Goal: Task Accomplishment & Management: Use online tool/utility

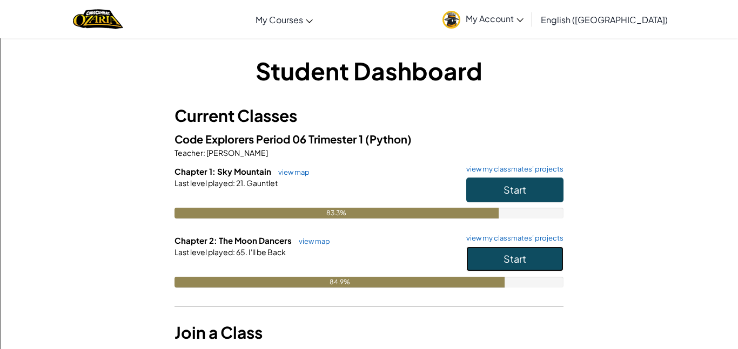
click at [532, 258] on button "Start" at bounding box center [514, 259] width 97 height 25
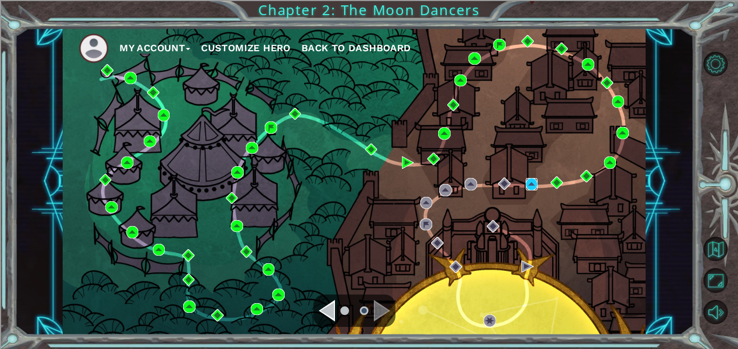
click at [528, 188] on img at bounding box center [531, 184] width 12 height 12
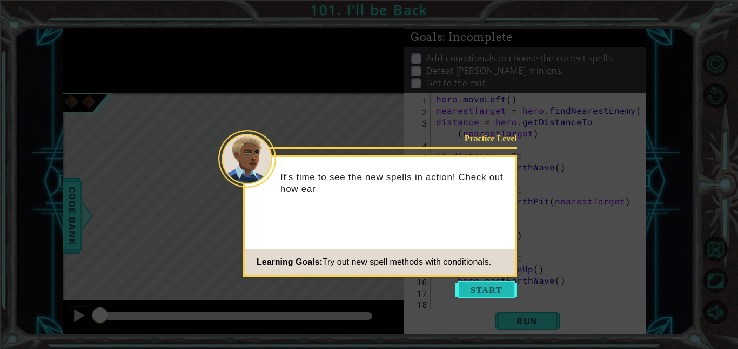
click at [498, 294] on button "Start" at bounding box center [486, 289] width 62 height 17
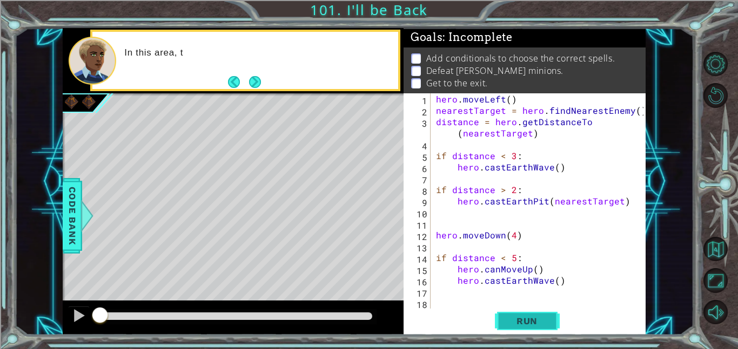
click at [517, 326] on span "Run" at bounding box center [526, 321] width 43 height 11
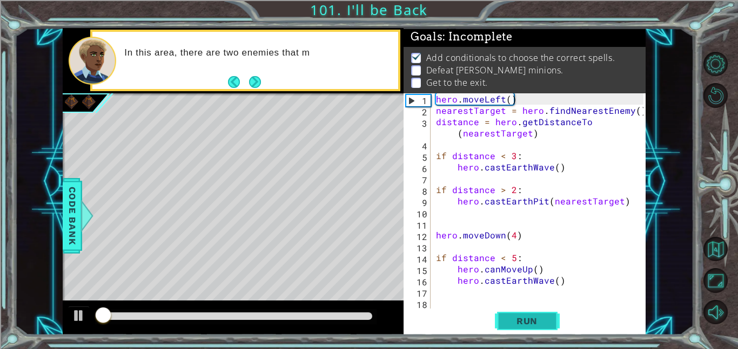
scroll to position [1, 0]
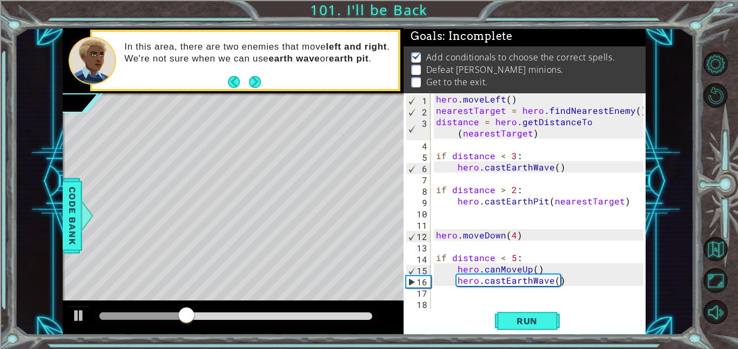
click at [534, 270] on div "hero . moveLeft ( ) nearestTarget = hero . findNearestEnemy ( ) distance = hero…" at bounding box center [541, 212] width 215 height 238
click at [528, 271] on div "hero . moveLeft ( ) nearestTarget = hero . findNearestEnemy ( ) distance = hero…" at bounding box center [541, 212] width 215 height 238
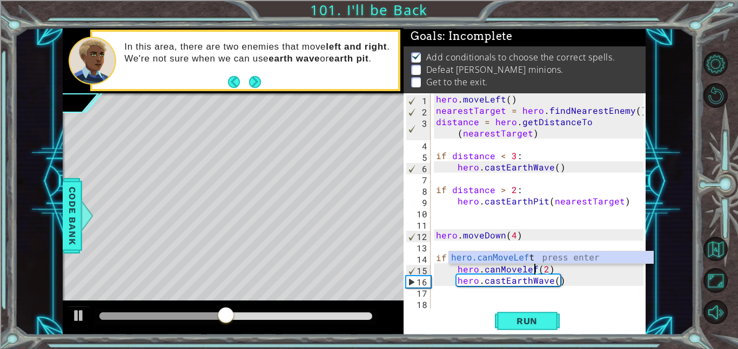
scroll to position [0, 6]
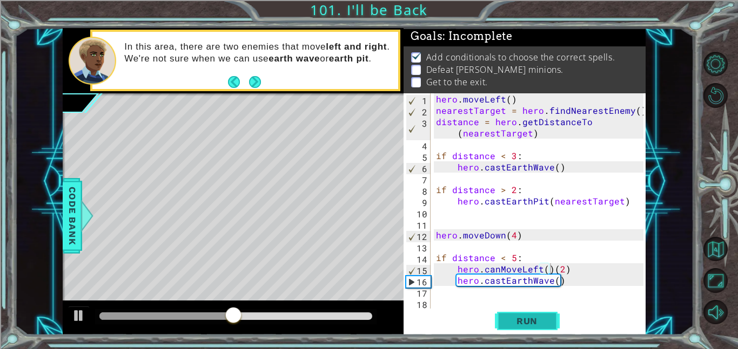
click at [527, 320] on span "Run" at bounding box center [526, 321] width 43 height 11
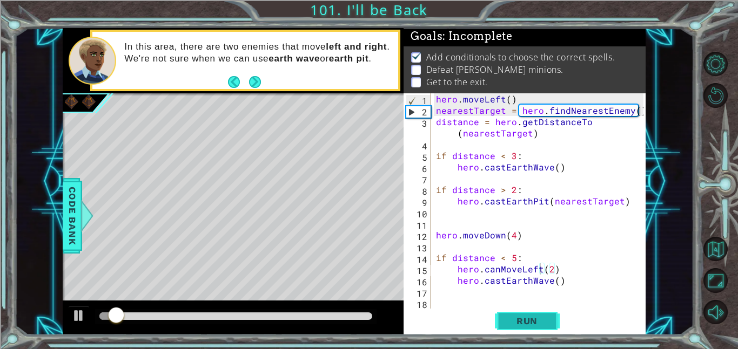
click at [532, 320] on span "Run" at bounding box center [526, 321] width 43 height 11
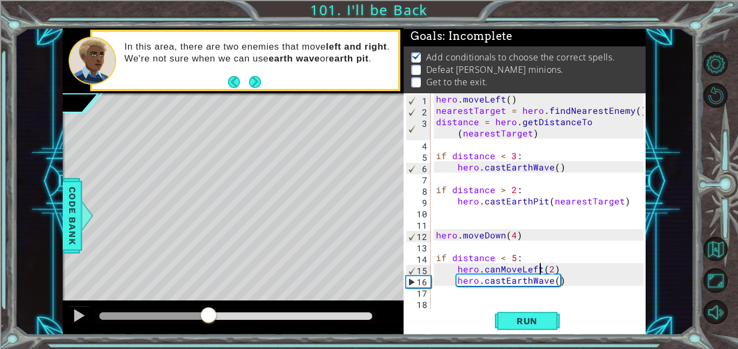
drag, startPoint x: 106, startPoint y: 314, endPoint x: 215, endPoint y: 312, distance: 108.6
click at [215, 312] on div at bounding box center [208, 316] width 19 height 19
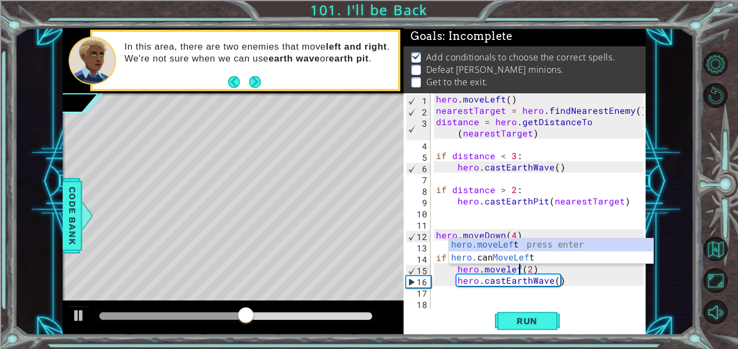
scroll to position [0, 5]
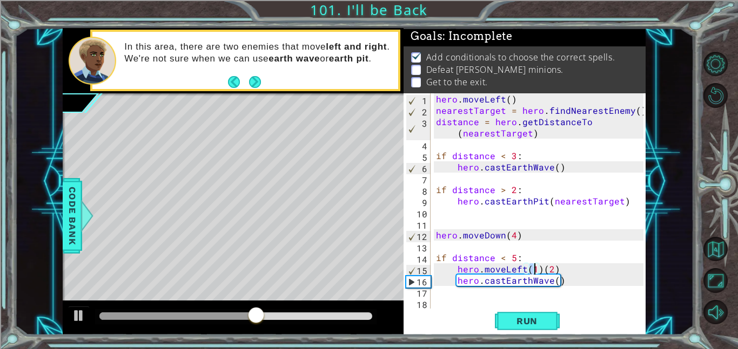
click at [555, 270] on div "hero . moveLeft ( ) nearestTarget = hero . findNearestEnemy ( ) distance = hero…" at bounding box center [541, 212] width 215 height 238
click at [522, 320] on span "Run" at bounding box center [526, 321] width 43 height 11
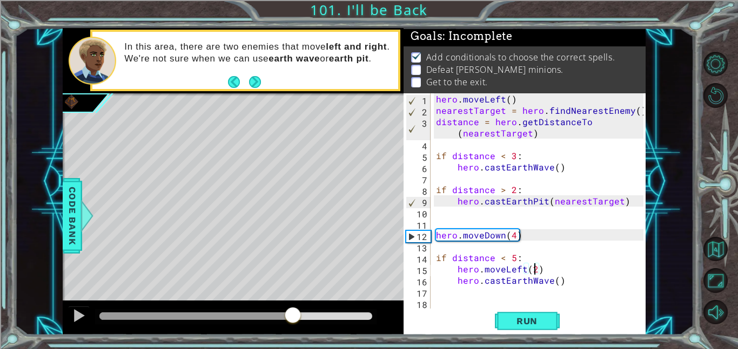
drag, startPoint x: 141, startPoint y: 312, endPoint x: 299, endPoint y: 304, distance: 157.3
click at [299, 304] on div at bounding box center [233, 318] width 341 height 35
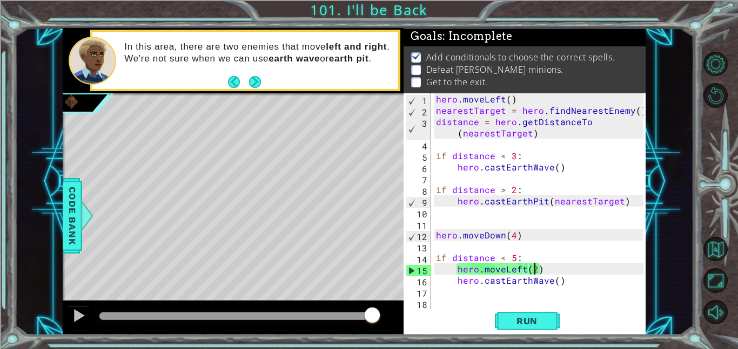
click at [541, 274] on div "hero . moveLeft ( ) nearestTarget = hero . findNearestEnemy ( ) distance = hero…" at bounding box center [541, 212] width 215 height 238
click at [513, 259] on div "hero . moveLeft ( ) nearestTarget = hero . findNearestEnemy ( ) distance = hero…" at bounding box center [541, 212] width 215 height 238
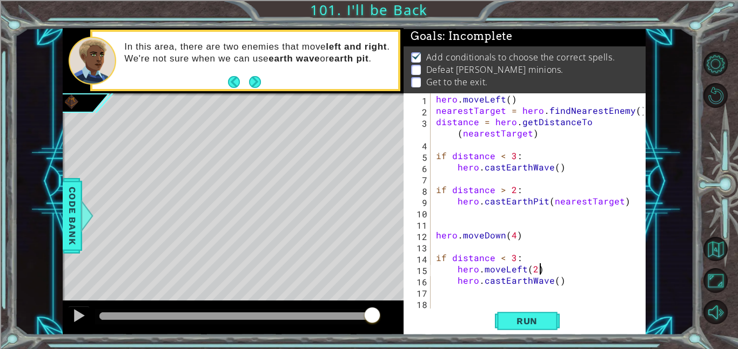
click at [544, 272] on div "hero . moveLeft ( ) nearestTarget = hero . findNearestEnemy ( ) distance = hero…" at bounding box center [541, 212] width 215 height 238
type textarea "hero.moveLeft(2)"
drag, startPoint x: 544, startPoint y: 272, endPoint x: 459, endPoint y: 271, distance: 84.8
click at [459, 271] on div "hero . moveLeft ( ) nearestTarget = hero . findNearestEnemy ( ) distance = hero…" at bounding box center [541, 212] width 215 height 238
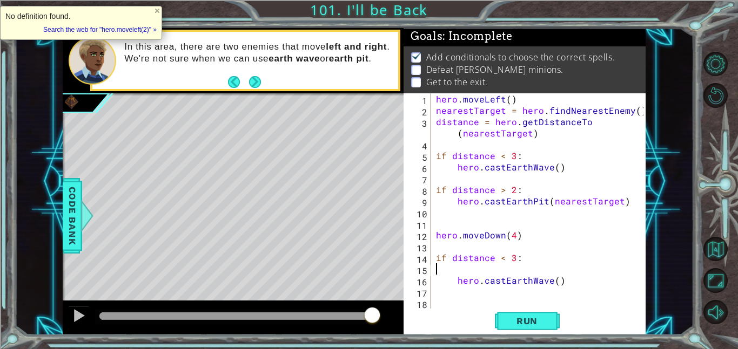
scroll to position [0, 0]
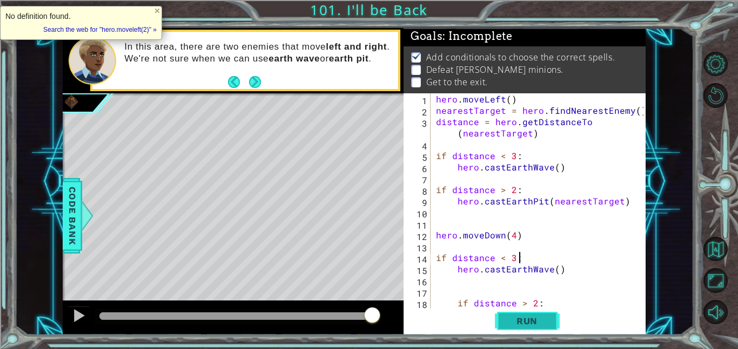
click at [538, 317] on span "Run" at bounding box center [526, 321] width 43 height 11
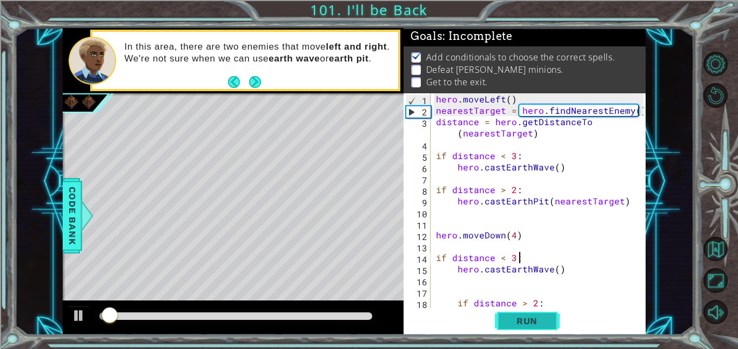
click at [501, 321] on button "Run" at bounding box center [527, 321] width 65 height 24
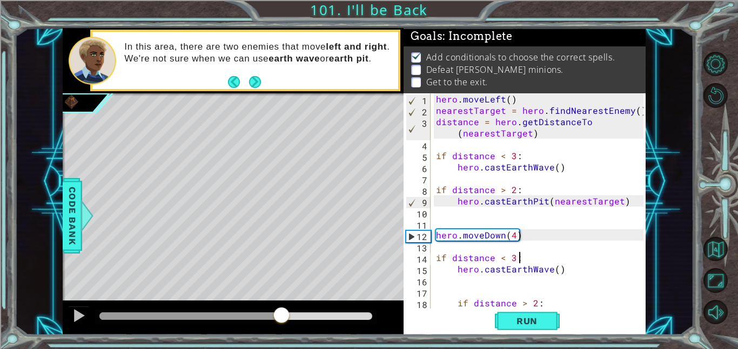
drag, startPoint x: 117, startPoint y: 316, endPoint x: 281, endPoint y: 317, distance: 164.1
click at [281, 317] on div at bounding box center [281, 316] width 19 height 19
click at [546, 305] on div "hero . moveLeft ( ) nearestTarget = hero . findNearestEnemy ( ) distance = hero…" at bounding box center [541, 212] width 215 height 238
click at [502, 260] on div "hero . moveLeft ( ) nearestTarget = hero . findNearestEnemy ( ) distance = hero…" at bounding box center [541, 212] width 215 height 238
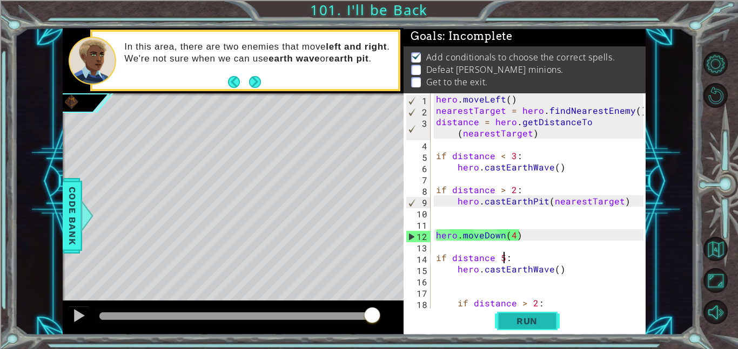
type textarea "if distance 5:"
click at [522, 326] on span "Run" at bounding box center [526, 321] width 43 height 11
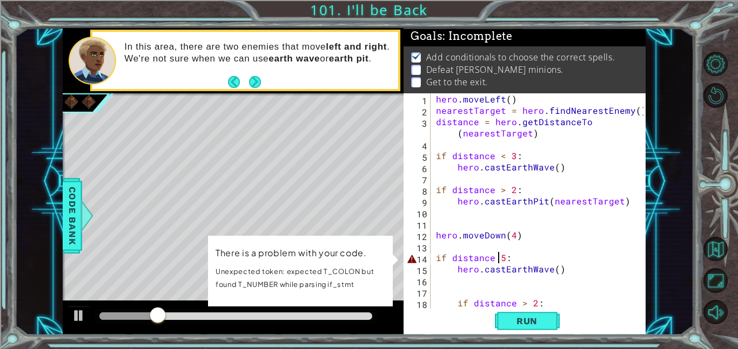
select select "ace/mode/python"
select select "ace/theme/textmate"
select select "markbegin"
select select "true"
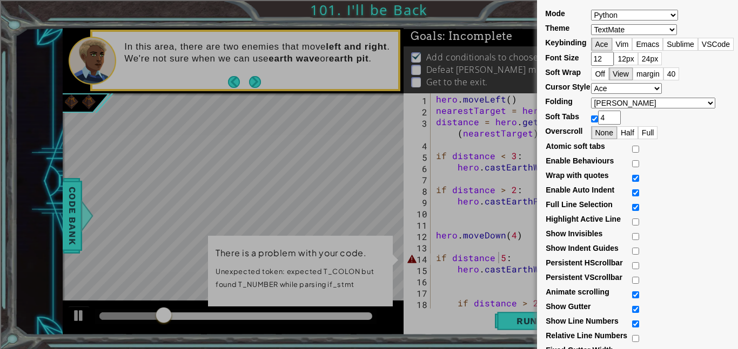
click at [501, 259] on div "Mode ABAP ABC ActionScript [PERSON_NAME] Apache Conf Apex AQL AsciiDoc ASL Asse…" at bounding box center [369, 174] width 738 height 349
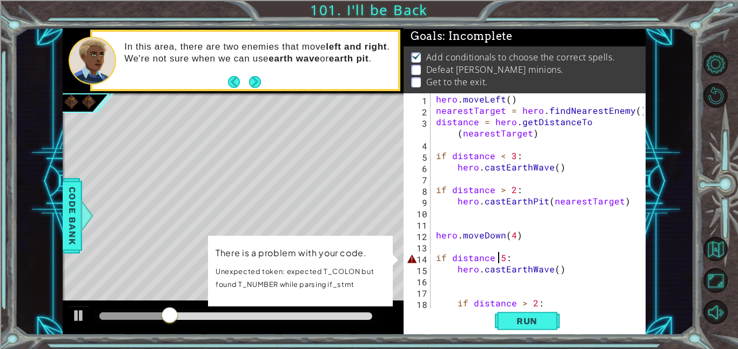
click at [498, 258] on div "hero . moveLeft ( ) nearestTarget = hero . findNearestEnemy ( ) distance = hero…" at bounding box center [541, 212] width 215 height 238
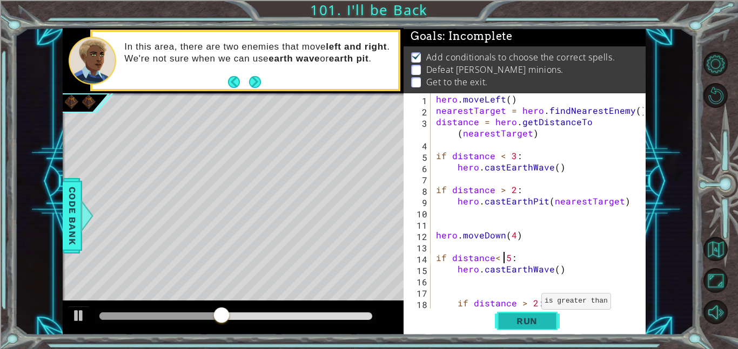
click at [545, 330] on button "Run" at bounding box center [527, 321] width 65 height 24
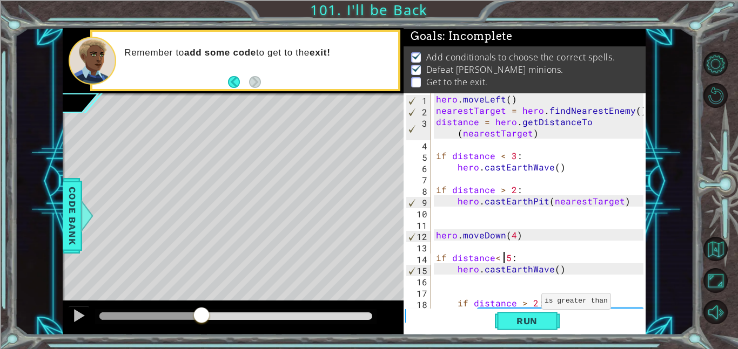
drag, startPoint x: 124, startPoint y: 320, endPoint x: 201, endPoint y: 317, distance: 77.3
click at [201, 317] on div at bounding box center [201, 316] width 19 height 19
click at [583, 267] on div "hero . moveLeft ( ) nearestTarget = hero . findNearestEnemy ( ) distance = hero…" at bounding box center [541, 212] width 215 height 238
type textarea "hero.castEarthWave()"
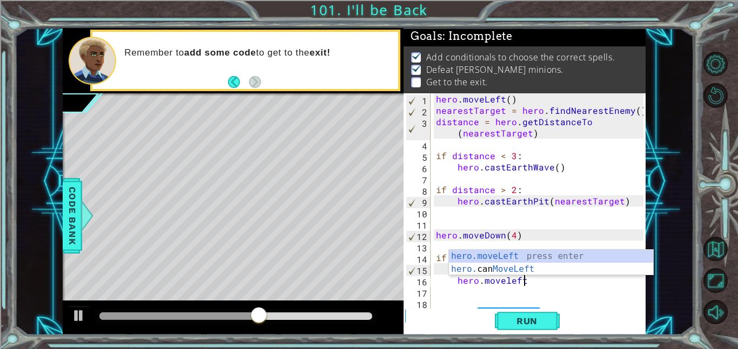
scroll to position [0, 5]
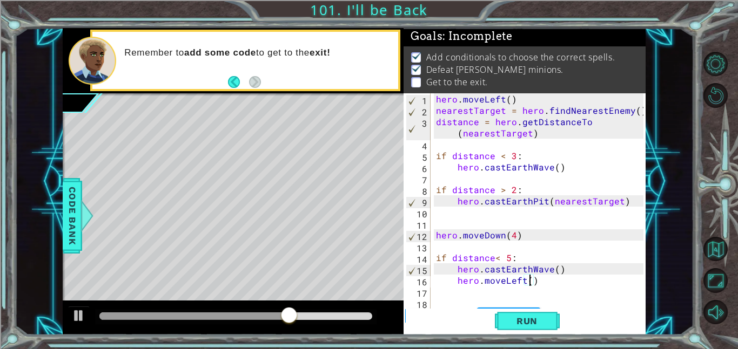
type textarea "hero.moveLeft(4)"
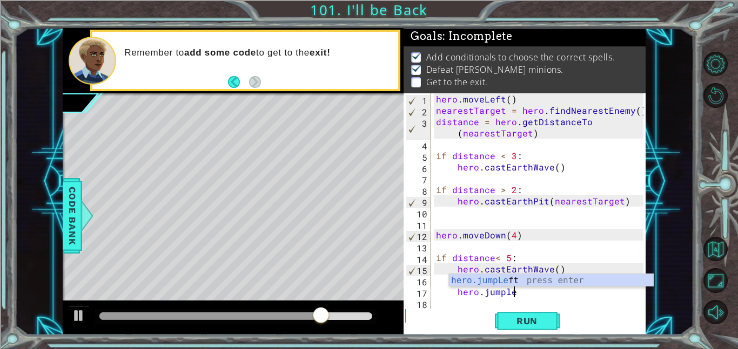
type textarea "hero.jumpleft"
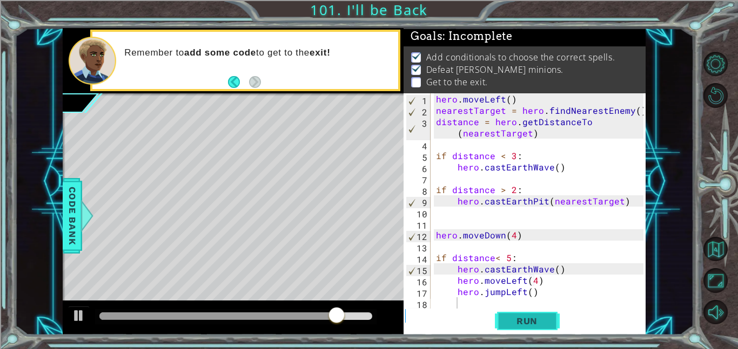
click at [546, 316] on span "Run" at bounding box center [526, 321] width 43 height 11
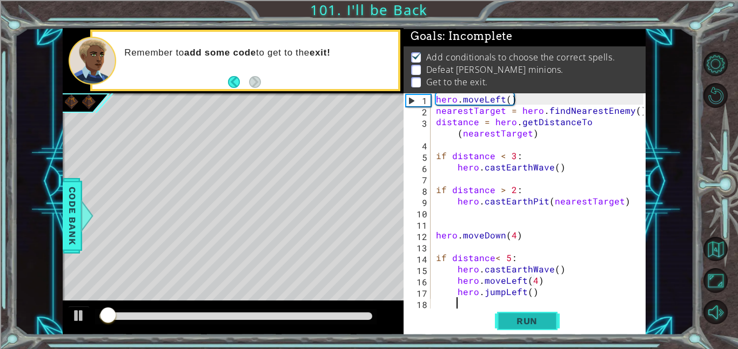
click at [546, 316] on span "Run" at bounding box center [526, 321] width 43 height 11
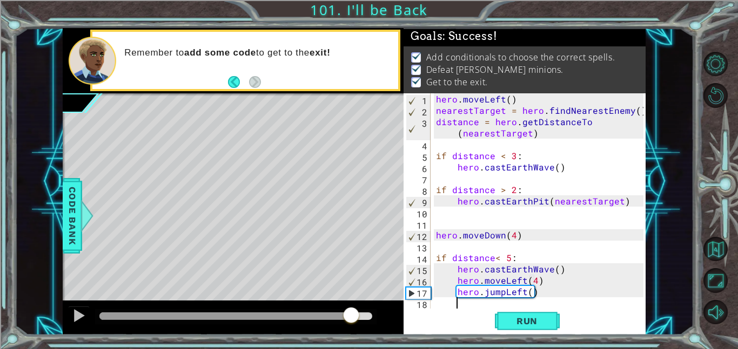
drag, startPoint x: 121, startPoint y: 316, endPoint x: 351, endPoint y: 295, distance: 230.4
click at [351, 295] on div "methods hero use(thing) moveUp(steps) moveDown(steps) moveLeft(steps) moveRight…" at bounding box center [354, 181] width 583 height 307
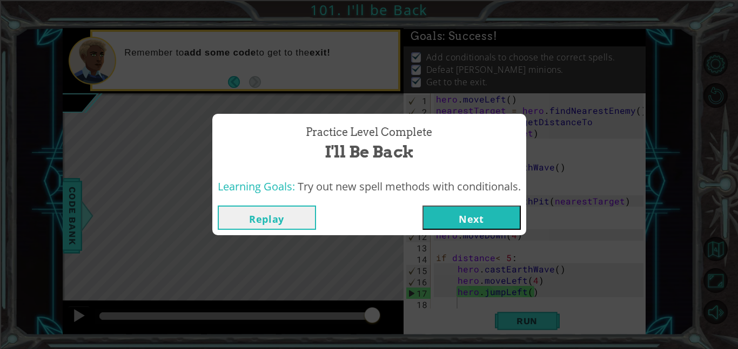
click at [459, 223] on button "Next" at bounding box center [471, 218] width 98 height 24
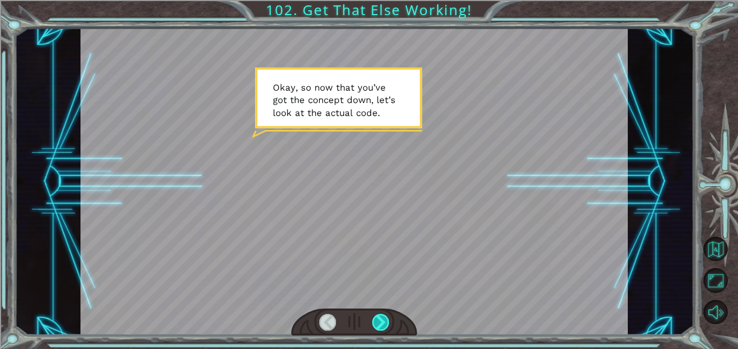
click at [380, 320] on div at bounding box center [380, 322] width 17 height 17
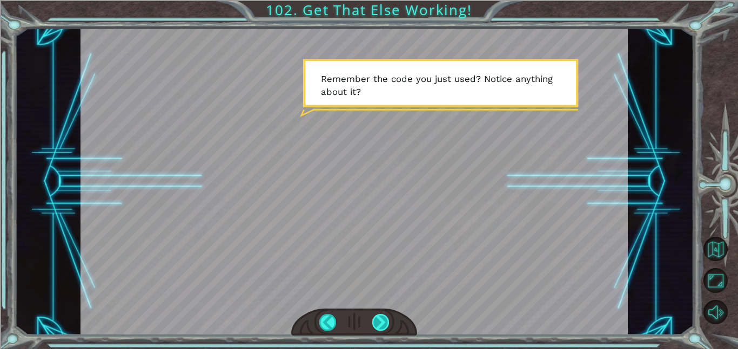
click at [380, 320] on div at bounding box center [380, 322] width 17 height 17
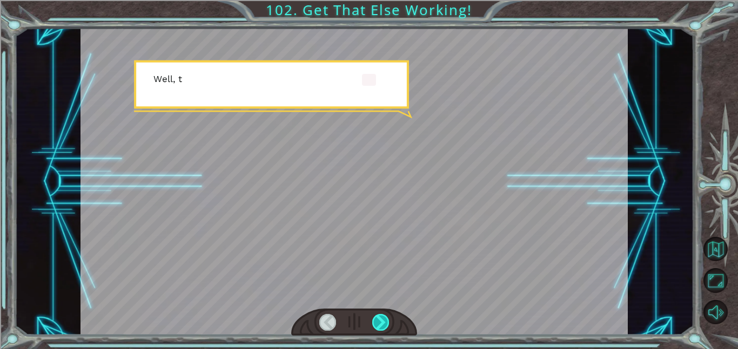
click at [380, 320] on div at bounding box center [380, 322] width 17 height 17
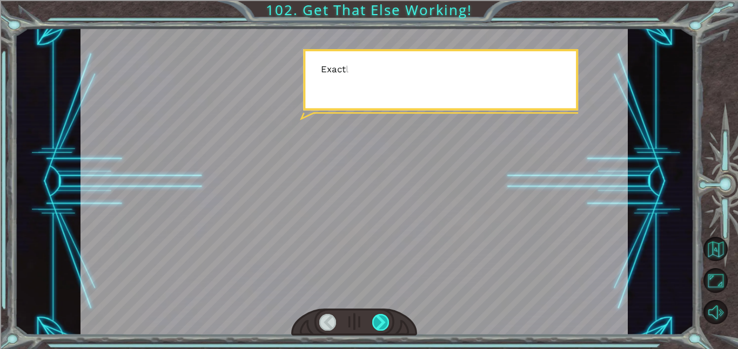
click at [380, 320] on div at bounding box center [380, 322] width 17 height 17
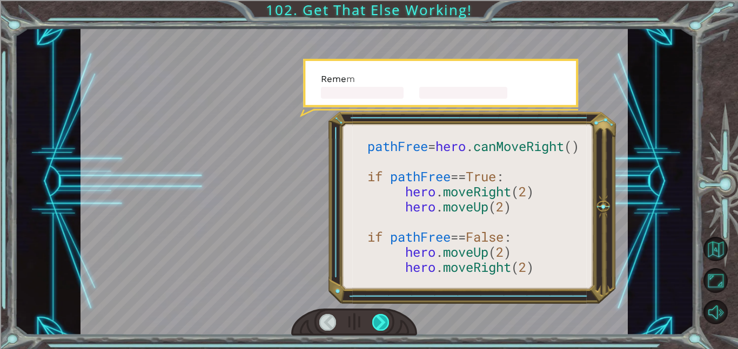
click at [380, 320] on div at bounding box center [380, 322] width 17 height 17
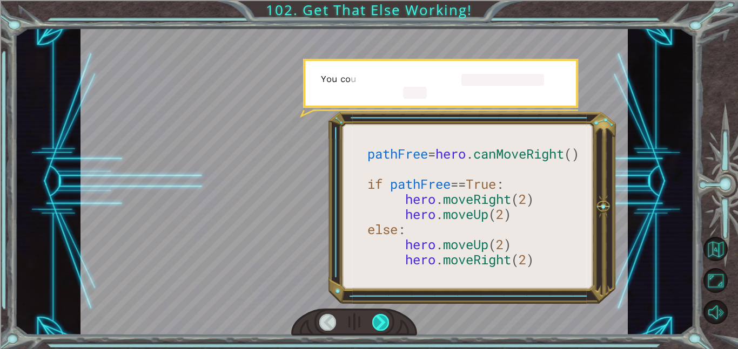
click at [380, 320] on div at bounding box center [380, 322] width 17 height 17
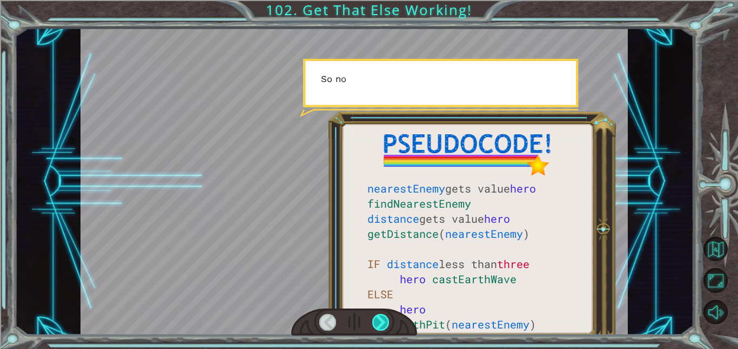
click at [380, 320] on div at bounding box center [380, 322] width 17 height 17
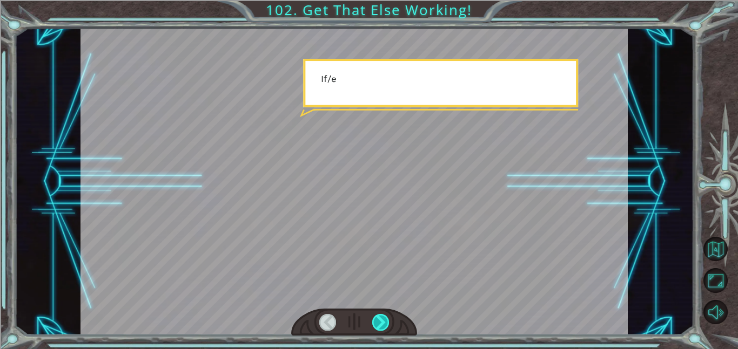
click at [380, 320] on div at bounding box center [380, 322] width 17 height 17
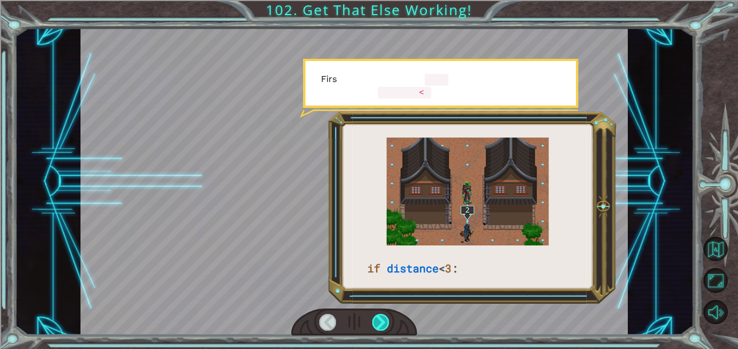
click at [380, 320] on div at bounding box center [380, 322] width 17 height 17
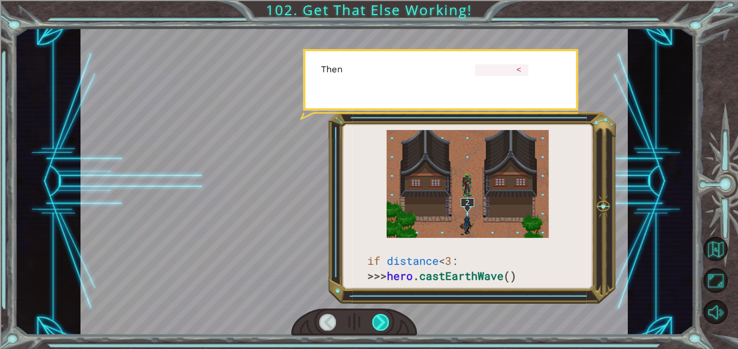
click at [380, 320] on div at bounding box center [380, 322] width 17 height 17
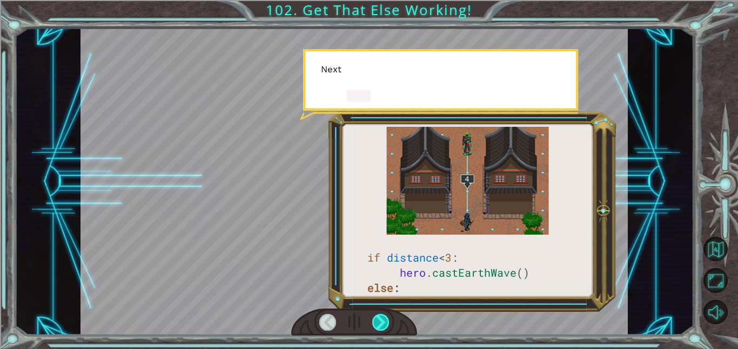
click at [380, 320] on div at bounding box center [380, 322] width 17 height 17
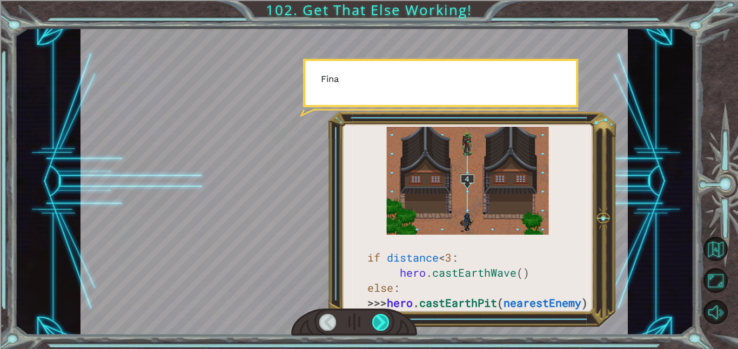
click at [380, 320] on div at bounding box center [380, 322] width 17 height 17
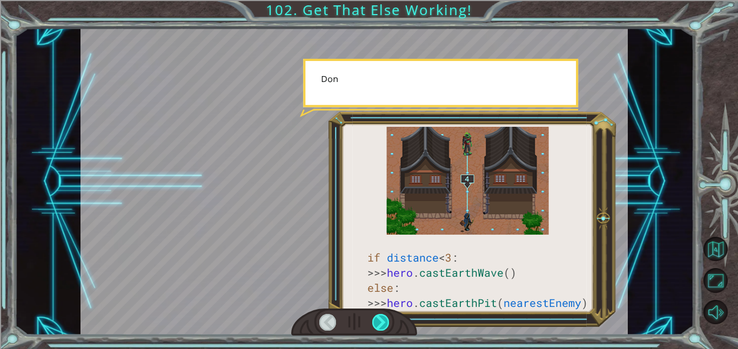
click at [380, 320] on div at bounding box center [380, 322] width 17 height 17
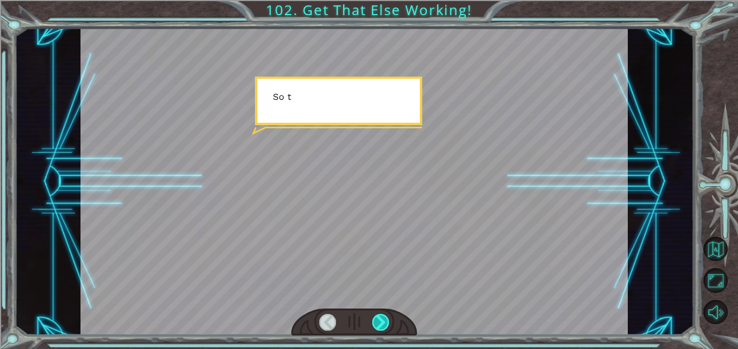
click at [380, 320] on div at bounding box center [380, 322] width 17 height 17
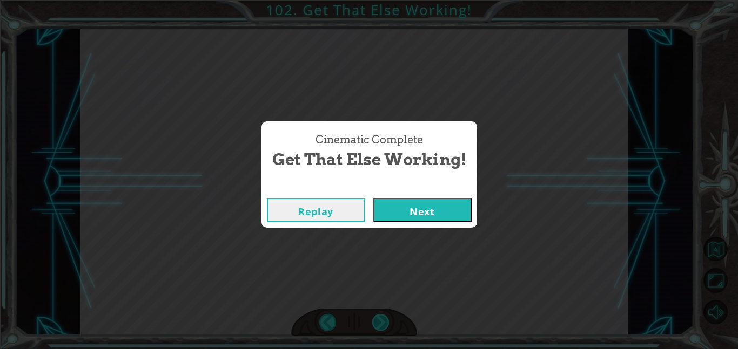
click at [380, 320] on div "Cinematic Complete Get That Else Working! Replay Next" at bounding box center [369, 174] width 738 height 349
click at [427, 212] on button "Next" at bounding box center [422, 210] width 98 height 24
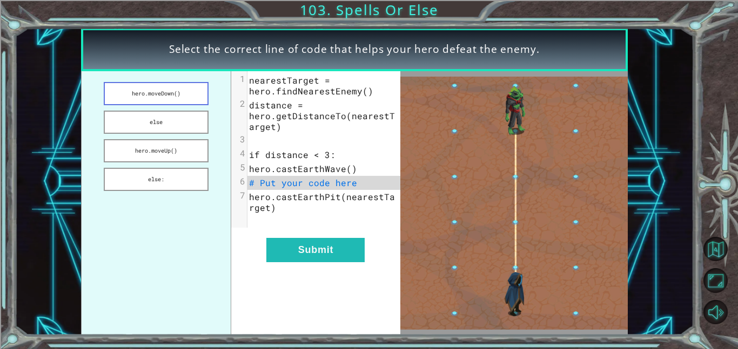
click at [119, 92] on button "hero.moveDown()" at bounding box center [156, 93] width 105 height 23
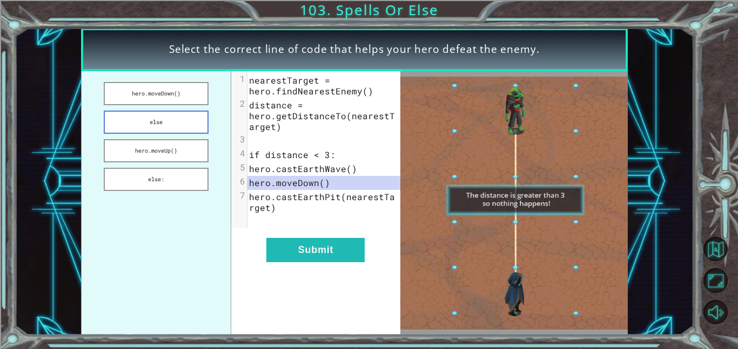
click at [137, 122] on button "else" at bounding box center [156, 122] width 105 height 23
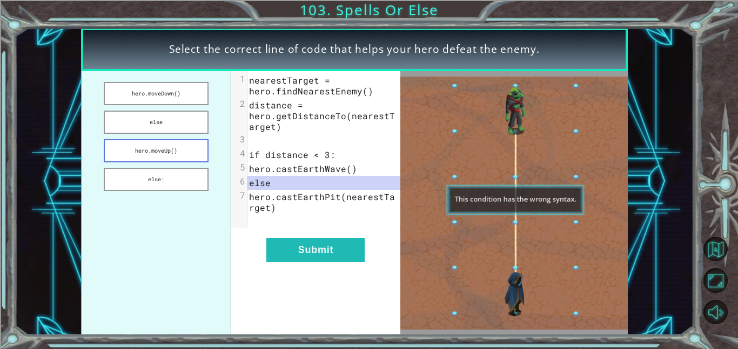
click at [145, 151] on button "hero.moveUp()" at bounding box center [156, 150] width 105 height 23
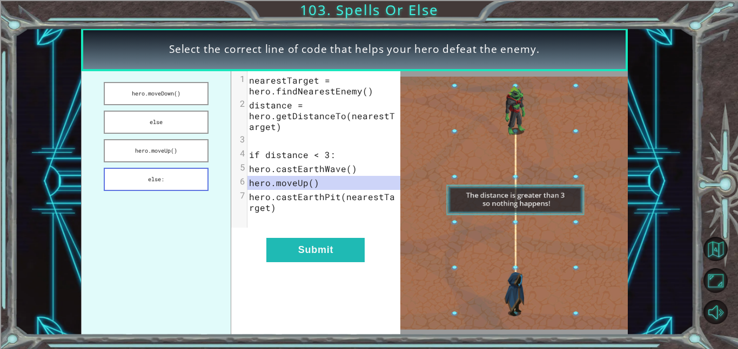
click at [148, 183] on button "else:" at bounding box center [156, 179] width 105 height 23
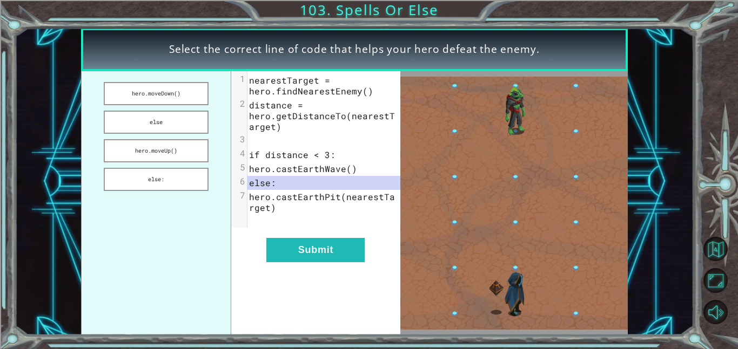
click at [310, 262] on div "xxxxxxxxxx 7 1 nearestTarget = hero.findNearestEnemy() 2 distance = hero.getDis…" at bounding box center [315, 203] width 168 height 264
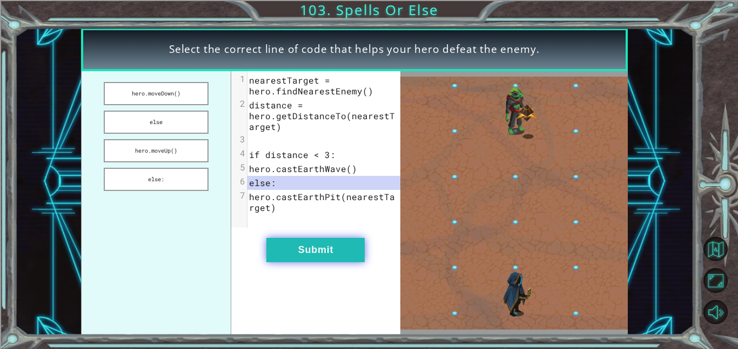
click at [298, 254] on button "Submit" at bounding box center [315, 250] width 98 height 24
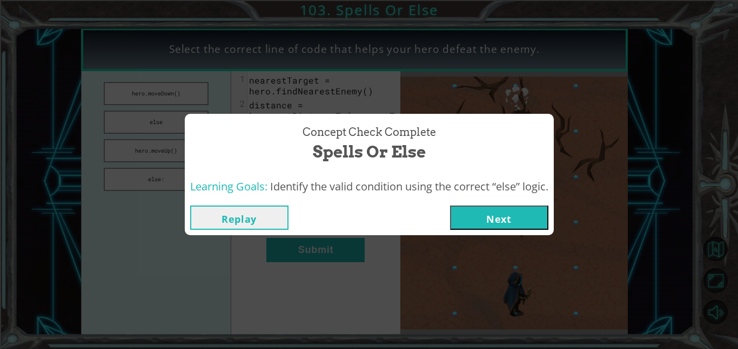
click at [470, 226] on button "Next" at bounding box center [499, 218] width 98 height 24
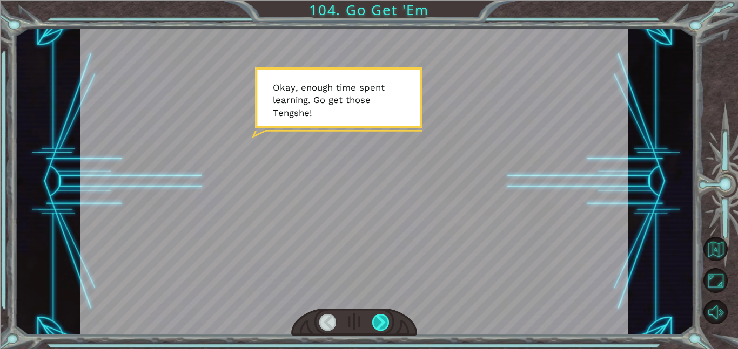
click at [384, 320] on div at bounding box center [380, 322] width 17 height 17
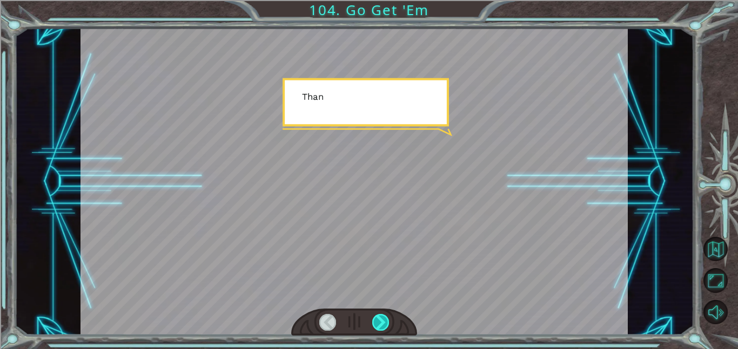
click at [384, 320] on div at bounding box center [380, 322] width 17 height 17
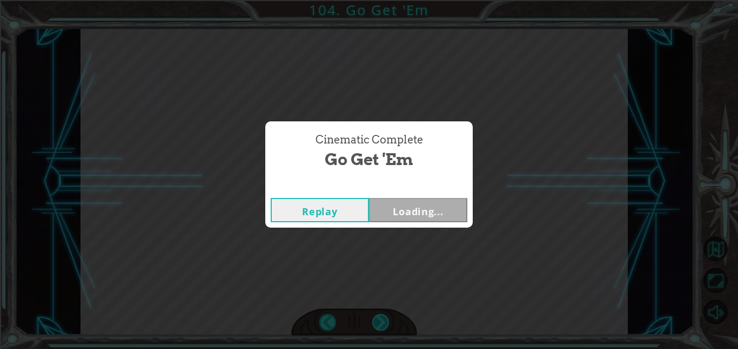
click at [384, 320] on div "Cinematic Complete Go Get 'Em Replay Loading..." at bounding box center [369, 174] width 738 height 349
click at [448, 216] on button "Next" at bounding box center [418, 210] width 98 height 24
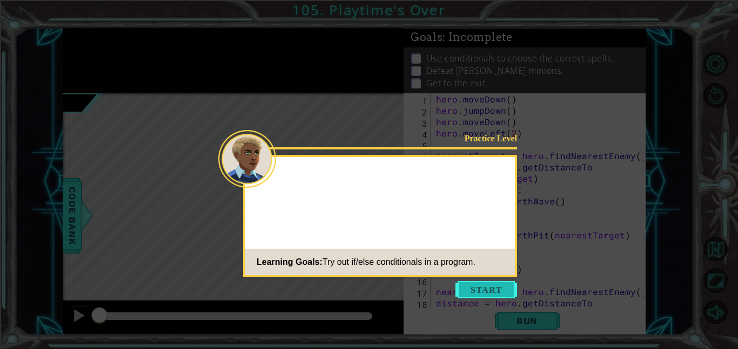
click at [477, 292] on button "Start" at bounding box center [486, 289] width 62 height 17
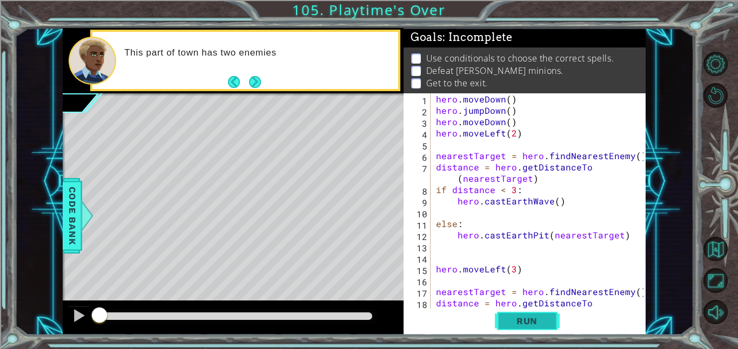
click at [539, 322] on span "Run" at bounding box center [526, 321] width 43 height 11
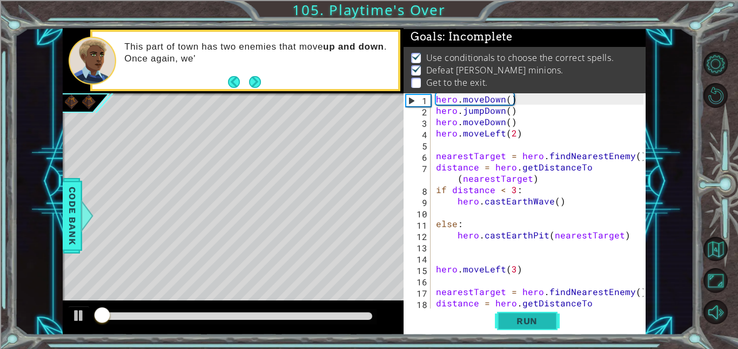
scroll to position [1, 0]
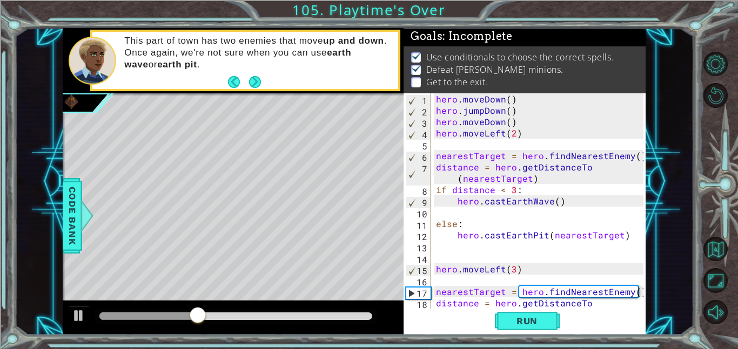
click at [603, 301] on div "hero . moveDown ( ) hero . jumpDown ( ) hero . moveDown ( ) hero . moveLeft ( 2…" at bounding box center [541, 217] width 215 height 249
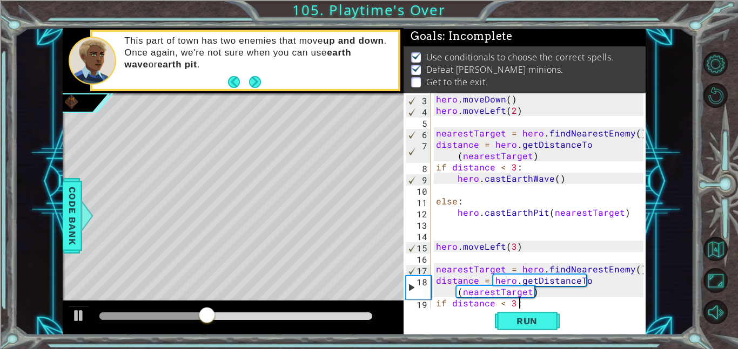
type textarea "hero.castEarthWave()"
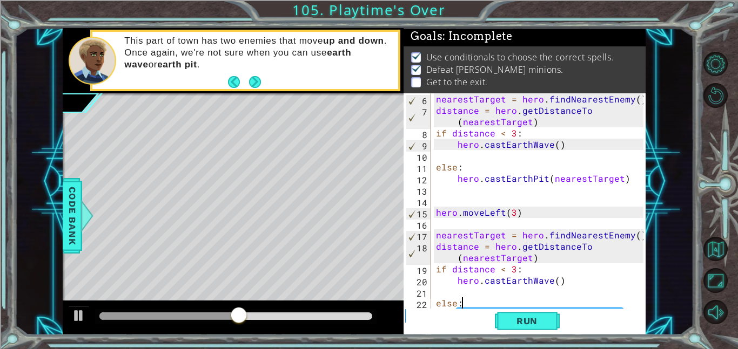
type textarea "hero.castEarthPit(nearestTarget)"
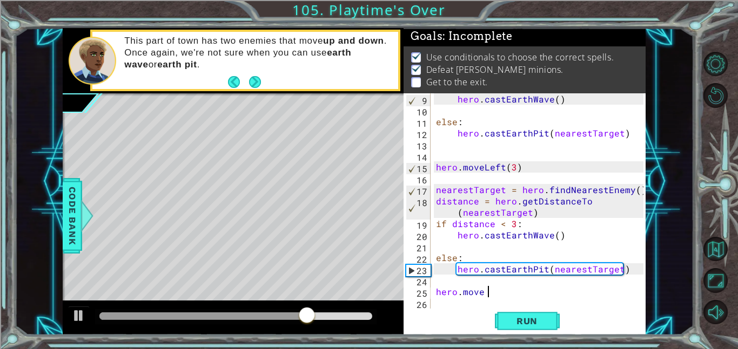
scroll to position [0, 3]
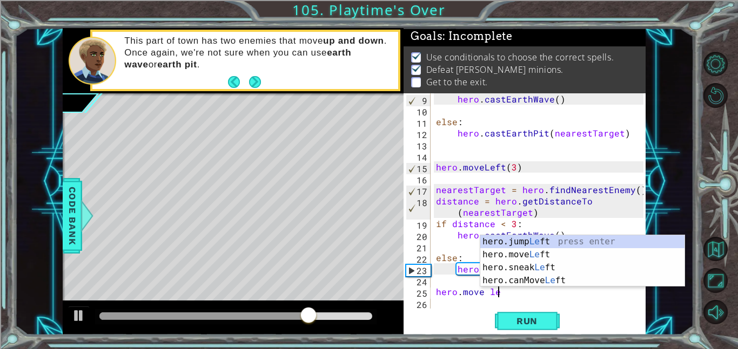
type textarea "hero.move left"
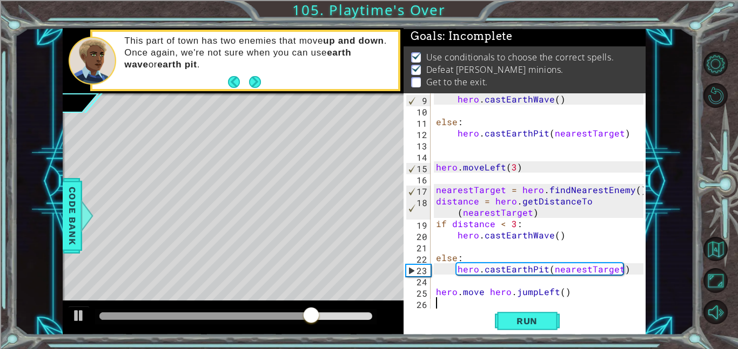
scroll to position [113, 0]
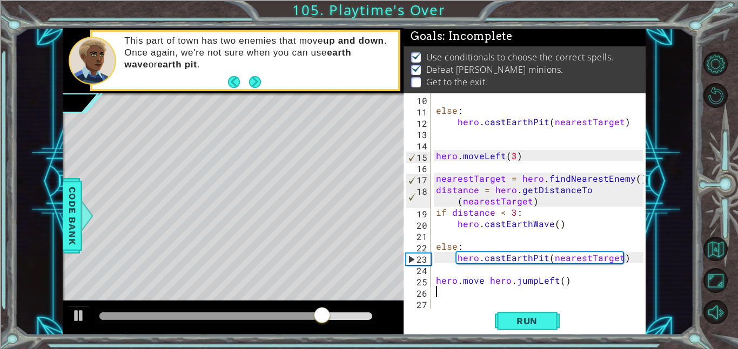
click at [583, 281] on div "else : hero . [GEOGRAPHIC_DATA] ( nearestTarget ) hero . moveLeft ( 3 ) nearest…" at bounding box center [541, 212] width 215 height 238
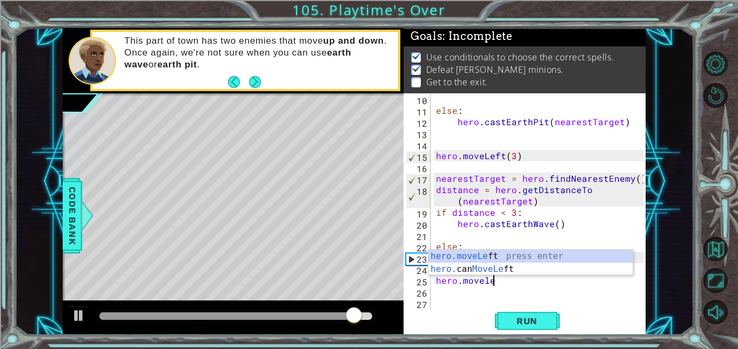
scroll to position [0, 3]
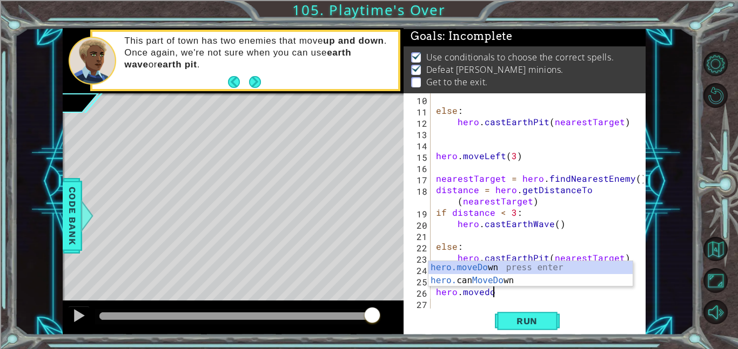
type textarea "hero.moveLeft(1)hero.movedonw"
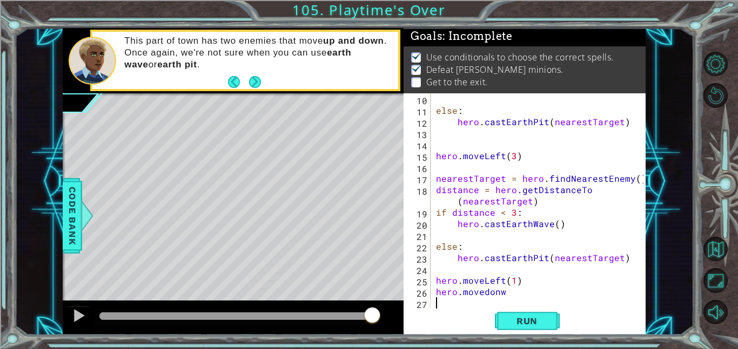
scroll to position [0, 0]
click at [527, 288] on div "else : hero . [GEOGRAPHIC_DATA] ( nearestTarget ) hero . moveLeft ( 3 ) nearest…" at bounding box center [541, 212] width 215 height 238
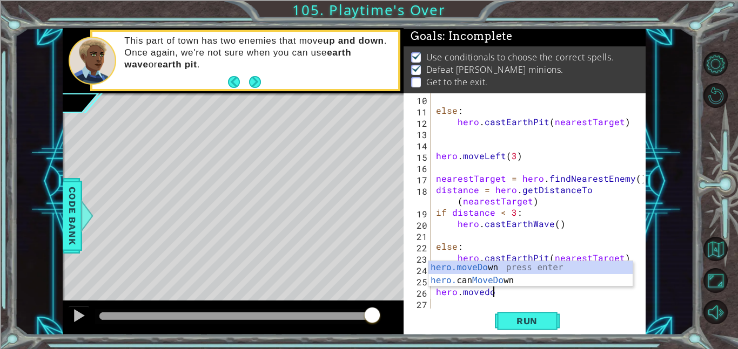
scroll to position [0, 3]
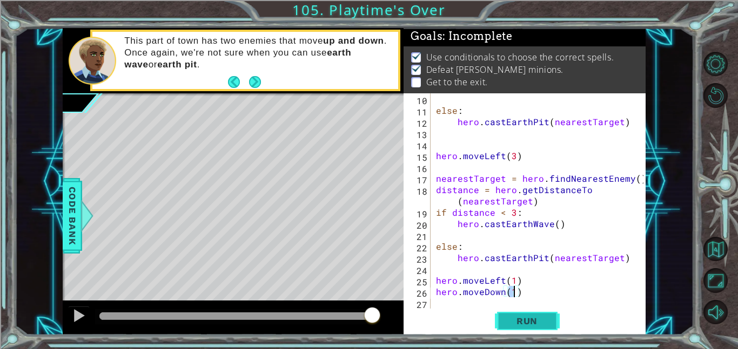
type textarea "hero.moveDown(1)"
click at [526, 320] on span "Run" at bounding box center [526, 321] width 43 height 11
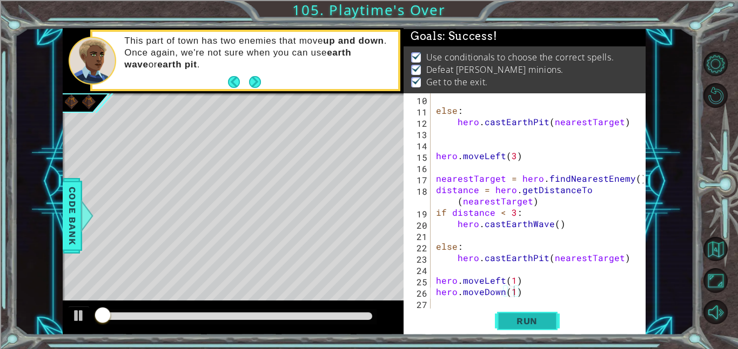
click at [526, 320] on span "Run" at bounding box center [526, 321] width 43 height 11
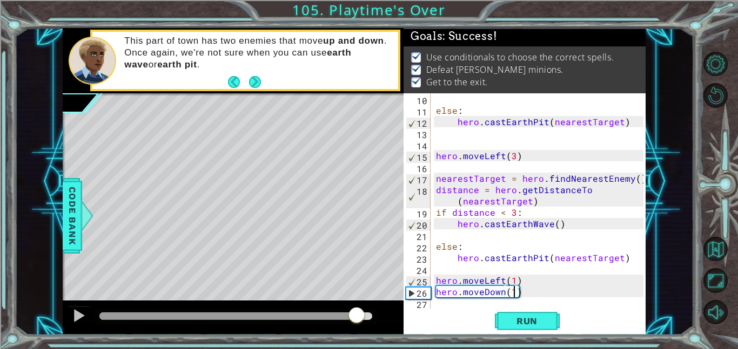
drag, startPoint x: 118, startPoint y: 314, endPoint x: 357, endPoint y: 301, distance: 240.1
click at [357, 301] on div at bounding box center [233, 318] width 341 height 35
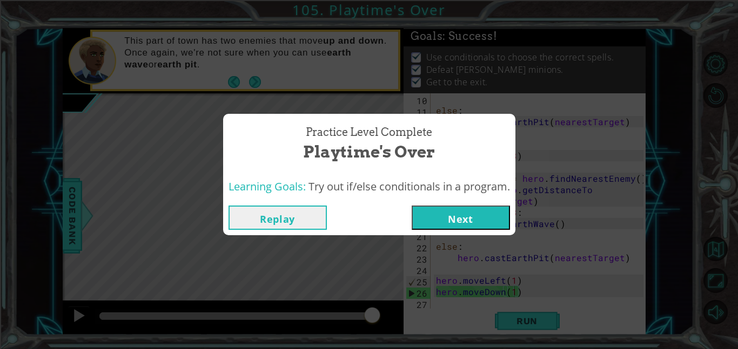
click at [451, 220] on button "Next" at bounding box center [460, 218] width 98 height 24
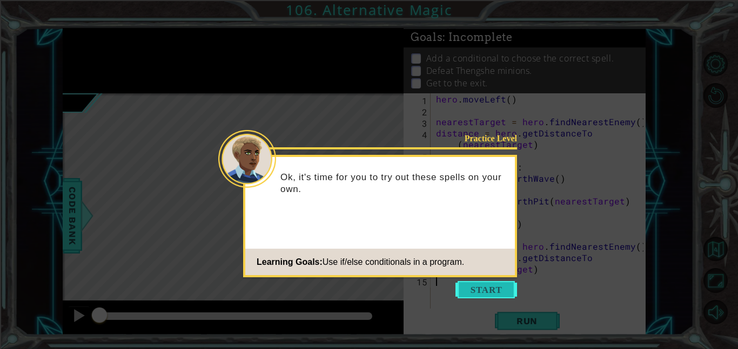
click at [501, 298] on button "Start" at bounding box center [486, 289] width 62 height 17
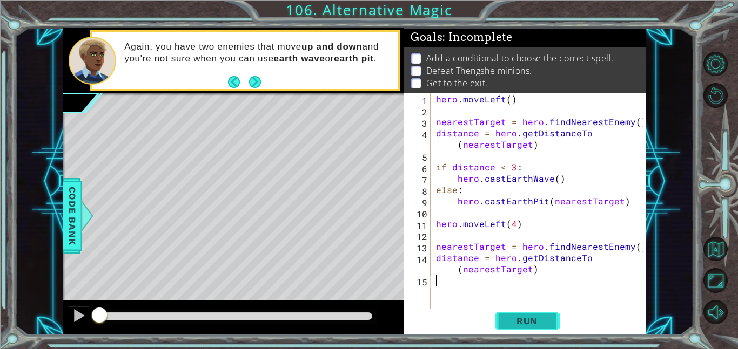
click at [543, 320] on span "Run" at bounding box center [526, 321] width 43 height 11
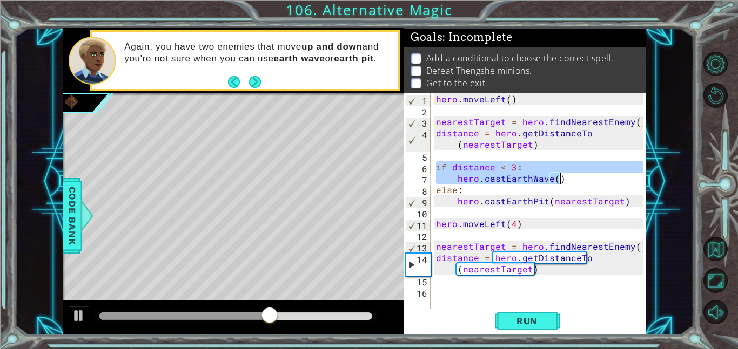
drag, startPoint x: 436, startPoint y: 168, endPoint x: 562, endPoint y: 177, distance: 125.6
click at [562, 177] on div "hero . moveLeft ( ) nearestTarget = hero . findNearestEnemy ( ) distance = hero…" at bounding box center [541, 212] width 215 height 238
type textarea "if distance < 3: hero.castEarthWave()"
click at [484, 295] on div "hero . moveLeft ( ) nearestTarget = hero . findNearestEnemy ( ) distance = hero…" at bounding box center [541, 212] width 215 height 238
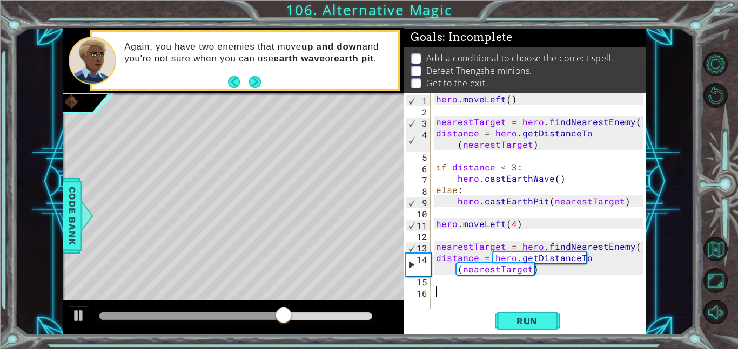
paste textarea "hero.castEarthWave()"
type textarea "hero.castEarthWave()"
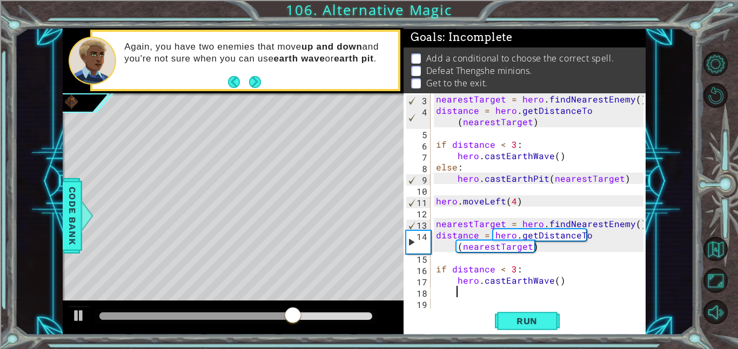
scroll to position [23, 0]
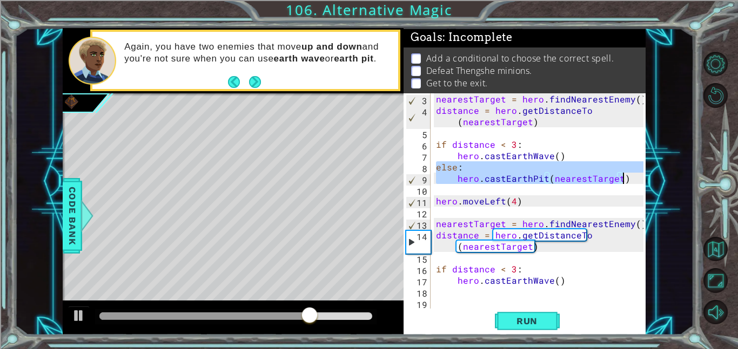
drag, startPoint x: 434, startPoint y: 166, endPoint x: 622, endPoint y: 177, distance: 188.8
click at [622, 177] on div "nearestTarget = hero . findNearestEnemy ( ) distance = hero . getDistanceTo ( n…" at bounding box center [541, 212] width 215 height 238
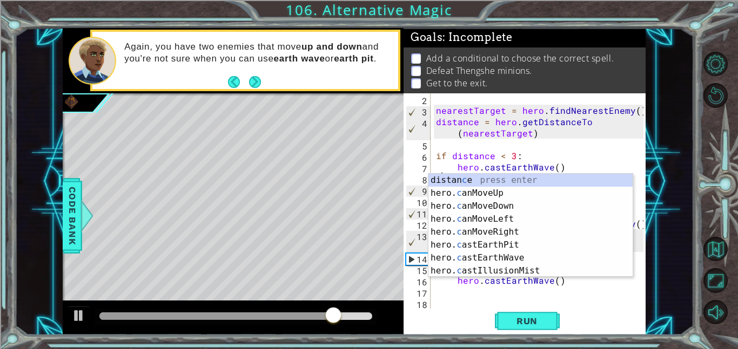
click at [630, 158] on div "nearestTarget = hero . findNearestEnemy ( ) distance = hero . getDistanceTo ( n…" at bounding box center [541, 212] width 215 height 238
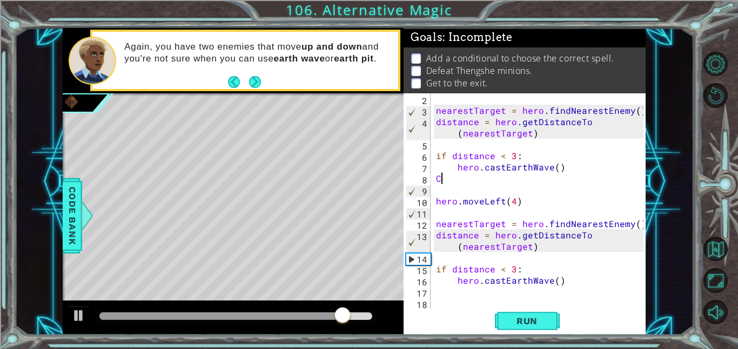
click at [504, 180] on div "nearestTarget = hero . findNearestEnemy ( ) distance = hero . getDistanceTo ( n…" at bounding box center [541, 212] width 215 height 238
type textarea "C"
type textarea "hero.castEarthWave()"
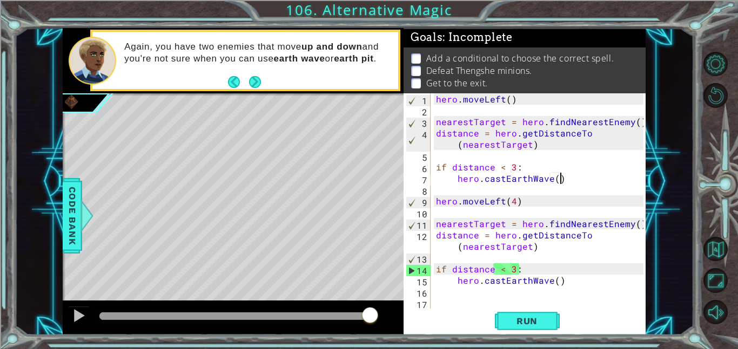
click at [465, 297] on div "hero . moveLeft ( ) nearestTarget = hero . findNearestEnemy ( ) distance = hero…" at bounding box center [541, 212] width 215 height 238
paste textarea "hero.castEarthWave()"
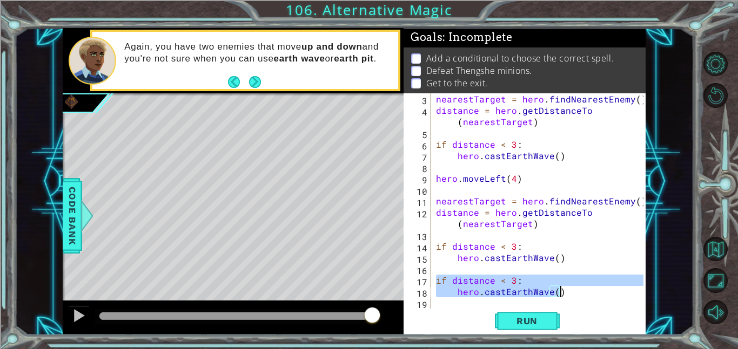
drag, startPoint x: 437, startPoint y: 280, endPoint x: 559, endPoint y: 294, distance: 123.3
click at [559, 294] on div "nearestTarget = hero . findNearestEnemy ( ) distance = hero . getDistanceTo ( n…" at bounding box center [541, 212] width 215 height 238
type textarea "if distance < 3: hero.castEarthWave()"
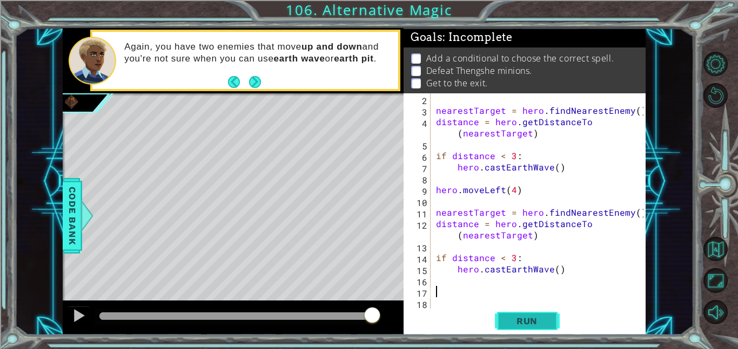
click at [537, 321] on span "Run" at bounding box center [526, 321] width 43 height 11
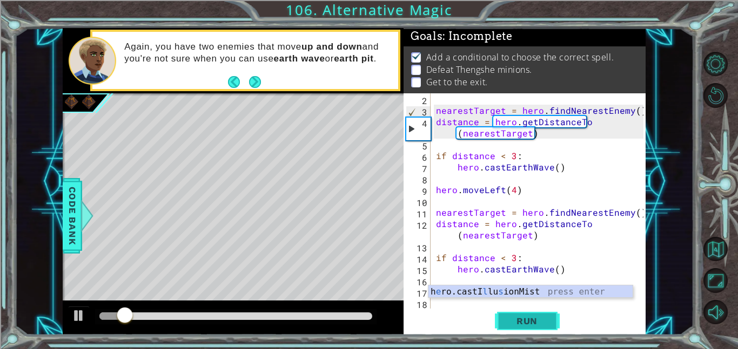
scroll to position [0, 0]
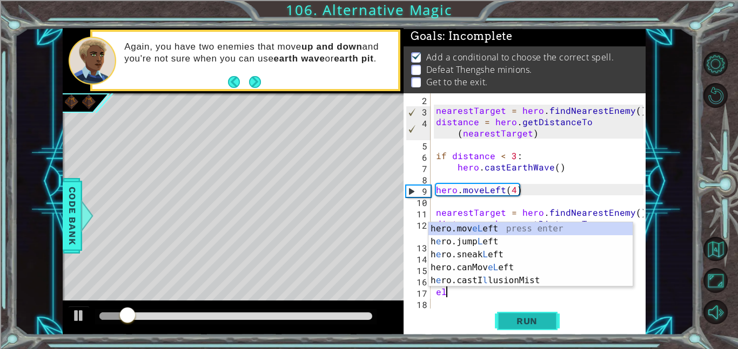
type textarea "e"
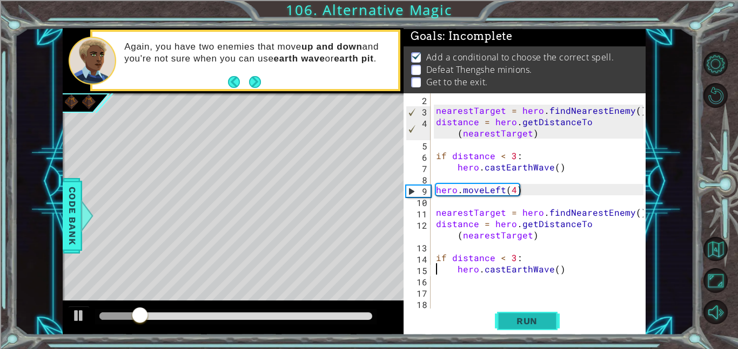
type textarea "if distance < 3:"
type textarea "nearestTarget = hero.findNearestEnemy()"
type textarea "hero.moveLeft(4)"
type textarea "if distance < 3:"
type textarea "nearestTarget = hero.findNearestEnemy()"
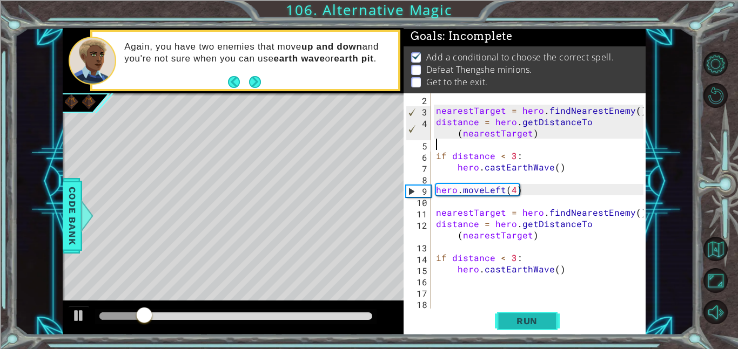
type textarea "hero.moveLeft()"
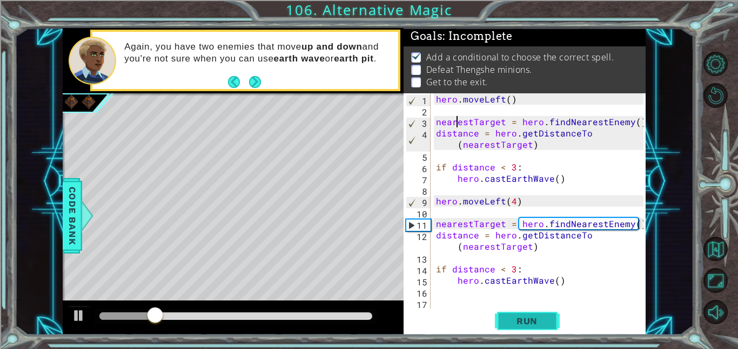
type textarea "distance = hero.getDistanceTo(nearestTarget)"
type textarea "hero.castEarthWave()"
type textarea "hero.moveLeft(4)"
type textarea "distance = hero.getDistanceTo(nearestTarget)"
type textarea "hero.castEarthWave()"
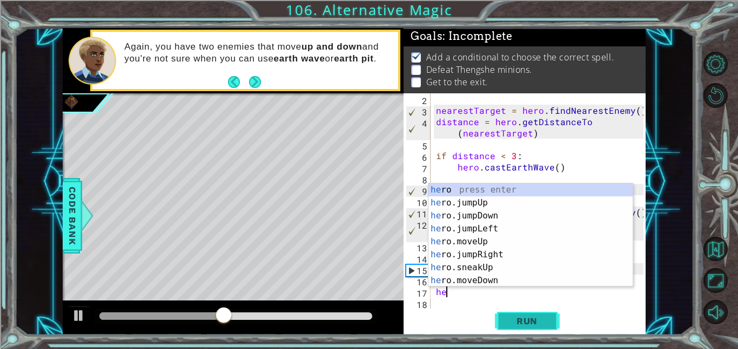
type textarea "h"
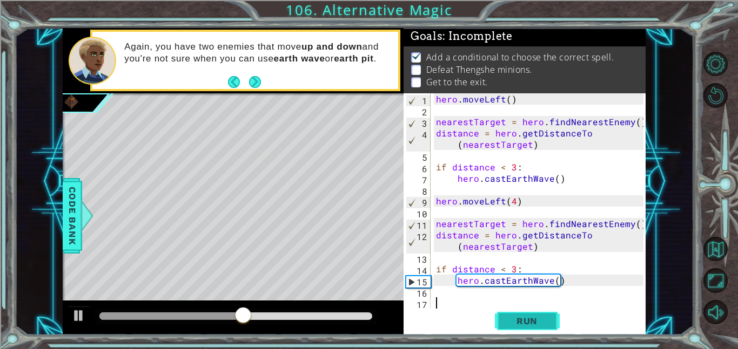
click at [542, 321] on span "Run" at bounding box center [526, 321] width 43 height 11
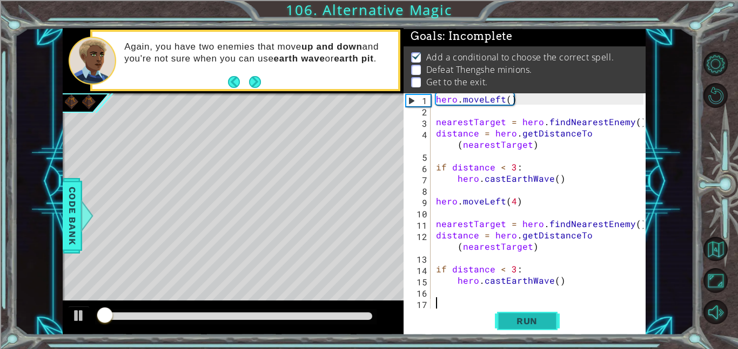
click at [542, 321] on span "Run" at bounding box center [526, 321] width 43 height 11
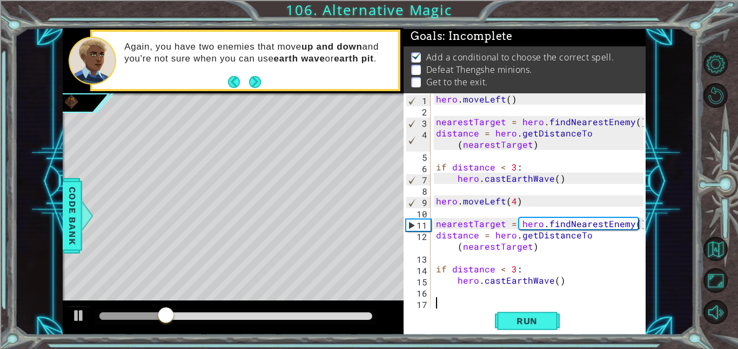
click at [565, 280] on div "hero . moveLeft ( ) nearestTarget = hero . findNearestEnemy ( ) distance = hero…" at bounding box center [541, 212] width 215 height 238
type textarea "hero.castEarthWave()"
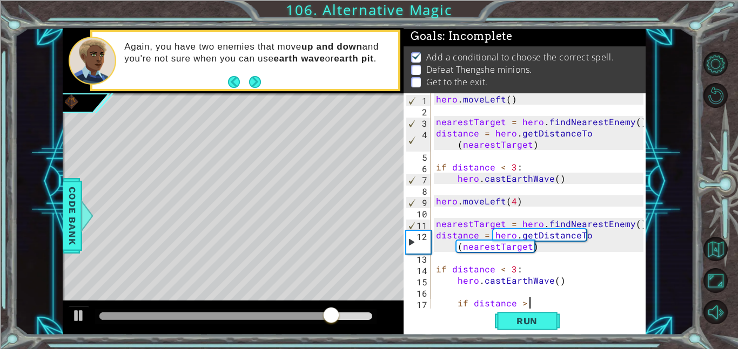
scroll to position [0, 5]
type textarea "if distance > 3:"
click at [564, 303] on div "hero . moveLeft ( ) nearestTarget = hero . findNearestEnemy ( ) distance = hero…" at bounding box center [541, 212] width 215 height 238
type textarea "if distance > 3:"
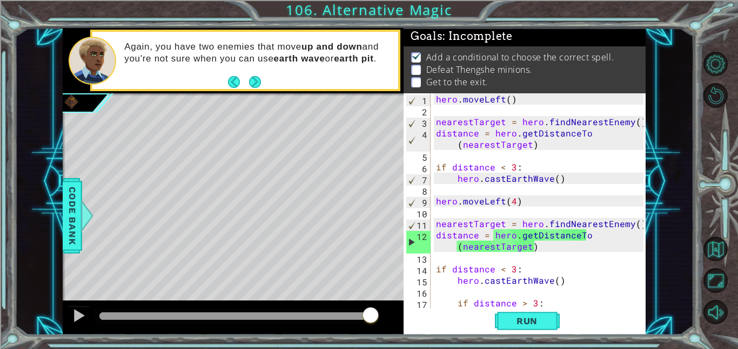
click at [564, 303] on div "hero . moveLeft ( ) nearestTarget = hero . findNearestEnemy ( ) distance = hero…" at bounding box center [541, 212] width 215 height 238
type textarea "if distance > 3:"
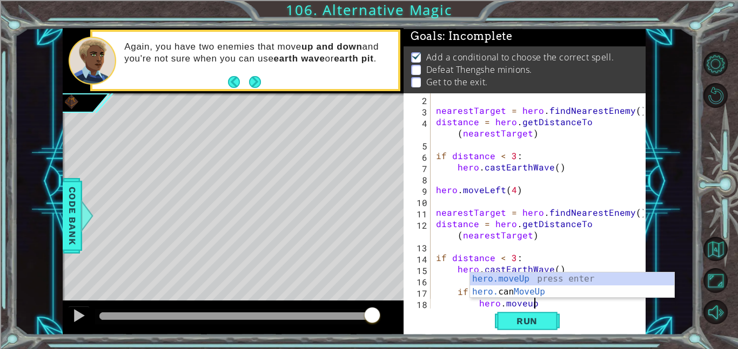
scroll to position [0, 5]
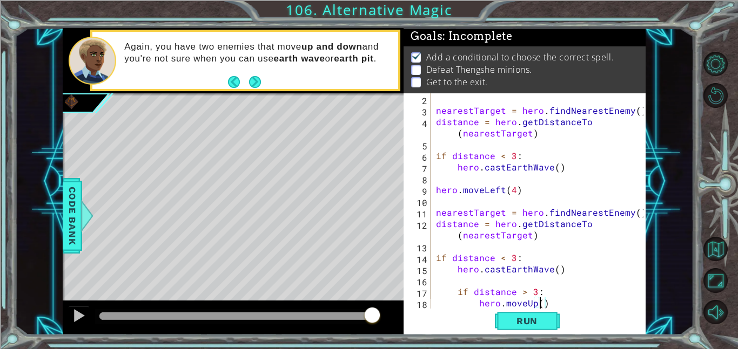
type textarea "hero.moveUp(2)"
click at [566, 305] on div "nearestTarget = hero . findNearestEnemy ( ) distance = hero . getDistanceTo ( n…" at bounding box center [541, 212] width 215 height 238
type textarea "hero.moveUp(2)"
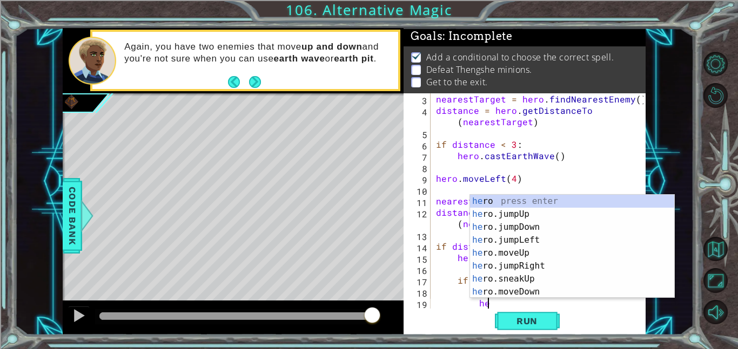
scroll to position [0, 3]
type textarea "h"
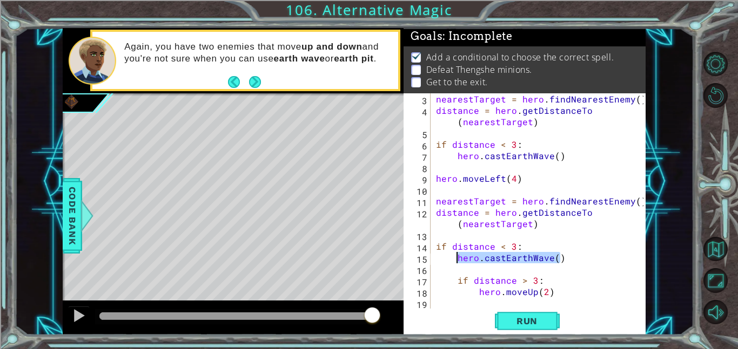
drag, startPoint x: 563, startPoint y: 256, endPoint x: 457, endPoint y: 260, distance: 105.4
click at [457, 260] on div "nearestTarget = hero . findNearestEnemy ( ) distance = hero . getDistanceTo ( n…" at bounding box center [541, 212] width 215 height 238
type textarea "hero.castEarthWave()"
click at [485, 301] on div "nearestTarget = hero . findNearestEnemy ( ) distance = hero . getDistanceTo ( n…" at bounding box center [541, 212] width 215 height 238
paste textarea "hero.castEarthWave()"
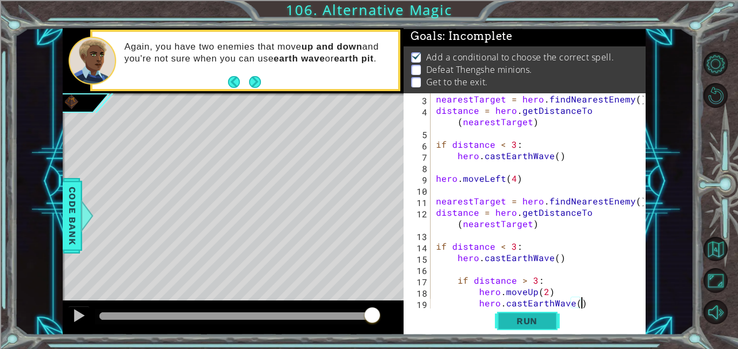
click at [525, 317] on span "Run" at bounding box center [526, 321] width 43 height 11
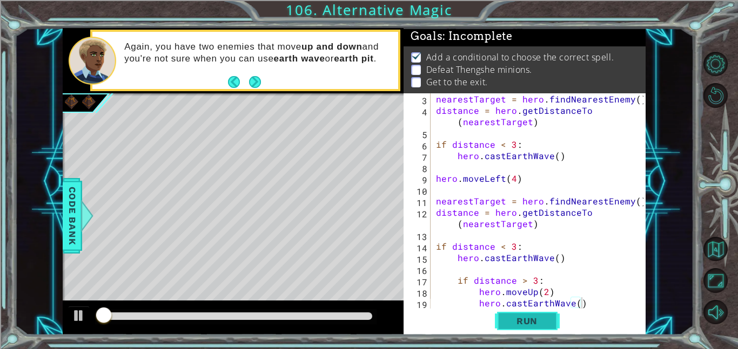
click at [525, 317] on span "Run" at bounding box center [526, 321] width 43 height 11
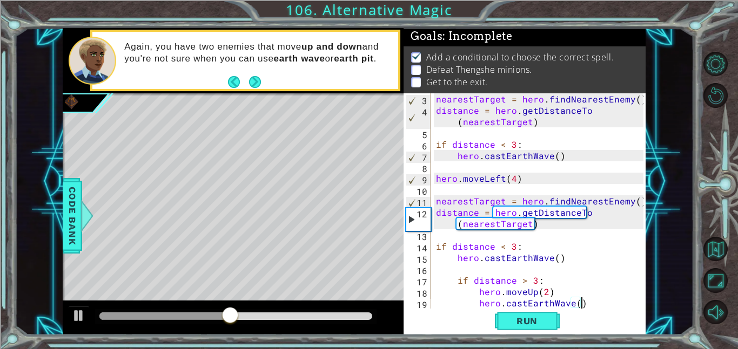
click at [457, 280] on div "nearestTarget = hero . findNearestEnemy ( ) distance = hero . getDistanceTo ( n…" at bounding box center [541, 212] width 215 height 238
click at [503, 246] on div "nearestTarget = hero . findNearestEnemy ( ) distance = hero . getDistanceTo ( n…" at bounding box center [541, 212] width 215 height 238
click at [511, 247] on div "nearestTarget = hero . findNearestEnemy ( ) distance = hero . getDistanceTo ( n…" at bounding box center [541, 212] width 215 height 238
click at [532, 282] on div "nearestTarget = hero . findNearestEnemy ( ) distance = hero . getDistanceTo ( n…" at bounding box center [541, 212] width 215 height 238
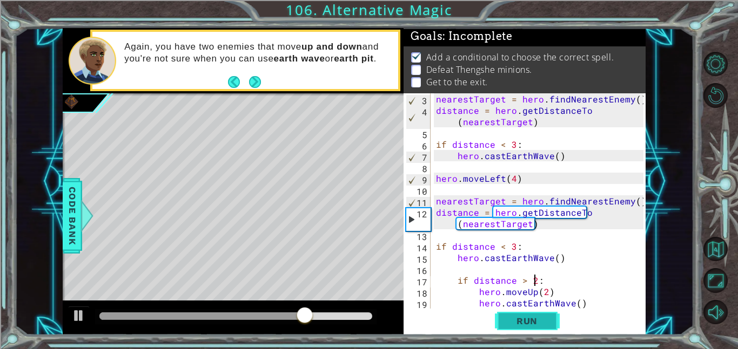
click at [538, 320] on span "Run" at bounding box center [526, 321] width 43 height 11
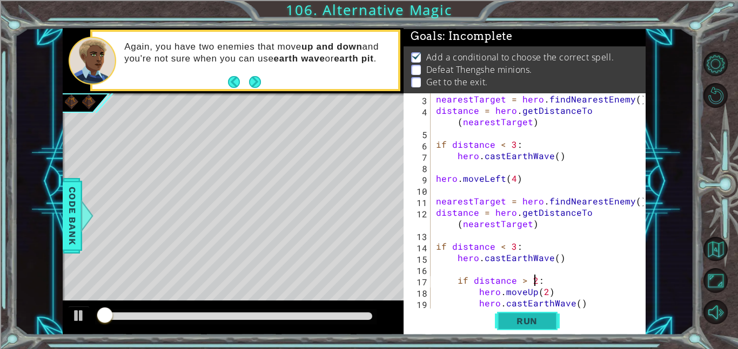
click at [538, 320] on span "Run" at bounding box center [526, 321] width 43 height 11
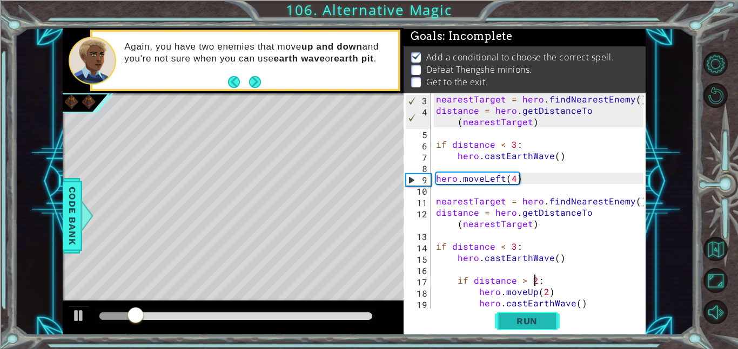
click at [538, 320] on span "Run" at bounding box center [526, 321] width 43 height 11
click at [524, 178] on div "nearestTarget = hero . findNearestEnemy ( ) distance = hero . getDistanceTo ( n…" at bounding box center [541, 212] width 215 height 238
click at [522, 183] on div "nearestTarget = hero . findNearestEnemy ( ) distance = hero . getDistanceTo ( n…" at bounding box center [541, 212] width 215 height 238
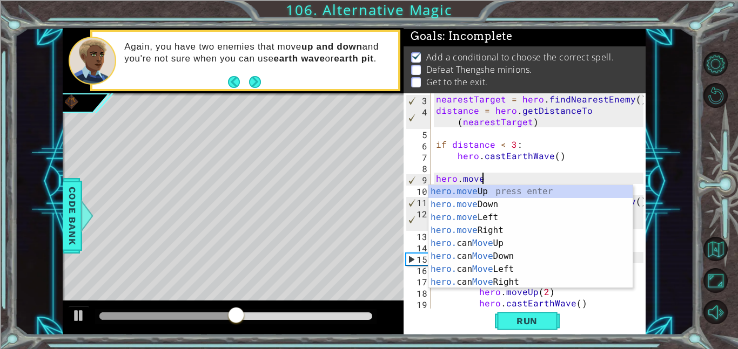
scroll to position [0, 3]
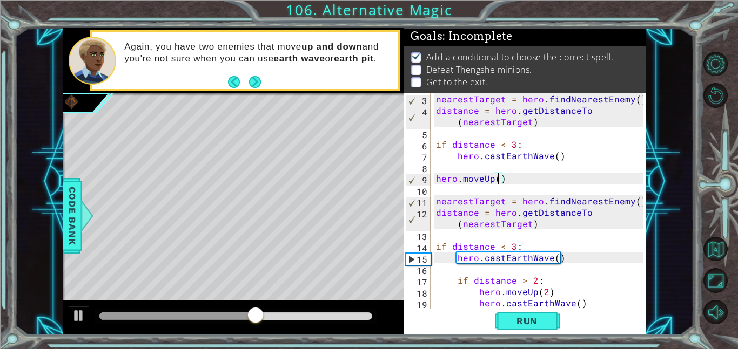
type textarea "hero.moveUp(2)"
click at [562, 186] on div "nearestTarget = hero . findNearestEnemy ( ) distance = hero . getDistanceTo ( n…" at bounding box center [541, 212] width 215 height 238
drag, startPoint x: 456, startPoint y: 258, endPoint x: 558, endPoint y: 255, distance: 102.1
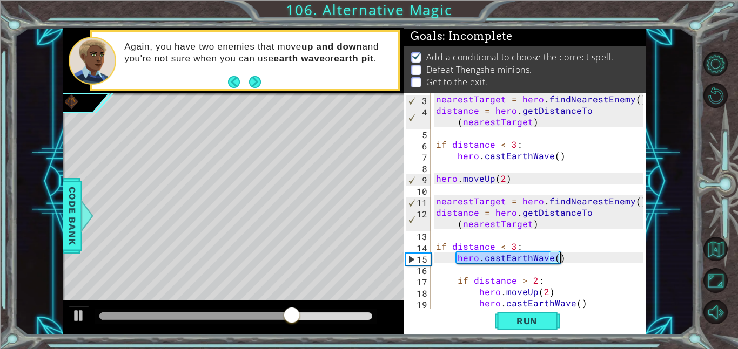
click at [558, 255] on div "nearestTarget = hero . findNearestEnemy ( ) distance = hero . getDistanceTo ( n…" at bounding box center [541, 212] width 215 height 238
type textarea "hero.castEarthWave()"
click at [460, 190] on div "nearestTarget = hero . findNearestEnemy ( ) distance = hero . getDistanceTo ( n…" at bounding box center [541, 212] width 215 height 238
paste textarea "hero.castEarthWave()"
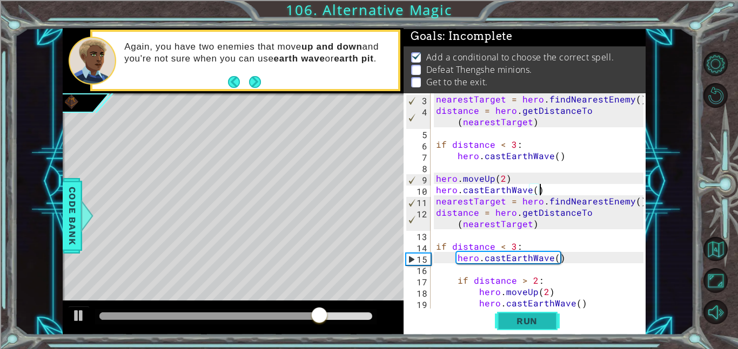
click at [538, 320] on span "Run" at bounding box center [526, 321] width 43 height 11
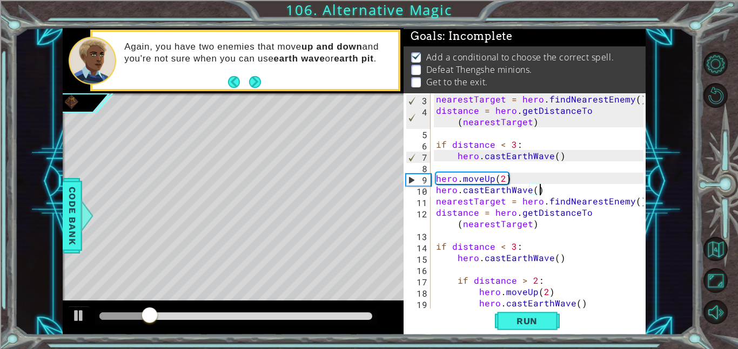
click at [515, 178] on div "nearestTarget = hero . findNearestEnemy ( ) distance = hero . getDistanceTo ( n…" at bounding box center [541, 212] width 215 height 238
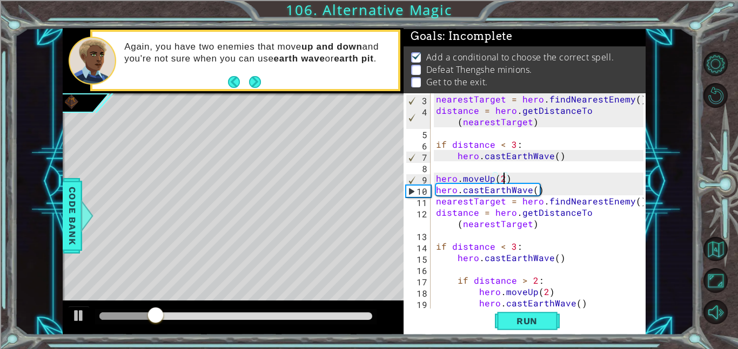
click at [503, 177] on div "nearestTarget = hero . findNearestEnemy ( ) distance = hero . getDistanceTo ( n…" at bounding box center [541, 212] width 215 height 238
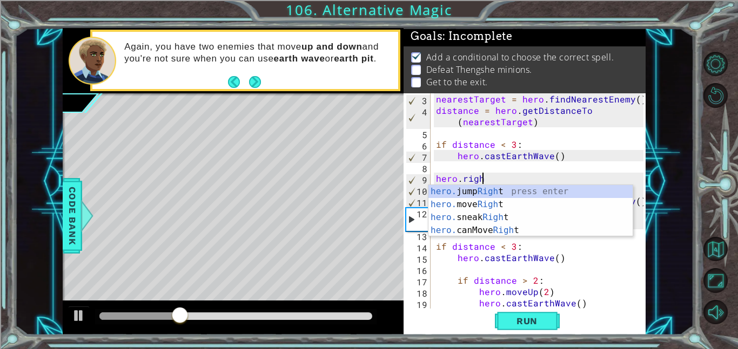
type textarea "hero.right"
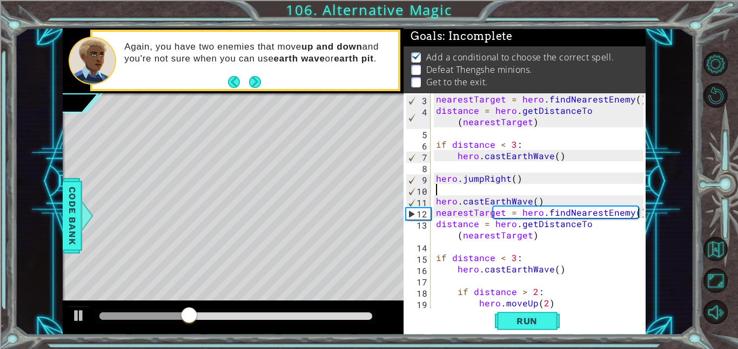
click at [522, 181] on div "nearestTarget = hero . findNearestEnemy ( ) distance = hero . getDistanceTo ( n…" at bounding box center [541, 212] width 215 height 238
click at [545, 317] on span "Run" at bounding box center [526, 321] width 43 height 11
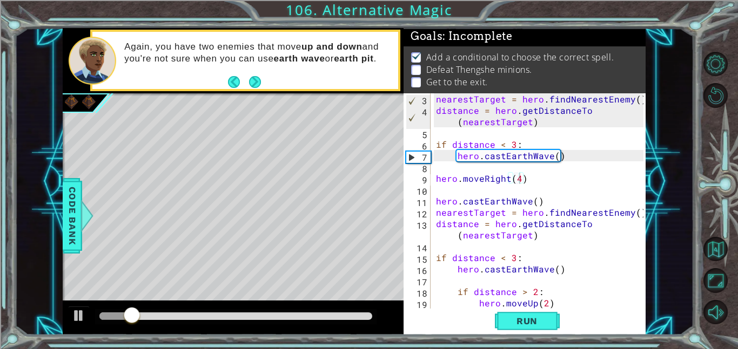
drag, startPoint x: 140, startPoint y: 310, endPoint x: 132, endPoint y: 308, distance: 8.4
click at [132, 309] on div at bounding box center [235, 316] width 281 height 15
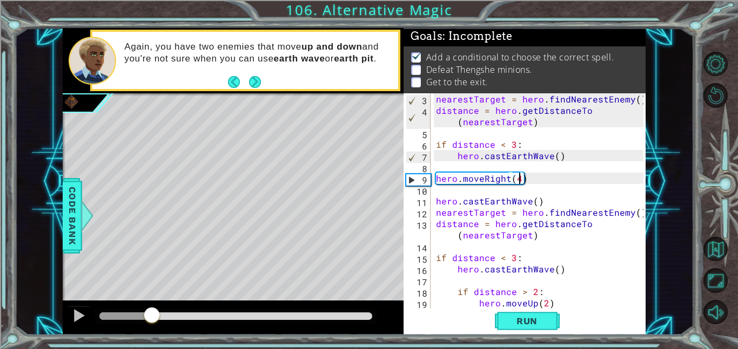
drag, startPoint x: 132, startPoint y: 311, endPoint x: 152, endPoint y: 307, distance: 19.9
click at [152, 307] on div at bounding box center [151, 316] width 19 height 19
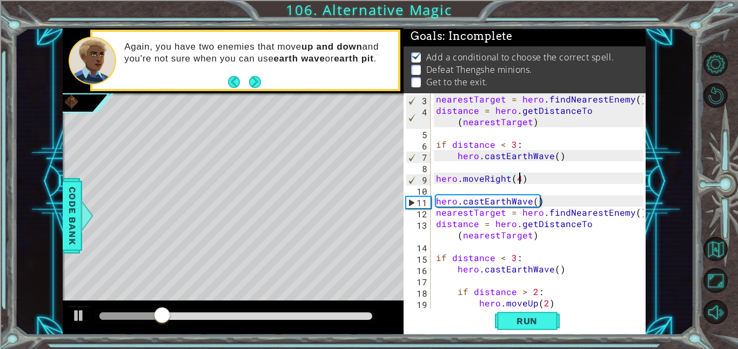
click at [506, 181] on div "nearestTarget = hero . findNearestEnemy ( ) distance = hero . getDistanceTo ( n…" at bounding box center [541, 212] width 215 height 238
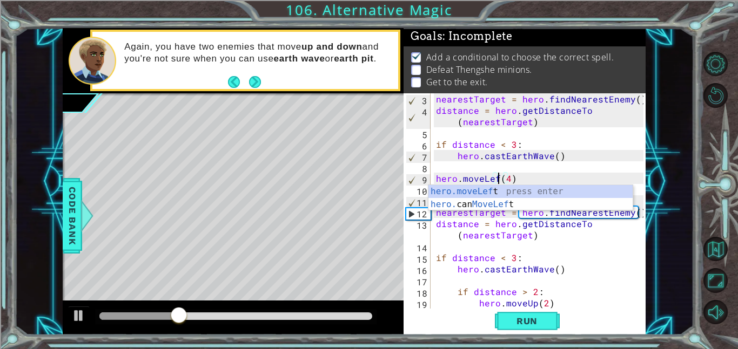
scroll to position [0, 4]
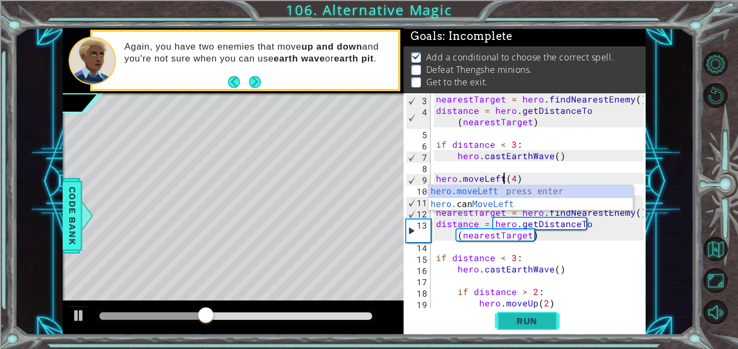
click at [540, 319] on span "Run" at bounding box center [526, 321] width 43 height 11
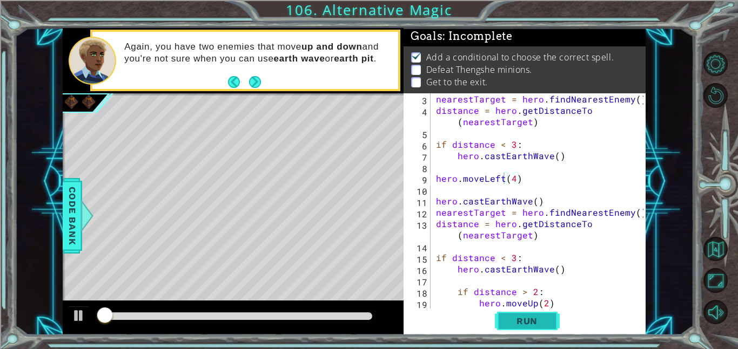
click at [540, 320] on span "Run" at bounding box center [526, 321] width 43 height 11
click at [539, 320] on span "Run" at bounding box center [526, 321] width 43 height 11
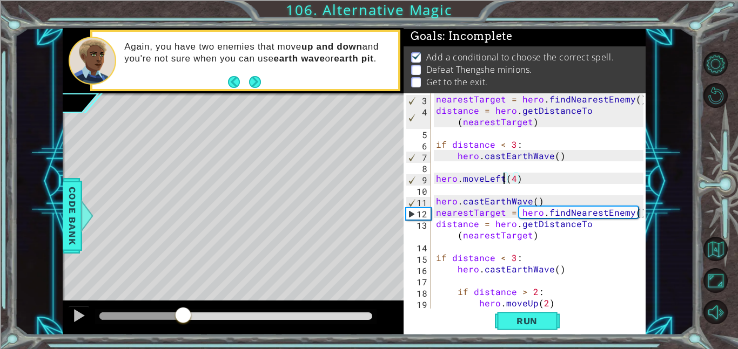
drag, startPoint x: 115, startPoint y: 315, endPoint x: 184, endPoint y: 310, distance: 68.7
click at [184, 310] on div at bounding box center [182, 316] width 19 height 19
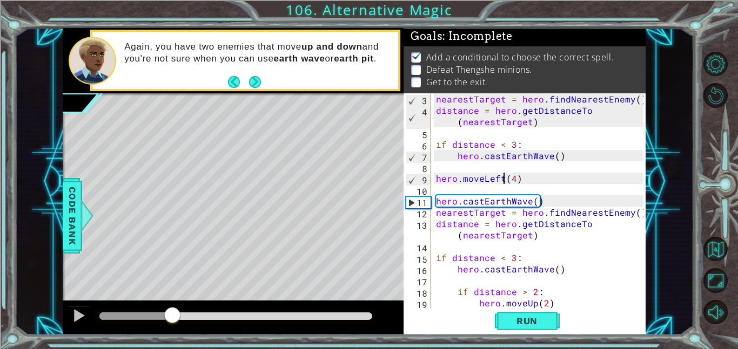
click at [180, 312] on div at bounding box center [172, 316] width 19 height 19
drag, startPoint x: 196, startPoint y: 314, endPoint x: 169, endPoint y: 312, distance: 27.1
click at [169, 312] on div at bounding box center [168, 316] width 19 height 19
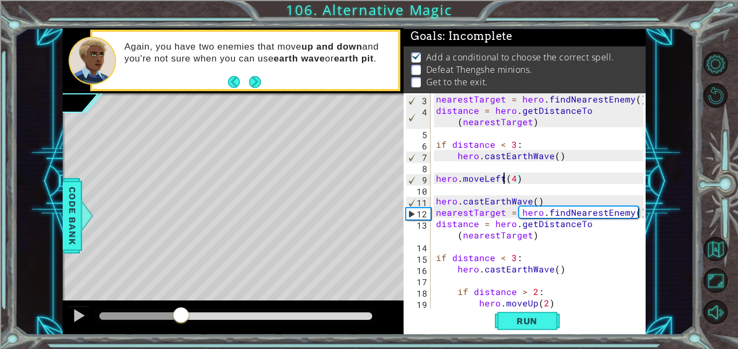
click at [180, 315] on div at bounding box center [180, 316] width 19 height 19
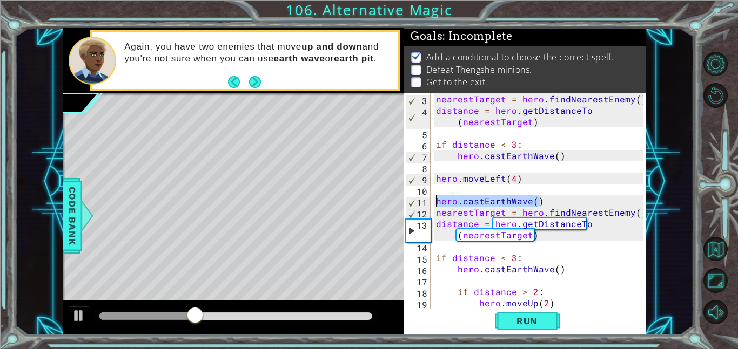
drag, startPoint x: 544, startPoint y: 200, endPoint x: 436, endPoint y: 201, distance: 108.0
click at [436, 201] on div "nearestTarget = hero . findNearestEnemy ( ) distance = hero . getDistanceTo ( n…" at bounding box center [541, 212] width 215 height 238
type textarea "hero.castEarthWave()"
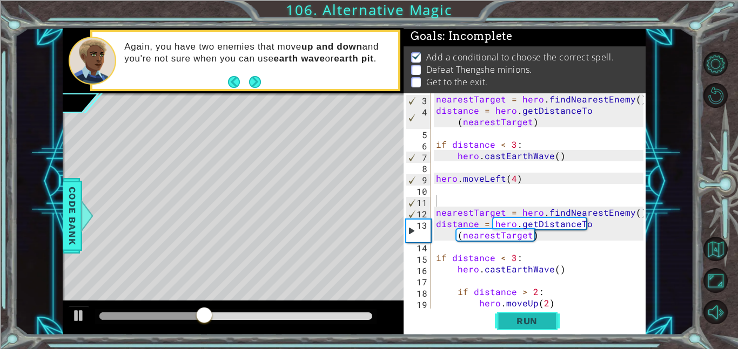
click at [513, 318] on span "Run" at bounding box center [526, 321] width 43 height 11
drag, startPoint x: 108, startPoint y: 312, endPoint x: 186, endPoint y: 306, distance: 78.5
click at [186, 307] on div at bounding box center [184, 316] width 19 height 19
click at [586, 269] on div "nearestTarget = hero . findNearestEnemy ( ) distance = hero . getDistanceTo ( n…" at bounding box center [541, 212] width 215 height 238
type textarea "hero.castEarthWave()"
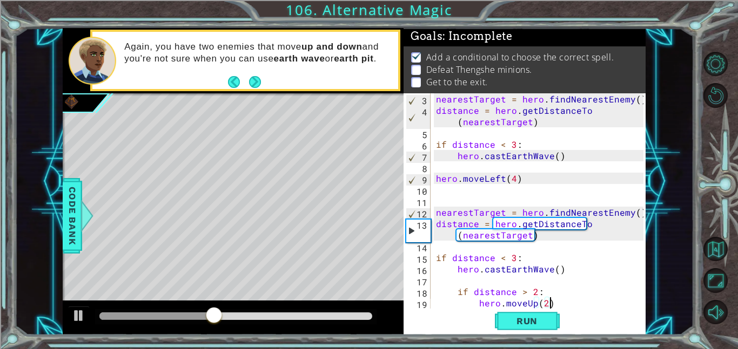
type textarea "hero.castEarthWave()"
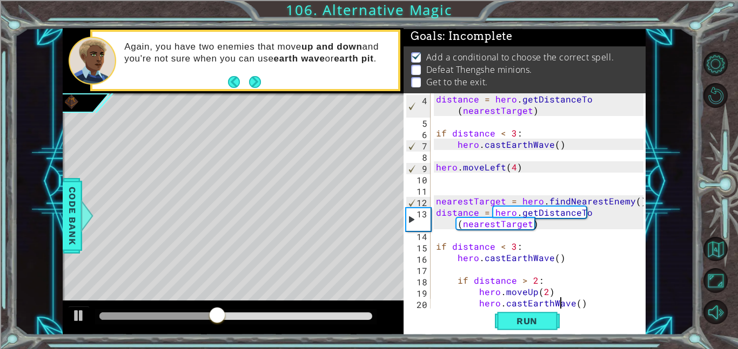
scroll to position [45, 0]
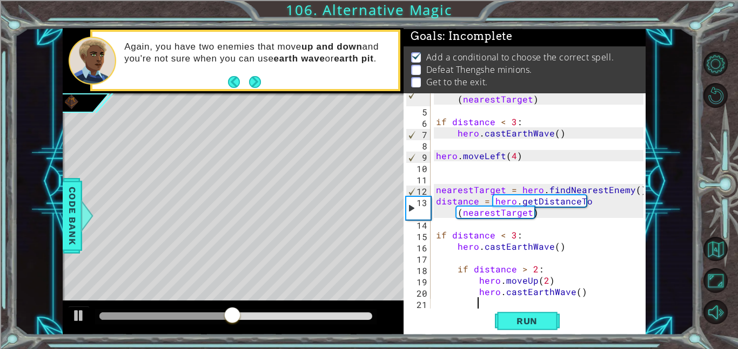
click at [587, 292] on div "distance = hero . getDistanceTo ( nearestTarget ) if distance < 3 : hero . cast…" at bounding box center [541, 206] width 215 height 249
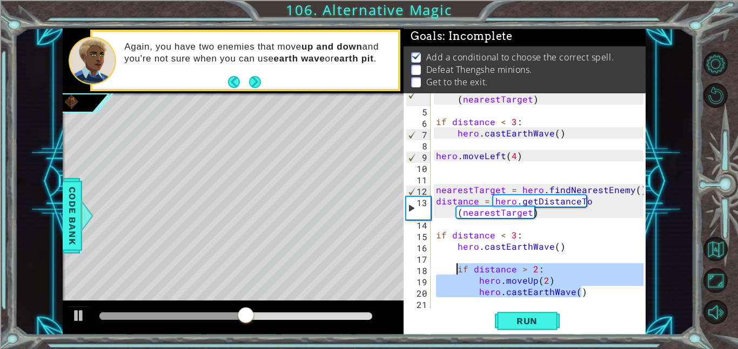
drag, startPoint x: 587, startPoint y: 292, endPoint x: 458, endPoint y: 268, distance: 131.8
click at [458, 268] on div "distance = hero . getDistanceTo ( nearestTarget ) if distance < 3 : hero . cast…" at bounding box center [541, 206] width 215 height 249
type textarea "if distance > 2: hero.moveUp(2)"
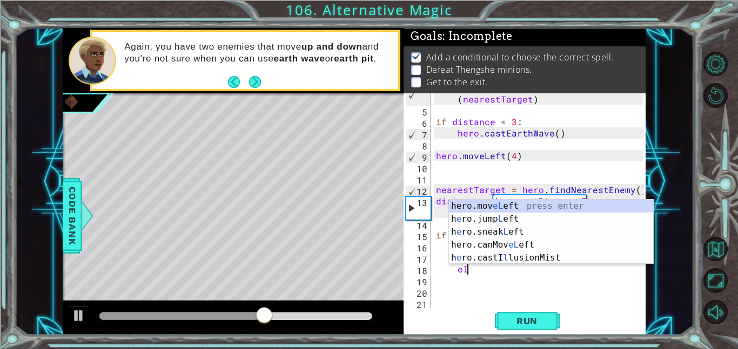
type textarea "e"
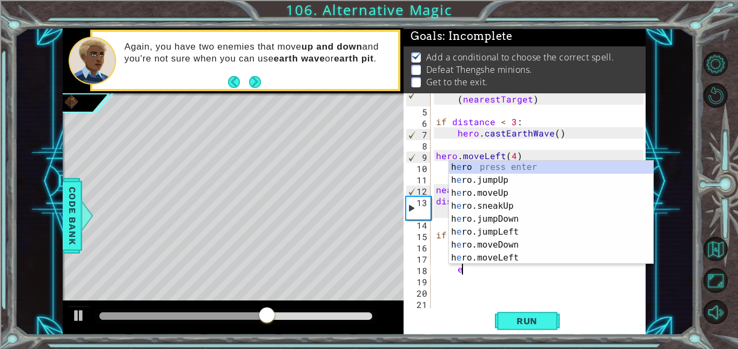
scroll to position [0, 1]
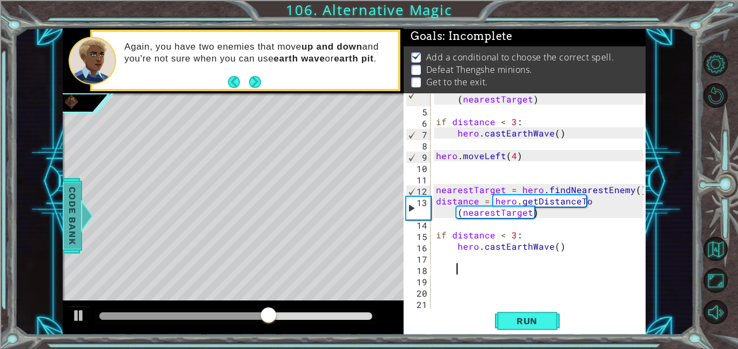
click at [65, 213] on span "Code Bank" at bounding box center [72, 216] width 17 height 66
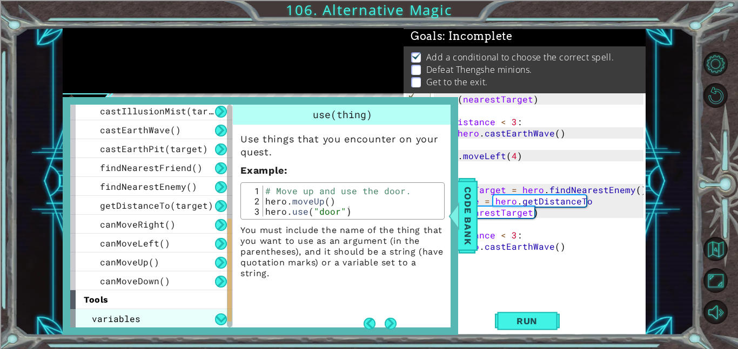
scroll to position [306, 0]
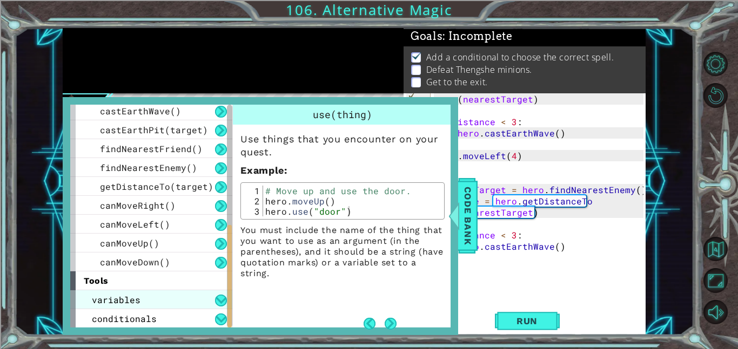
click at [154, 309] on div "conditionals" at bounding box center [151, 318] width 162 height 19
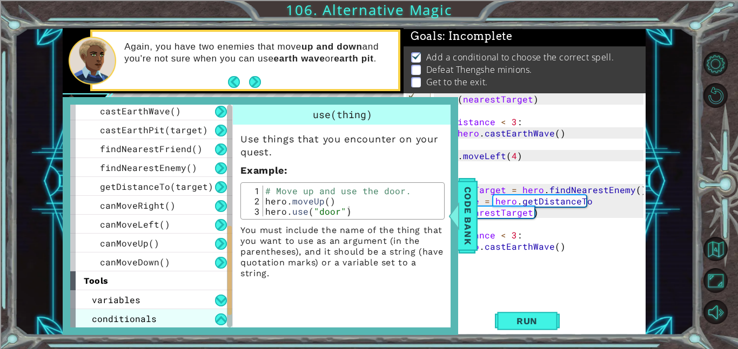
click at [151, 315] on span "conditionals" at bounding box center [124, 318] width 65 height 11
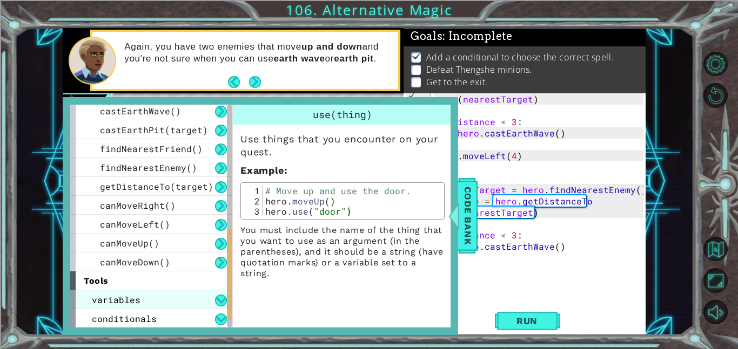
click at [144, 301] on div "variables" at bounding box center [151, 299] width 162 height 19
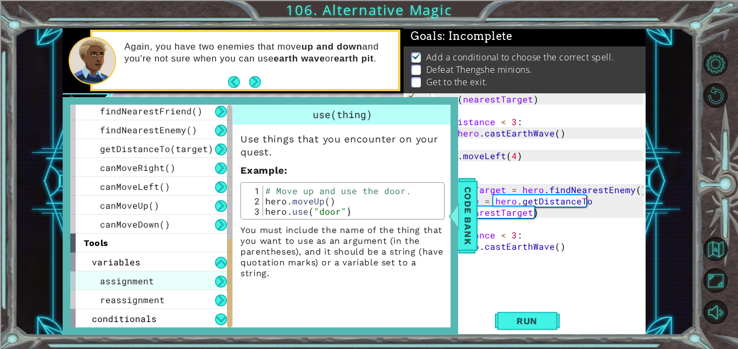
click at [153, 274] on div "assignment" at bounding box center [151, 281] width 162 height 19
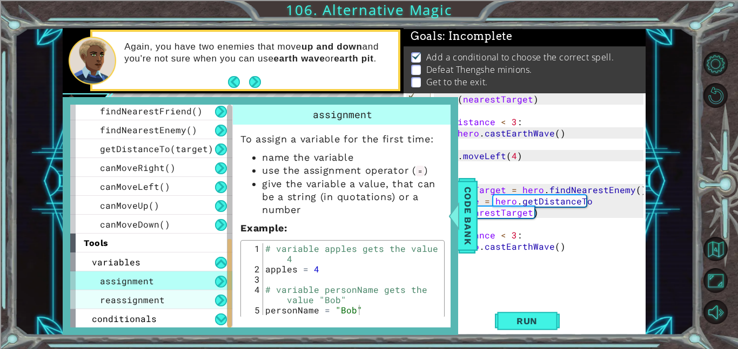
click at [159, 294] on span "reassignment" at bounding box center [132, 299] width 65 height 11
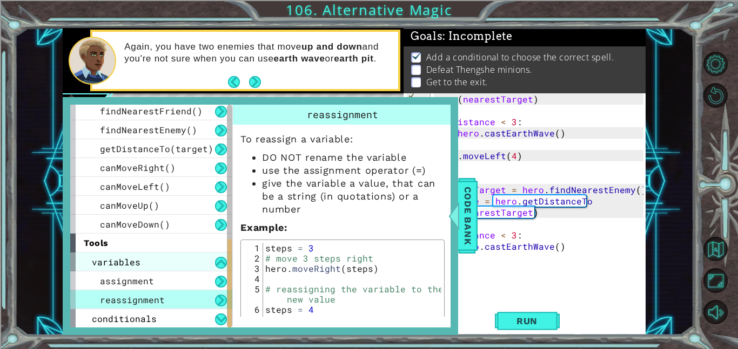
click at [164, 262] on div "variables" at bounding box center [151, 262] width 162 height 19
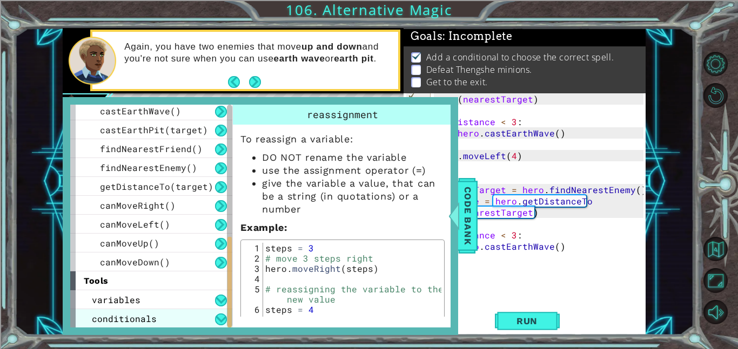
click at [153, 315] on span "conditionals" at bounding box center [124, 318] width 65 height 11
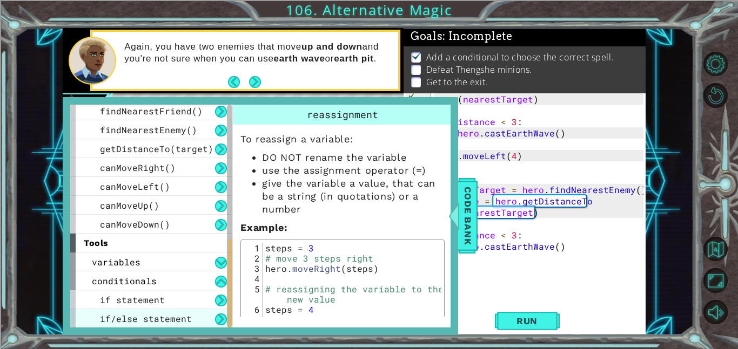
click at [155, 314] on span "if/else statement" at bounding box center [146, 318] width 92 height 11
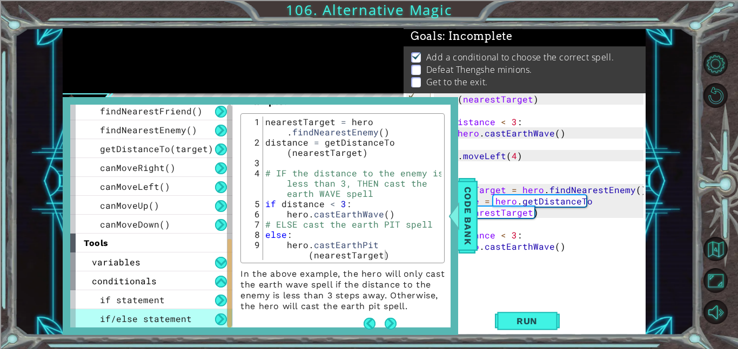
scroll to position [132, 0]
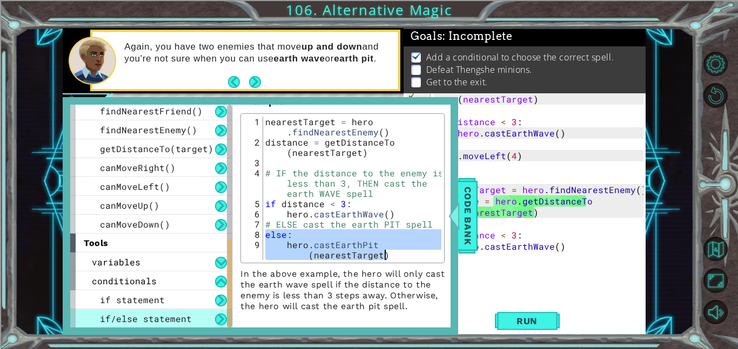
drag, startPoint x: 265, startPoint y: 222, endPoint x: 386, endPoint y: 245, distance: 123.5
click at [386, 245] on div "nearestTarget = hero . findNearestEnemy ( ) distance = getDistanceTo ( nearestT…" at bounding box center [352, 209] width 178 height 185
type textarea "else: hero.castEarthPit(nearestTarget)"
click at [475, 215] on span "Code Bank" at bounding box center [467, 216] width 17 height 66
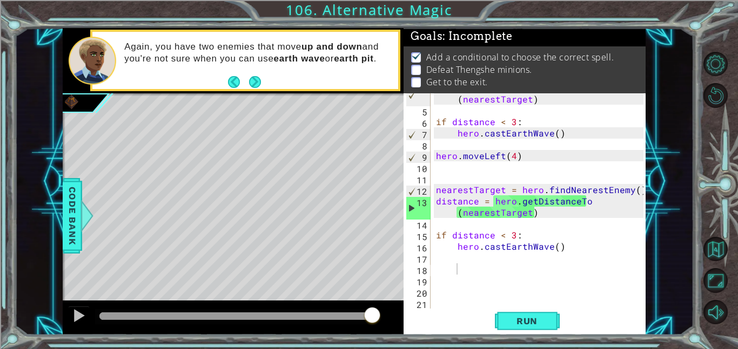
click at [462, 269] on div "distance = hero . getDistanceTo ( nearestTarget ) if distance < 3 : hero . cast…" at bounding box center [541, 206] width 215 height 249
paste textarea "hero.castEarthPit(nearestTarget)"
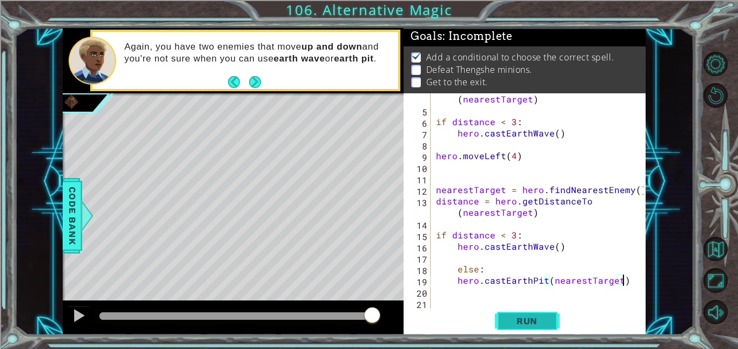
click at [531, 316] on span "Run" at bounding box center [526, 321] width 43 height 11
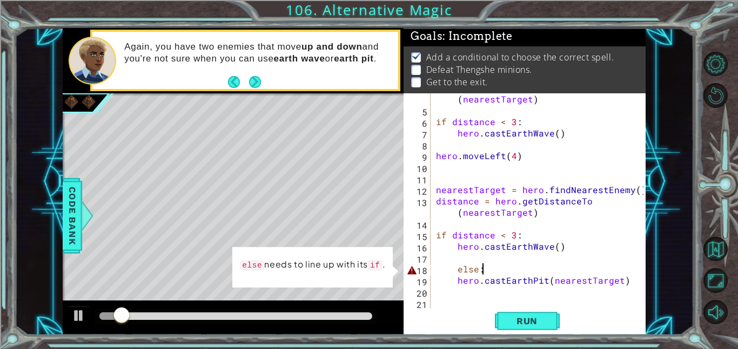
click at [502, 271] on div "distance = hero . getDistanceTo ( nearestTarget ) if distance < 3 : hero . cast…" at bounding box center [541, 206] width 215 height 249
click at [451, 275] on div "distance = hero . getDistanceTo ( nearestTarget ) if distance < 3 : hero . cast…" at bounding box center [541, 206] width 215 height 249
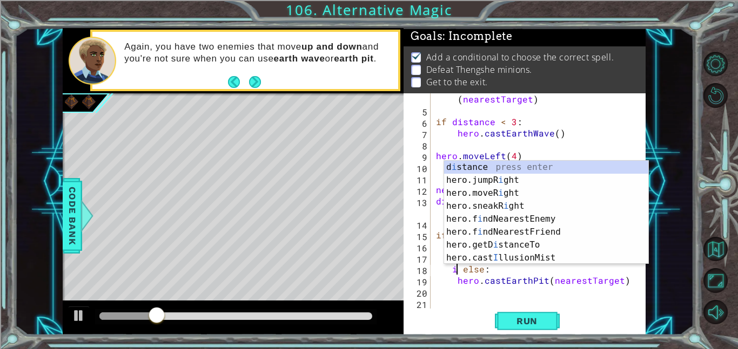
scroll to position [0, 2]
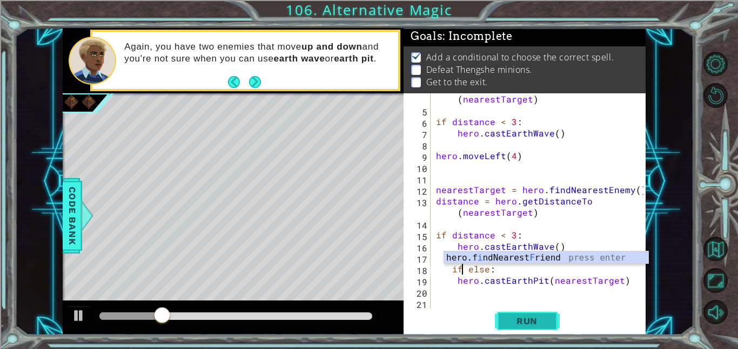
click at [522, 325] on span "Run" at bounding box center [526, 321] width 43 height 11
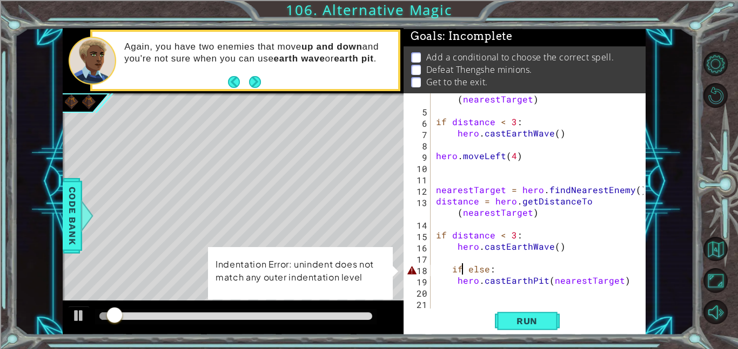
click at [514, 272] on div "distance = hero . getDistanceTo ( nearestTarget ) if distance < 3 : hero . cast…" at bounding box center [541, 206] width 215 height 249
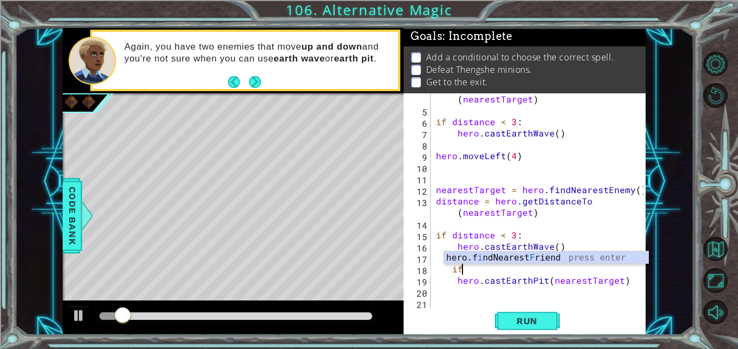
type textarea "i"
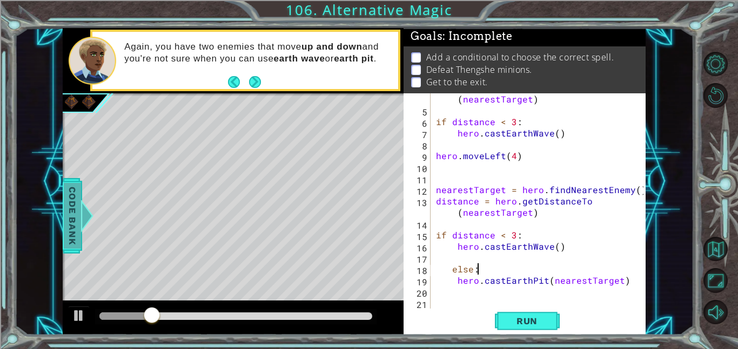
click at [71, 221] on span "Code Bank" at bounding box center [72, 216] width 17 height 66
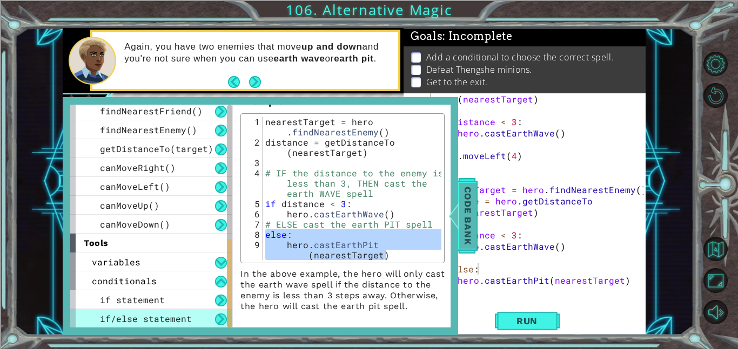
click at [467, 223] on span "Code Bank" at bounding box center [467, 216] width 17 height 66
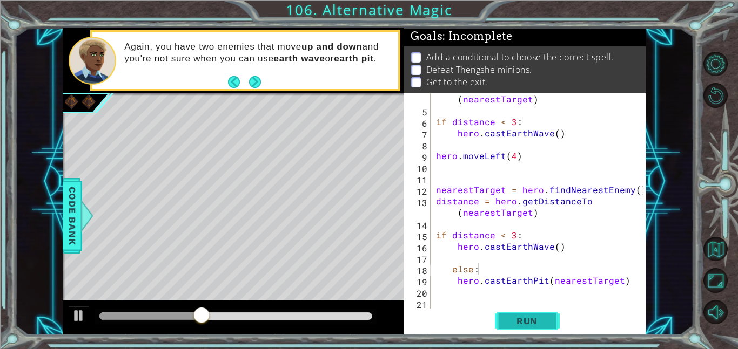
click at [520, 321] on span "Run" at bounding box center [526, 321] width 43 height 11
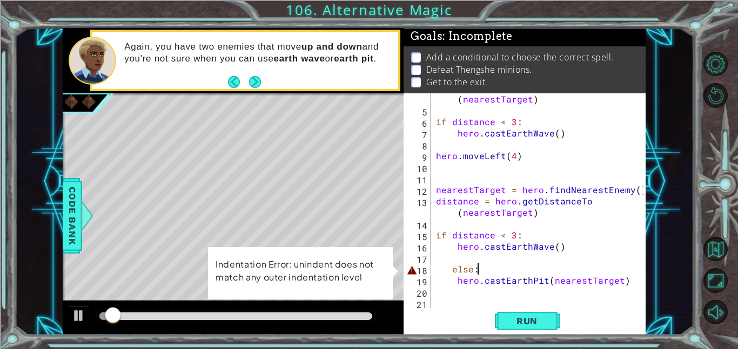
click at [483, 267] on div "distance = hero . getDistanceTo ( nearestTarget ) if distance < 3 : hero . cast…" at bounding box center [541, 206] width 215 height 249
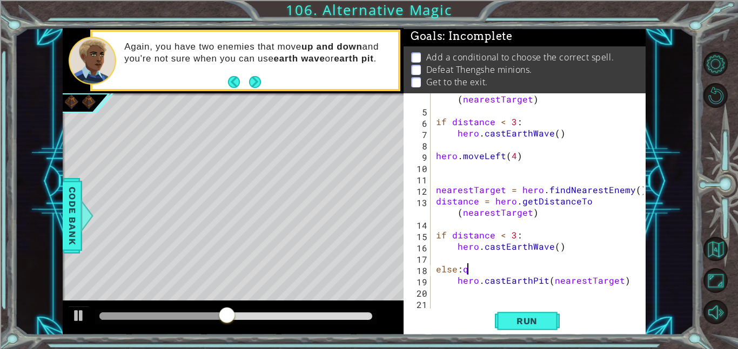
type textarea "else:"
click at [460, 258] on div "distance = hero . getDistanceTo ( nearestTarget ) if distance < 3 : hero . cast…" at bounding box center [541, 206] width 215 height 249
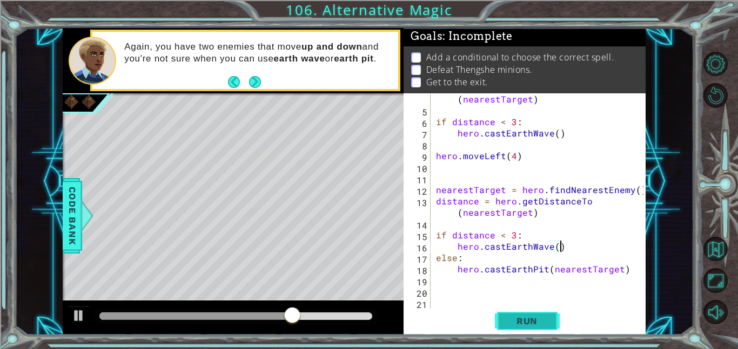
type textarea "hero.castEarthWave()"
click at [548, 312] on button "Run" at bounding box center [527, 321] width 65 height 24
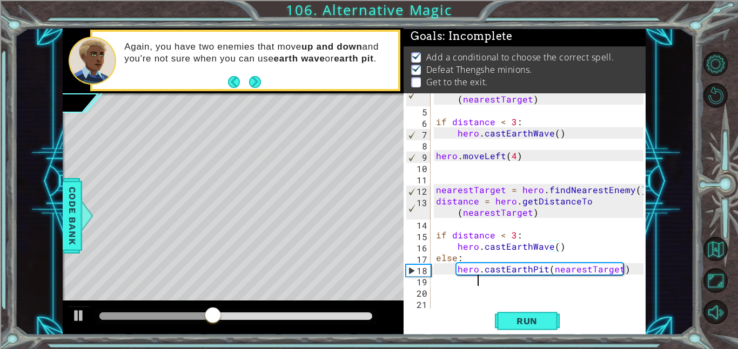
click at [485, 285] on div "distance = hero . getDistanceTo ( nearestTarget ) if distance < 3 : hero . cast…" at bounding box center [541, 206] width 215 height 249
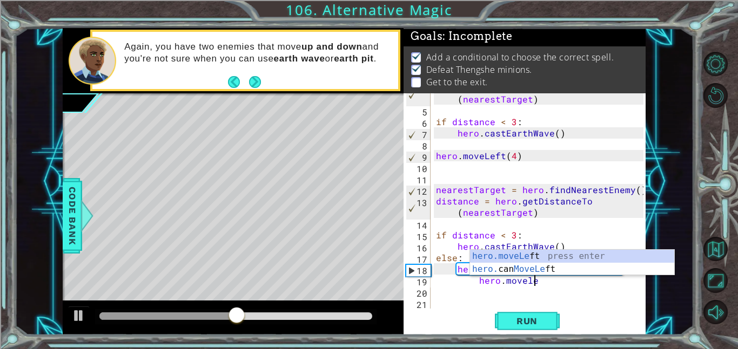
scroll to position [0, 6]
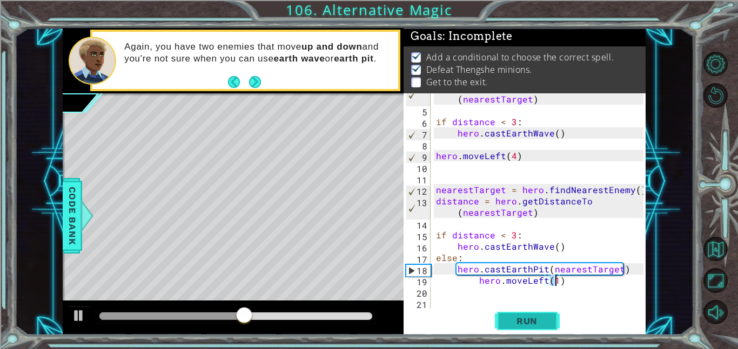
click at [523, 316] on span "Run" at bounding box center [526, 321] width 43 height 11
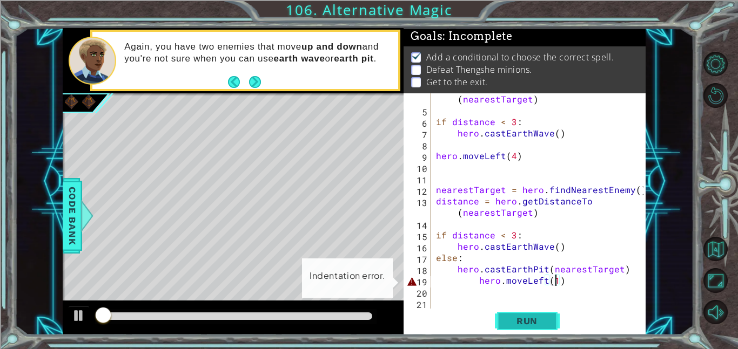
click at [522, 316] on span "Run" at bounding box center [526, 321] width 43 height 11
click at [559, 285] on div "distance = hero . getDistanceTo ( nearestTarget ) if distance < 3 : hero . cast…" at bounding box center [541, 206] width 215 height 249
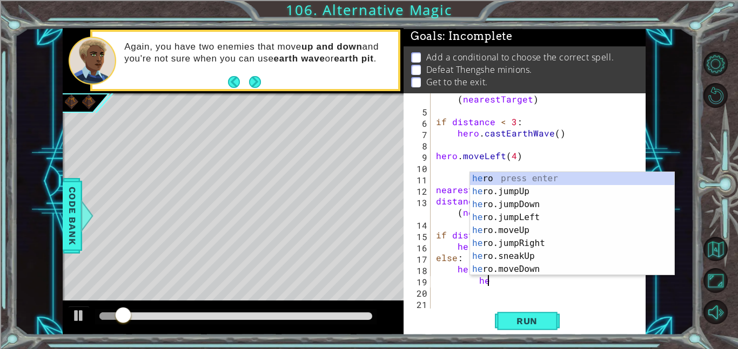
type textarea "h"
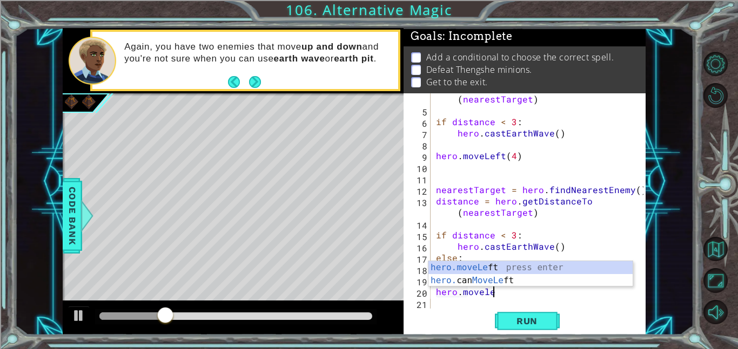
scroll to position [0, 3]
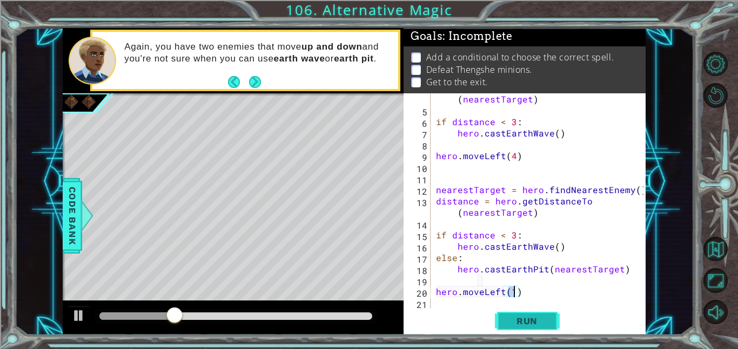
type textarea "hero.moveLeft(1)"
click at [555, 320] on button "Run" at bounding box center [527, 321] width 65 height 24
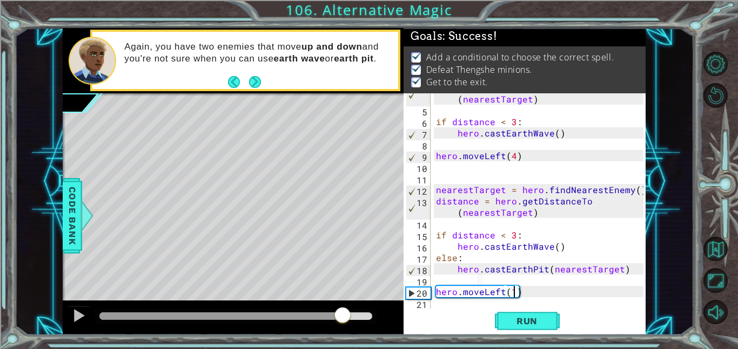
drag, startPoint x: 124, startPoint y: 310, endPoint x: 342, endPoint y: 319, distance: 218.3
click at [342, 319] on div at bounding box center [342, 316] width 19 height 19
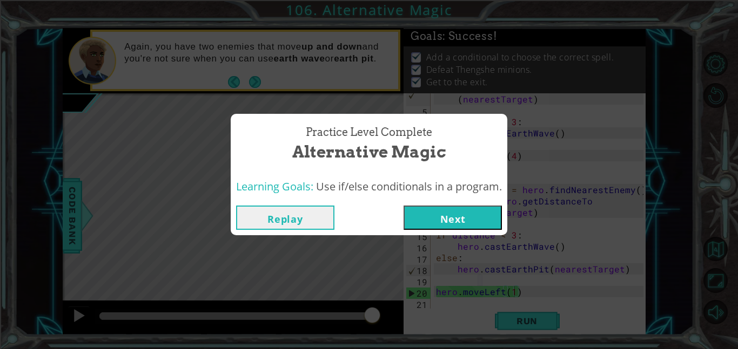
click at [483, 211] on button "Next" at bounding box center [452, 218] width 98 height 24
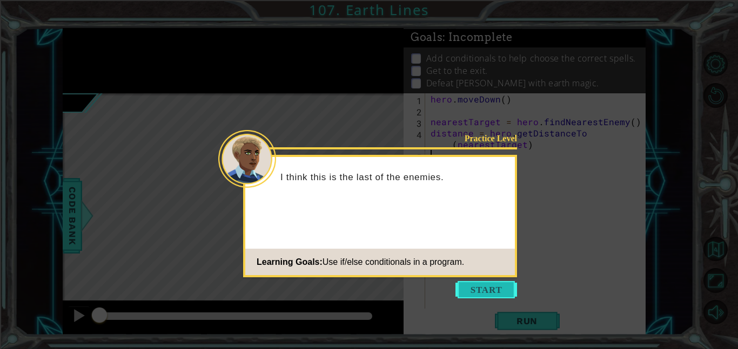
click at [489, 291] on button "Start" at bounding box center [486, 289] width 62 height 17
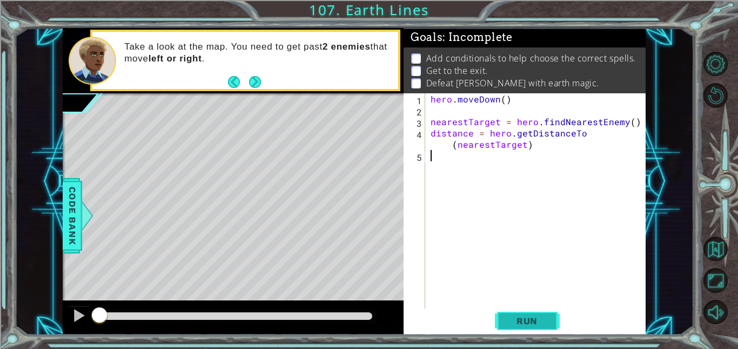
click at [528, 316] on span "Run" at bounding box center [526, 321] width 43 height 11
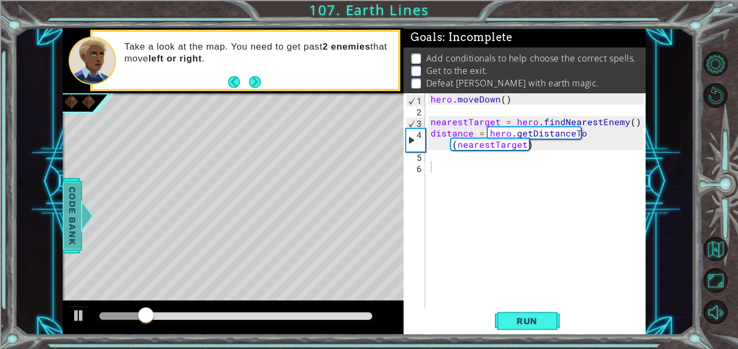
click at [72, 220] on span "Code Bank" at bounding box center [72, 216] width 17 height 66
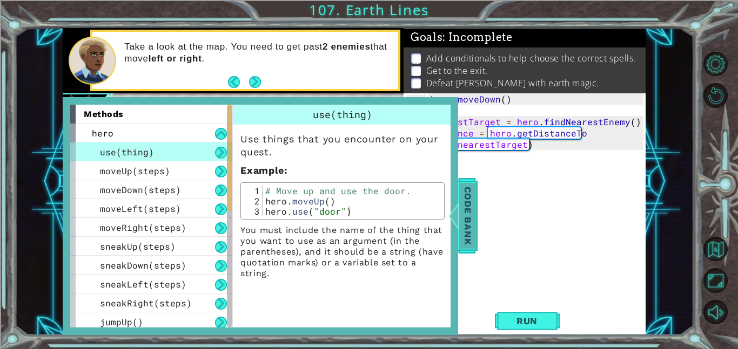
click at [452, 201] on div at bounding box center [453, 216] width 13 height 32
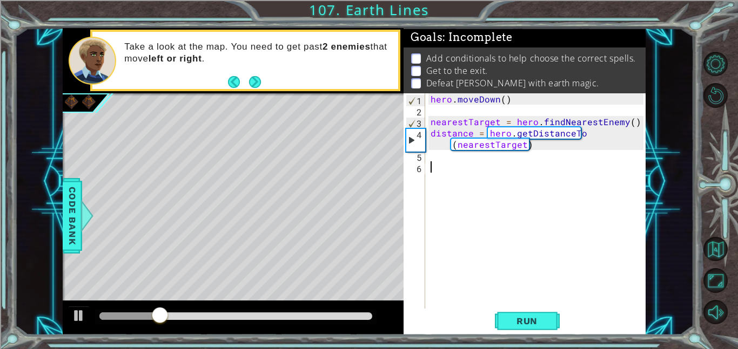
click at [452, 173] on div "hero . [GEOGRAPHIC_DATA] ( ) nearestTarget = hero . findNearestEnemy ( ) distan…" at bounding box center [538, 212] width 220 height 238
click at [447, 159] on div "hero . [GEOGRAPHIC_DATA] ( ) nearestTarget = hero . findNearestEnemy ( ) distan…" at bounding box center [538, 212] width 220 height 238
paste textarea "hero.castEarthPit(nearestTarget)"
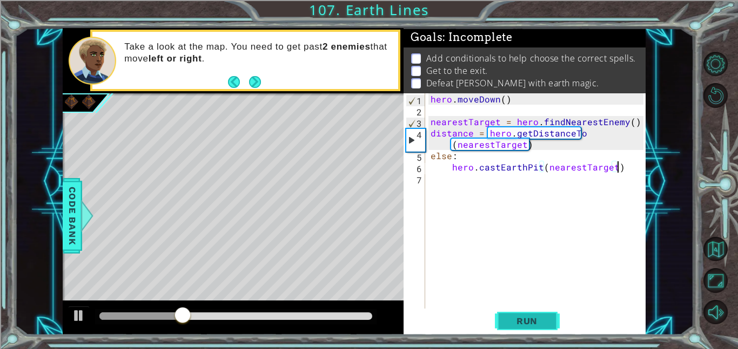
click at [546, 328] on button "Run" at bounding box center [527, 321] width 65 height 24
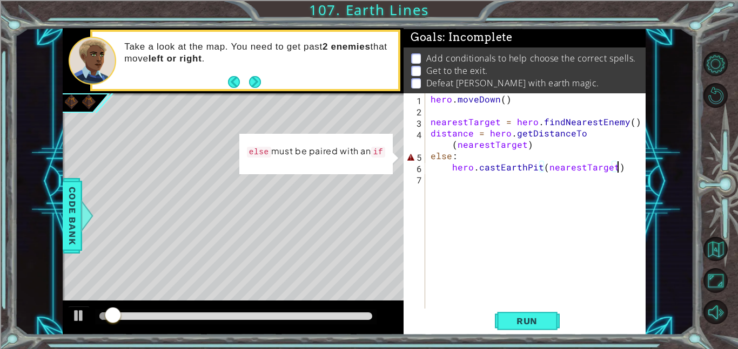
click at [477, 159] on div "hero . [GEOGRAPHIC_DATA] ( ) nearestTarget = hero . findNearestEnemy ( ) distan…" at bounding box center [538, 212] width 220 height 238
type textarea "else:"
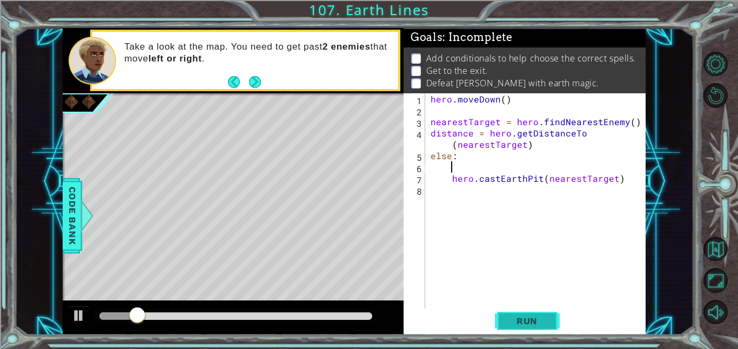
click at [541, 319] on span "Run" at bounding box center [526, 321] width 43 height 11
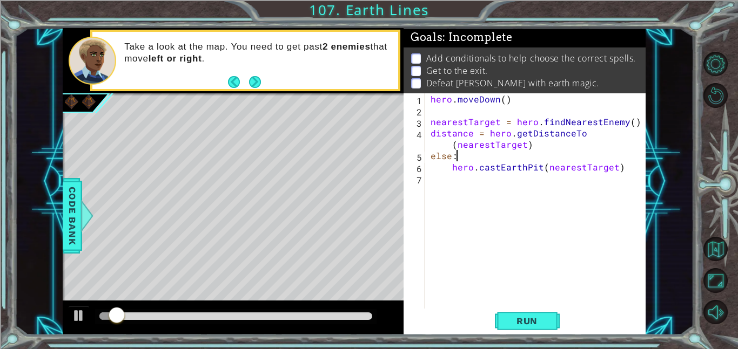
click at [573, 145] on div "hero . [GEOGRAPHIC_DATA] ( ) nearestTarget = hero . findNearestEnemy ( ) distan…" at bounding box center [538, 212] width 220 height 238
type textarea "distance = hero.getDistanceTo(nearestTarget)"
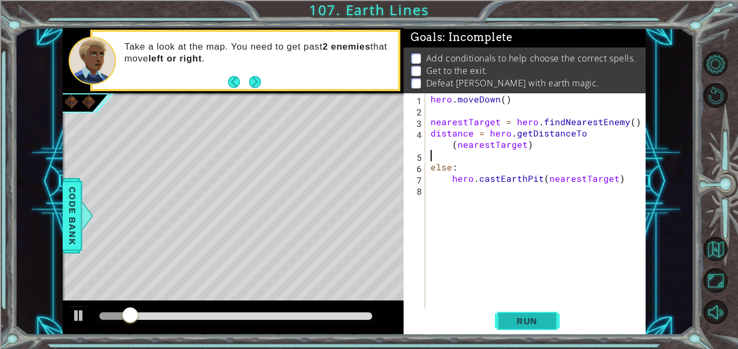
click at [531, 317] on span "Run" at bounding box center [526, 321] width 43 height 11
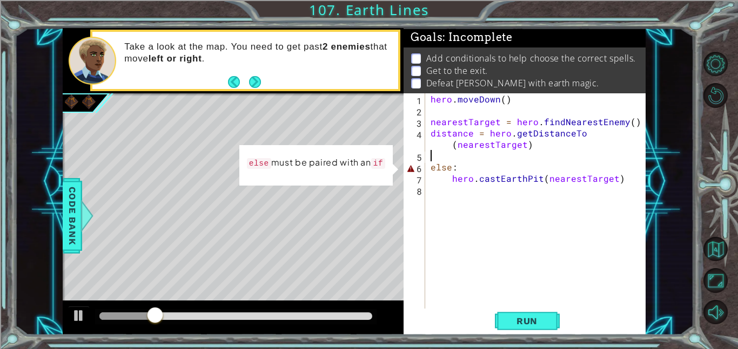
click at [467, 157] on div "hero . [GEOGRAPHIC_DATA] ( ) nearestTarget = hero . findNearestEnemy ( ) distan…" at bounding box center [538, 212] width 220 height 238
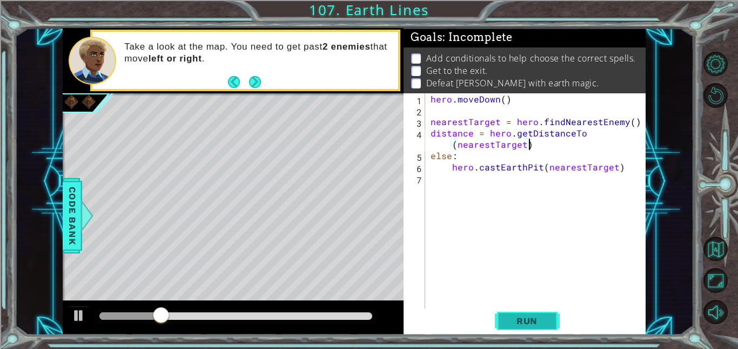
click at [528, 320] on span "Run" at bounding box center [526, 321] width 43 height 11
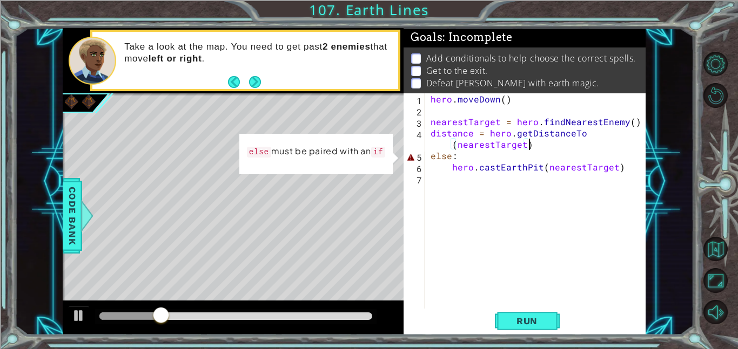
click at [531, 145] on div "hero . [GEOGRAPHIC_DATA] ( ) nearestTarget = hero . findNearestEnemy ( ) distan…" at bounding box center [538, 212] width 220 height 238
click at [430, 158] on div "hero . [GEOGRAPHIC_DATA] ( ) nearestTarget = hero . findNearestEnemy ( ) distan…" at bounding box center [538, 212] width 220 height 238
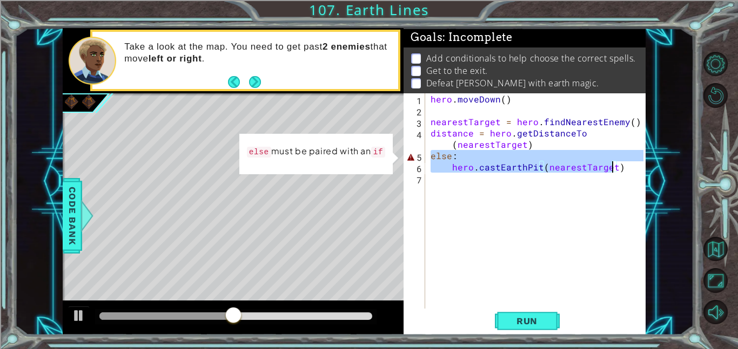
drag, startPoint x: 430, startPoint y: 158, endPoint x: 609, endPoint y: 168, distance: 178.5
click at [609, 168] on div "hero . [GEOGRAPHIC_DATA] ( ) nearestTarget = hero . findNearestEnemy ( ) distan…" at bounding box center [538, 212] width 220 height 238
type textarea ")"
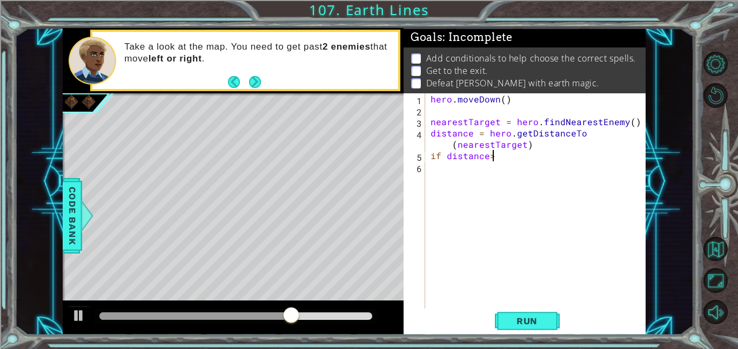
scroll to position [0, 3]
type textarea "if distance"
select select "ace/mode/python"
select select "ace/theme/textmate"
select select "markbegin"
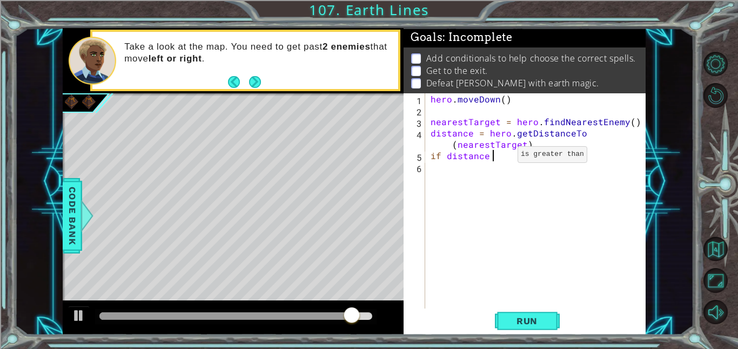
select select "true"
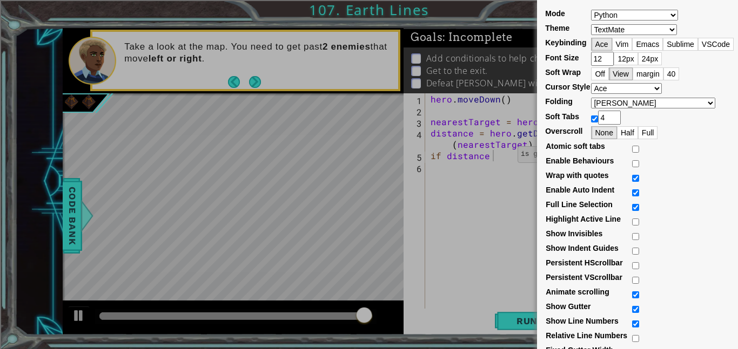
click at [490, 159] on div "Mode ABAP ABC ActionScript [PERSON_NAME] Apache Conf Apex AQL AsciiDoc ASL Asse…" at bounding box center [369, 174] width 738 height 349
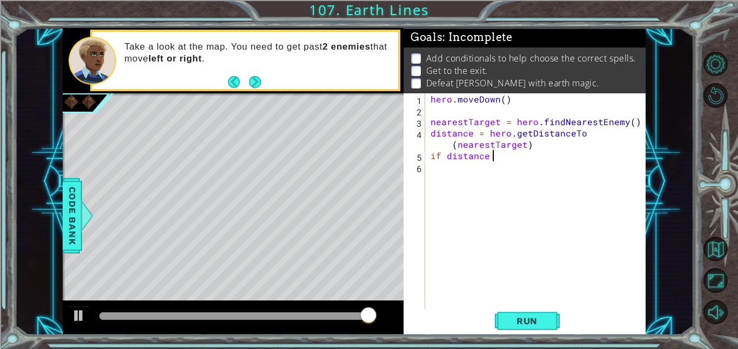
click at [492, 157] on div "hero . [GEOGRAPHIC_DATA] ( ) nearestTarget = hero . findNearestEnemy ( ) distan…" at bounding box center [538, 212] width 220 height 238
click at [530, 161] on div "hero . [GEOGRAPHIC_DATA] ( ) nearestTarget = hero . findNearestEnemy ( ) distan…" at bounding box center [538, 212] width 220 height 238
type textarea "if distance < 1:"
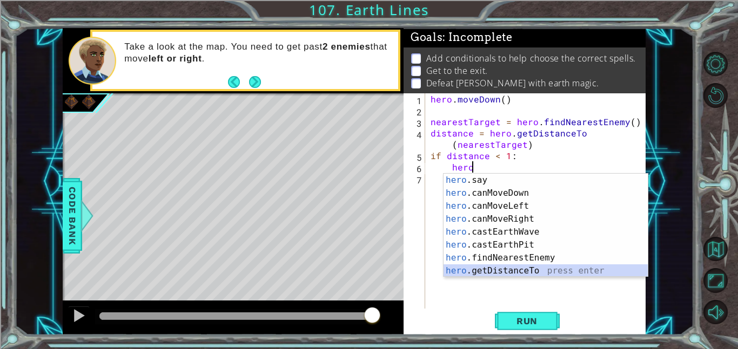
scroll to position [181, 0]
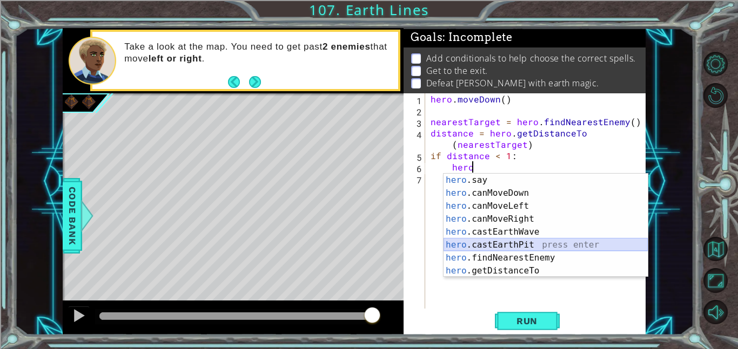
click at [519, 241] on div "hero .say press enter hero .canMoveDown press enter hero .canMoveLeft press ent…" at bounding box center [545, 239] width 204 height 130
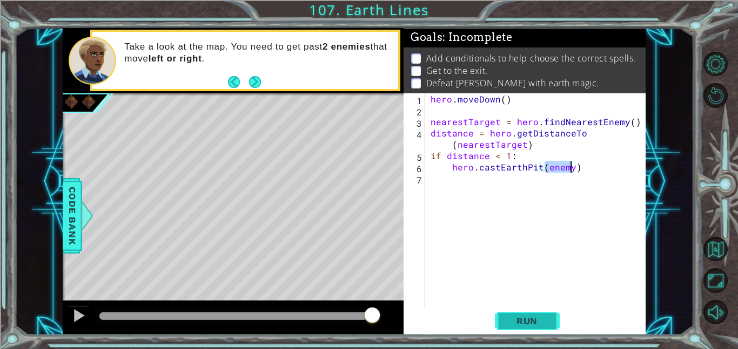
click at [540, 321] on span "Run" at bounding box center [526, 321] width 43 height 11
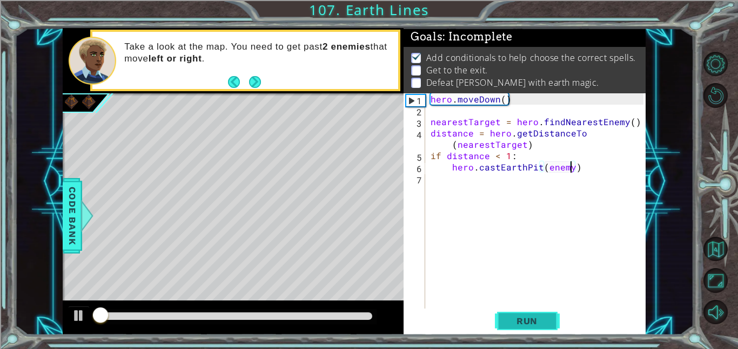
scroll to position [1, 0]
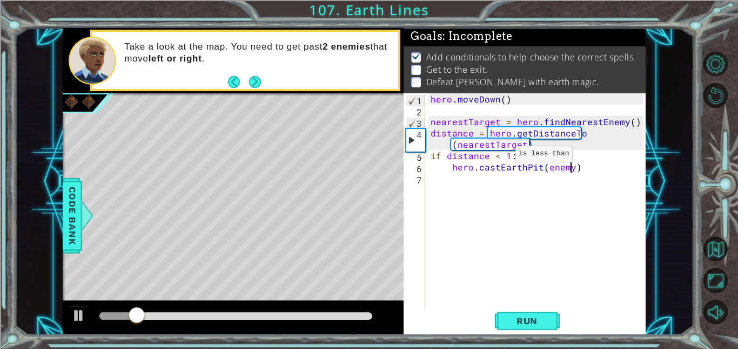
click at [496, 157] on div "hero . [GEOGRAPHIC_DATA] ( ) nearestTarget = hero . findNearestEnemy ( ) distan…" at bounding box center [538, 212] width 220 height 238
click at [508, 159] on div "hero . [GEOGRAPHIC_DATA] ( ) nearestTarget = hero . findNearestEnemy ( ) distan…" at bounding box center [538, 212] width 220 height 238
click at [522, 316] on span "Run" at bounding box center [526, 321] width 43 height 11
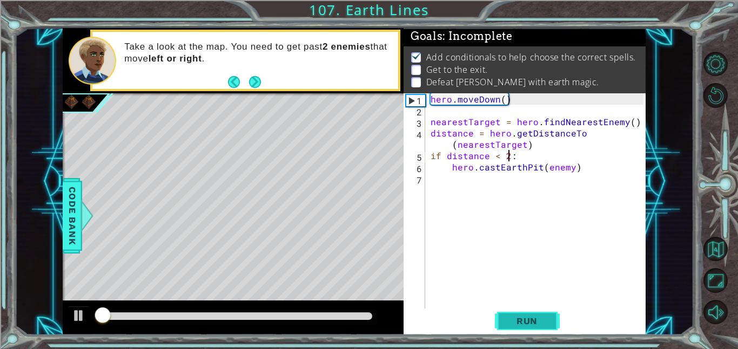
click at [522, 316] on span "Run" at bounding box center [526, 321] width 43 height 11
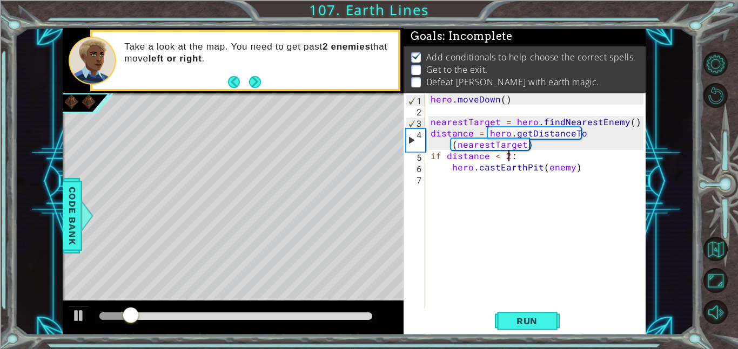
click at [582, 171] on div "hero . [GEOGRAPHIC_DATA] ( ) nearestTarget = hero . findNearestEnemy ( ) distan…" at bounding box center [538, 212] width 220 height 238
type textarea "hero.castEarthPit(enemy)"
paste textarea "hero.castEarthPit(nearestTarget)"
type textarea "hero.castEarthPit(nearestTarget)"
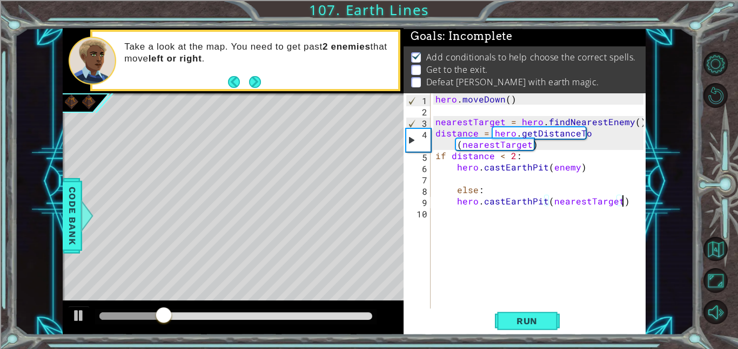
click at [483, 183] on div "hero . [GEOGRAPHIC_DATA] ( ) nearestTarget = hero . findNearestEnemy ( ) distan…" at bounding box center [540, 212] width 215 height 238
type textarea "hero.castEarthPit(enemy)"
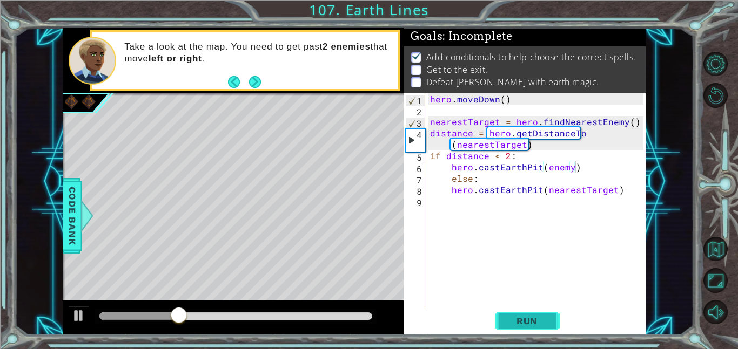
click at [531, 312] on button "Run" at bounding box center [527, 321] width 65 height 24
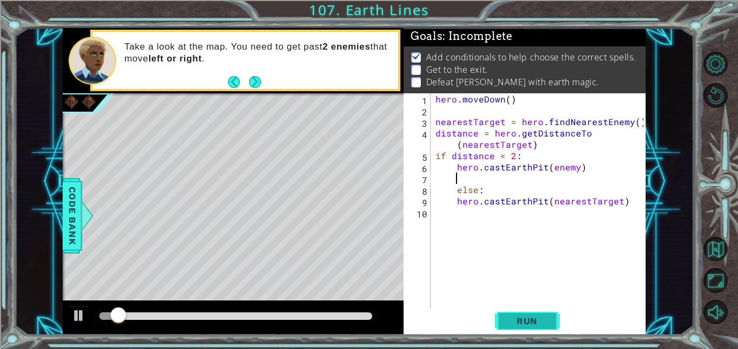
click at [540, 324] on span "Run" at bounding box center [526, 321] width 43 height 11
click at [522, 329] on button "Run" at bounding box center [527, 321] width 65 height 24
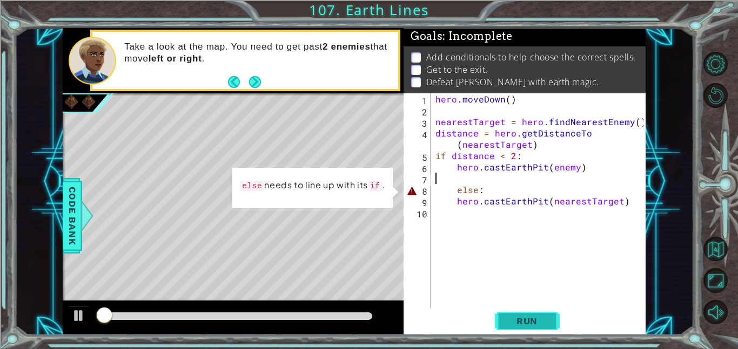
type textarea "hero.castEarthPit(enemy)"
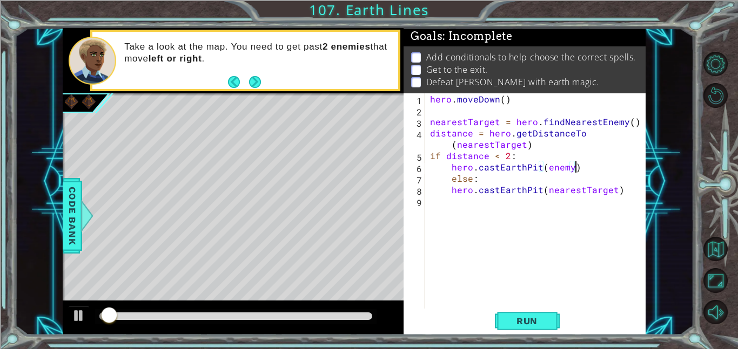
click at [537, 308] on div "hero . [GEOGRAPHIC_DATA] ( ) nearestTarget = hero . findNearestEnemy ( ) distan…" at bounding box center [538, 212] width 220 height 238
click at [538, 318] on span "Run" at bounding box center [526, 321] width 43 height 11
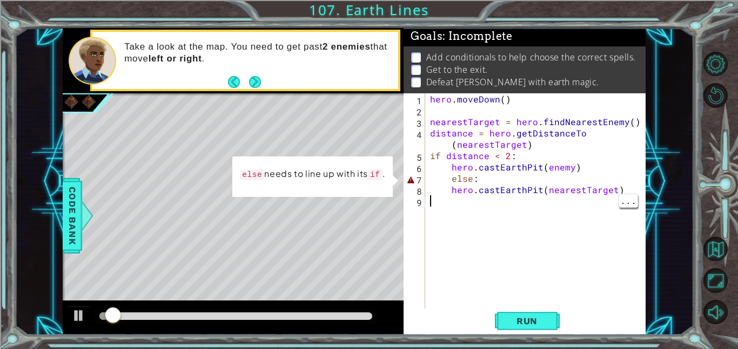
click at [451, 177] on div "hero . [GEOGRAPHIC_DATA] ( ) nearestTarget = hero . findNearestEnemy ( ) distan…" at bounding box center [538, 212] width 220 height 238
type textarea "else:"
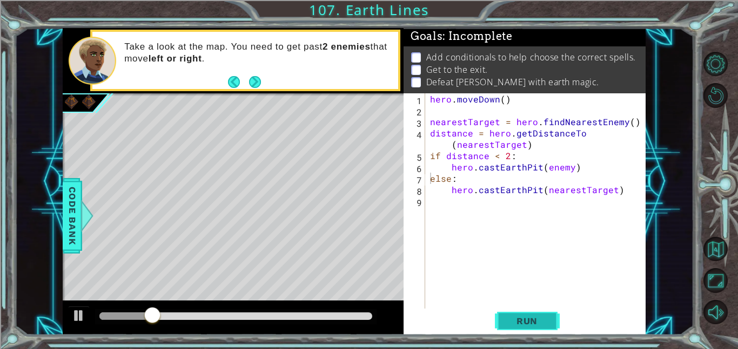
click at [517, 318] on span "Run" at bounding box center [526, 321] width 43 height 11
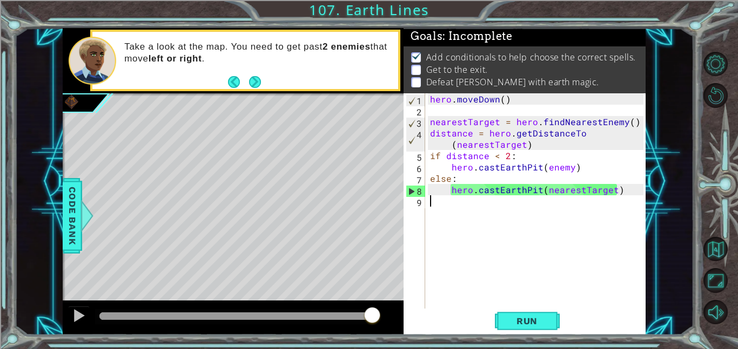
click at [478, 211] on div "hero . [GEOGRAPHIC_DATA] ( ) nearestTarget = hero . findNearestEnemy ( ) distan…" at bounding box center [538, 212] width 220 height 238
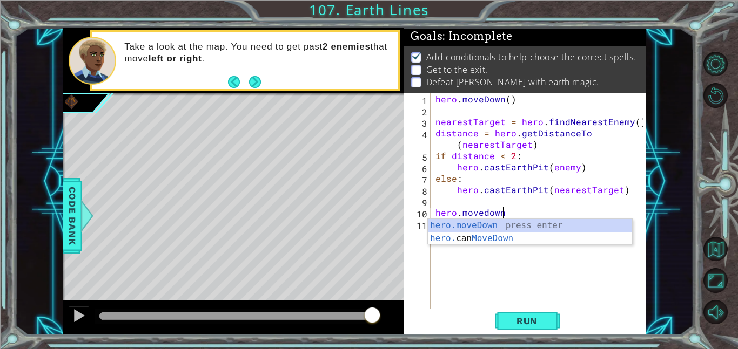
scroll to position [0, 3]
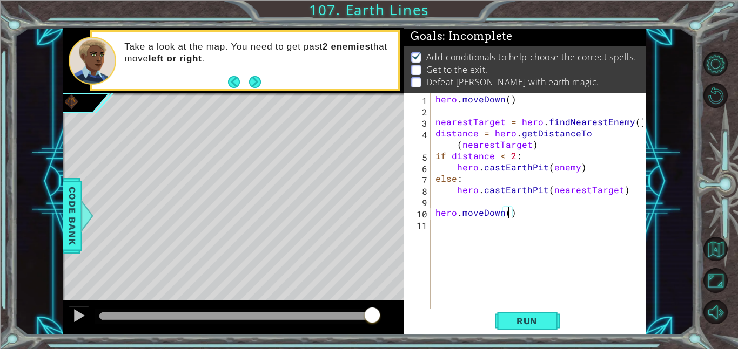
type textarea "hero.moveDown(4)"
click at [545, 316] on span "Run" at bounding box center [526, 321] width 43 height 11
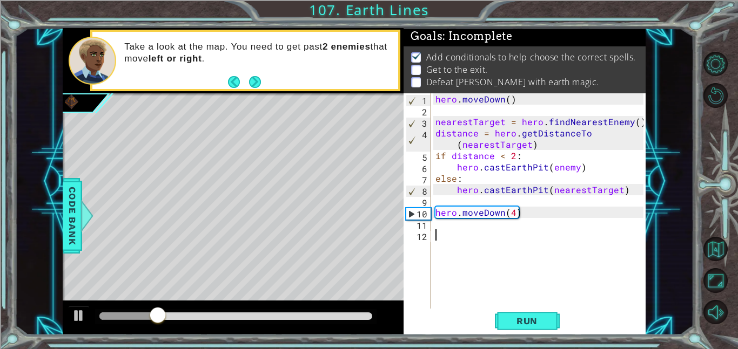
click at [463, 240] on div "hero . [GEOGRAPHIC_DATA] ( ) nearestTarget = hero . findNearestEnemy ( ) distan…" at bounding box center [540, 212] width 215 height 238
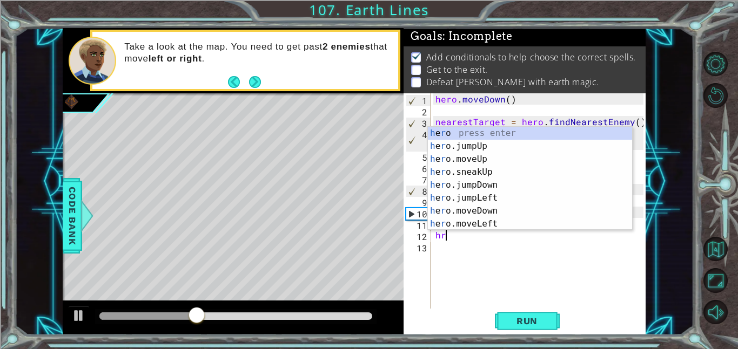
type textarea "h"
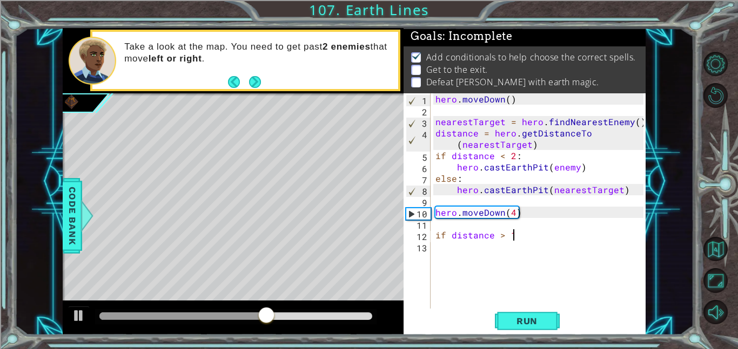
scroll to position [0, 4]
type textarea "if distance > 1:"
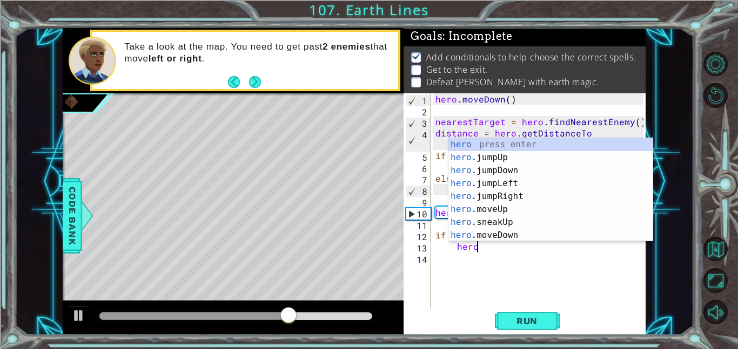
type textarea "hero."
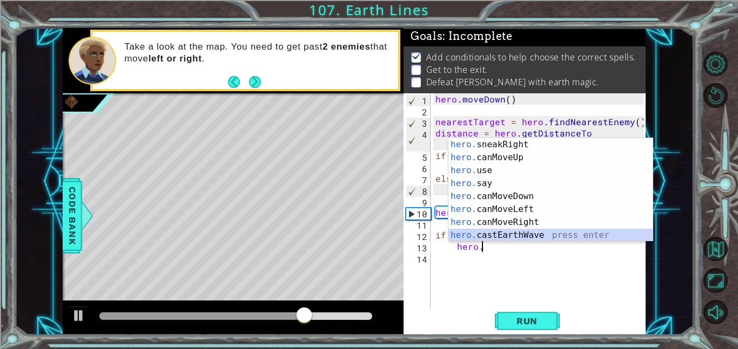
scroll to position [143, 0]
click at [501, 233] on div "hero. sneakRight press enter hero. canMoveUp press enter hero. use press enter …" at bounding box center [550, 203] width 204 height 130
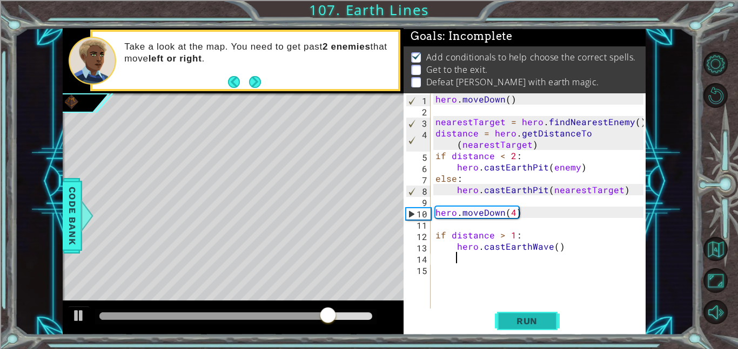
click at [513, 314] on button "Run" at bounding box center [527, 321] width 65 height 24
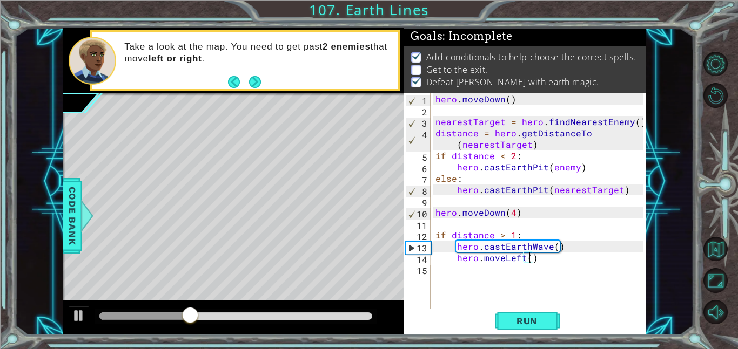
scroll to position [0, 6]
type textarea "hero.moveLeft(5)"
click at [514, 320] on span "Run" at bounding box center [526, 321] width 43 height 11
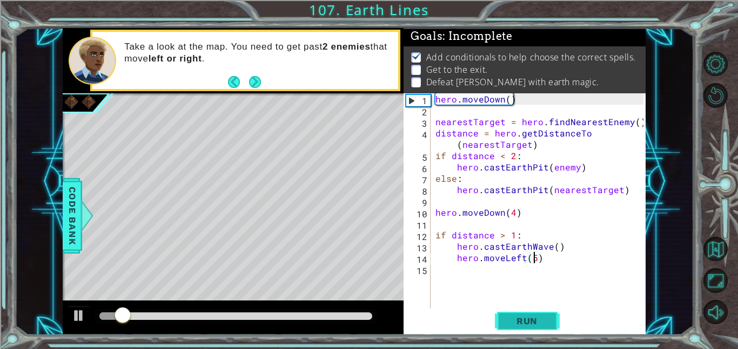
click at [514, 320] on span "Run" at bounding box center [526, 321] width 43 height 11
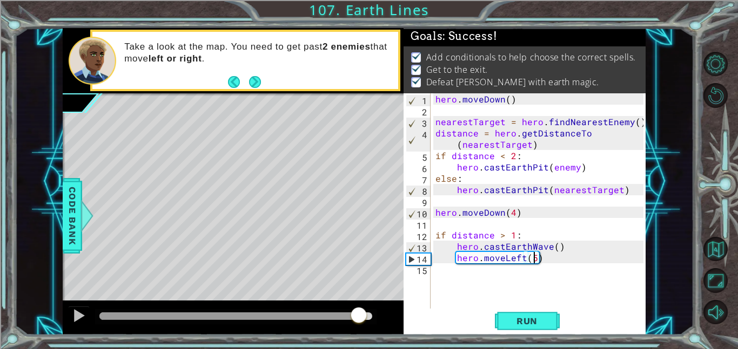
drag, startPoint x: 123, startPoint y: 320, endPoint x: 360, endPoint y: 316, distance: 236.5
click at [360, 316] on div at bounding box center [358, 316] width 19 height 19
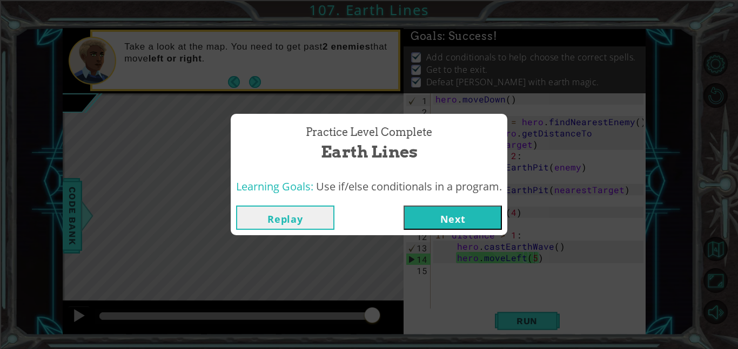
click at [461, 219] on button "Next" at bounding box center [452, 218] width 98 height 24
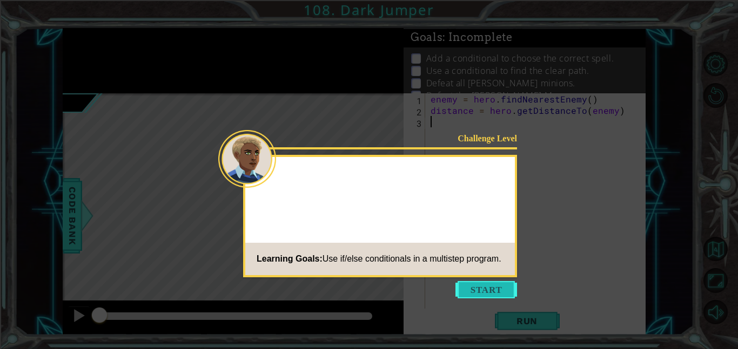
click at [476, 295] on button "Start" at bounding box center [486, 289] width 62 height 17
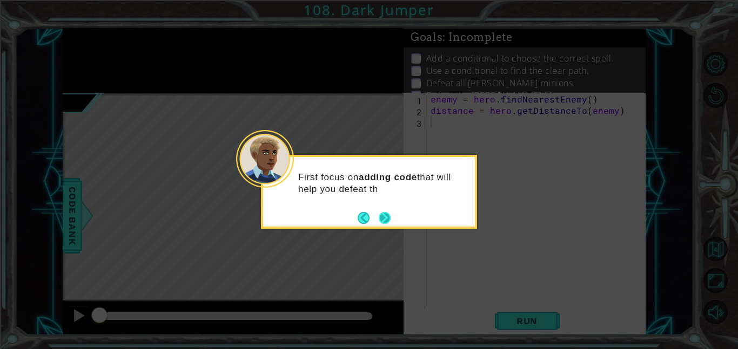
click at [388, 214] on button "Next" at bounding box center [385, 218] width 12 height 12
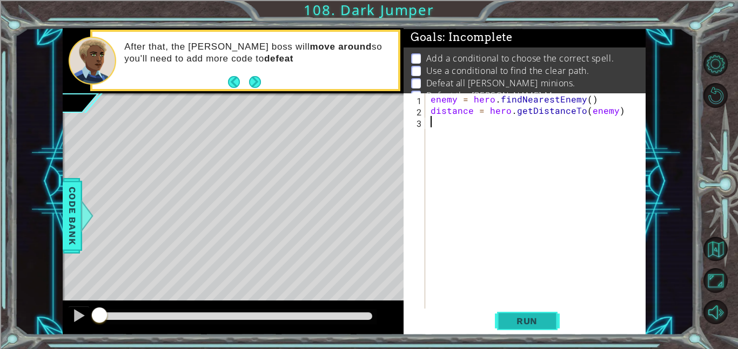
click at [507, 318] on span "Run" at bounding box center [526, 321] width 43 height 11
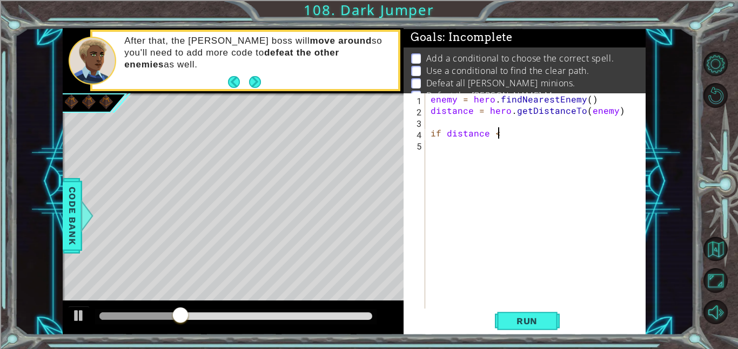
scroll to position [0, 3]
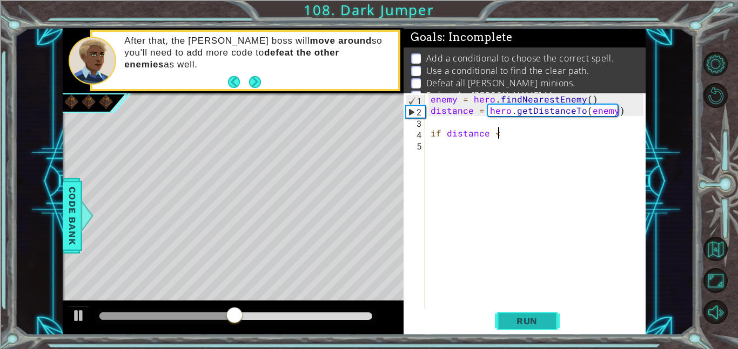
click at [517, 316] on span "Run" at bounding box center [526, 321] width 43 height 11
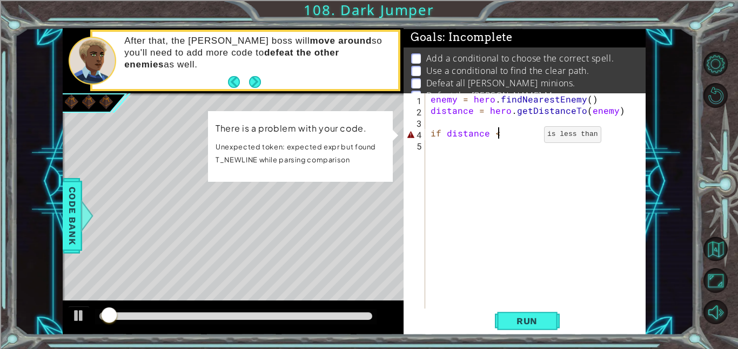
click at [525, 137] on div "enemy = hero . findNearestEnemy ( ) distance = hero . getDistanceTo ( enemy ) i…" at bounding box center [538, 212] width 220 height 238
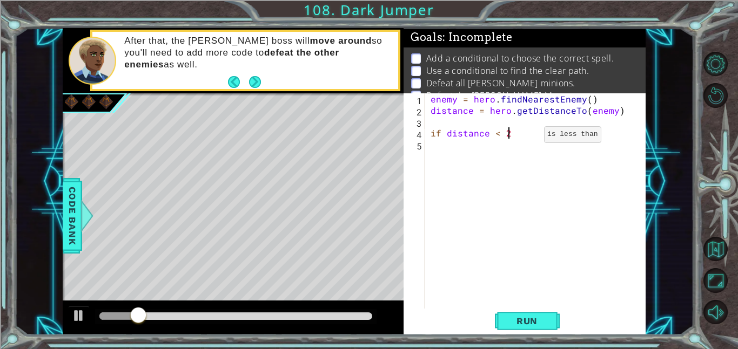
scroll to position [0, 4]
type textarea "if distance < 2:"
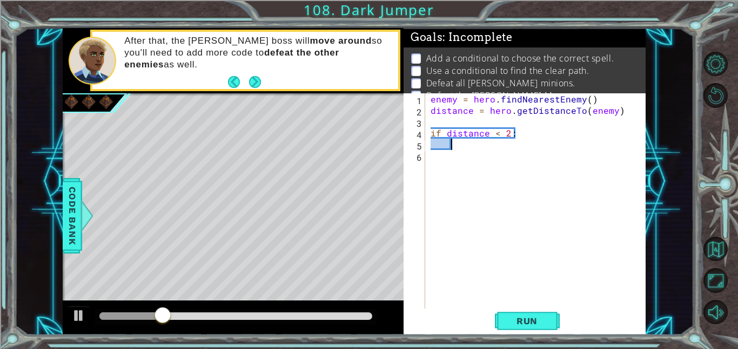
click at [476, 147] on div "enemy = hero . findNearestEnemy ( ) distance = hero . getDistanceTo ( enemy ) i…" at bounding box center [538, 212] width 220 height 238
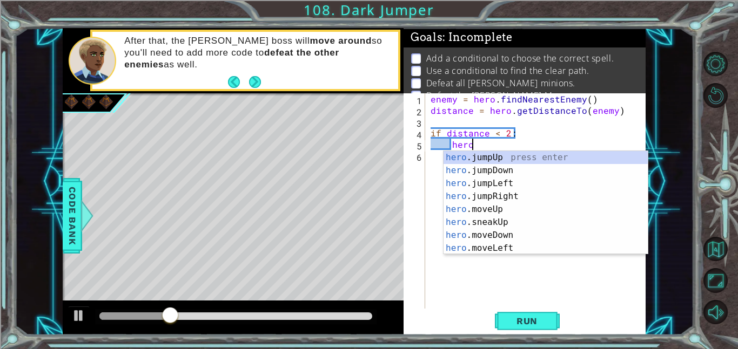
type textarea "hero."
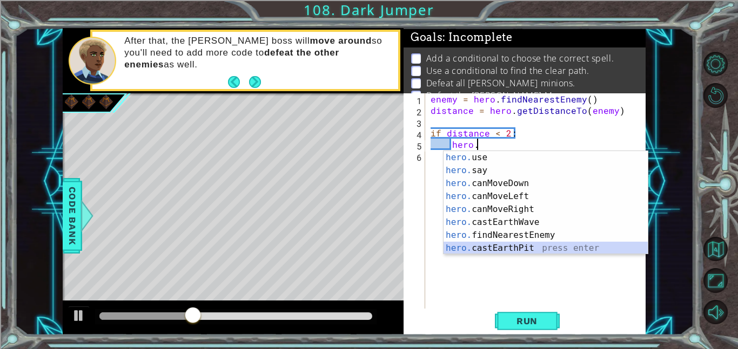
scroll to position [181, 0]
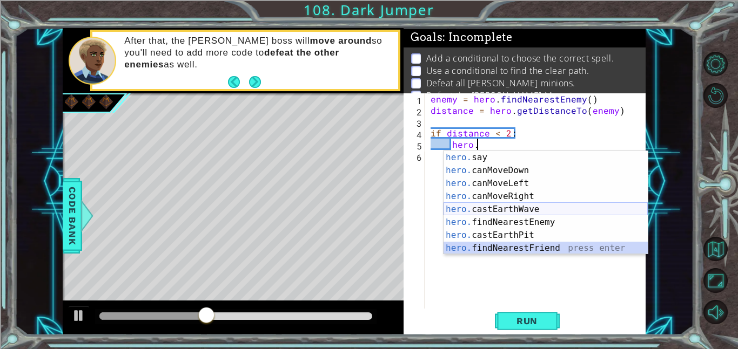
click at [490, 206] on div "hero. say press enter hero. canMoveDown press enter hero. canMoveLeft press ent…" at bounding box center [545, 216] width 204 height 130
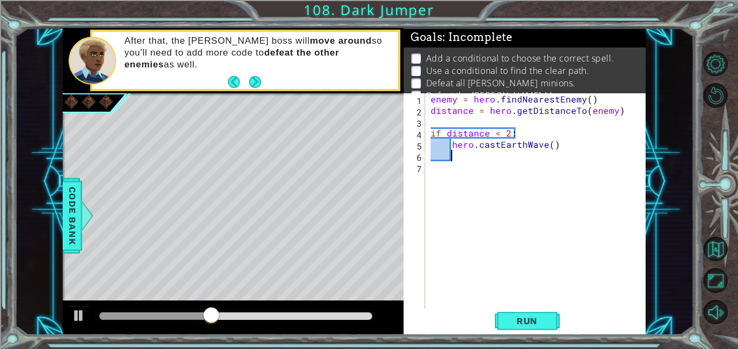
click at [504, 261] on div "enemy = hero . findNearestEnemy ( ) distance = hero . getDistanceTo ( enemy ) i…" at bounding box center [538, 212] width 220 height 238
click at [529, 328] on button "Run" at bounding box center [527, 321] width 65 height 24
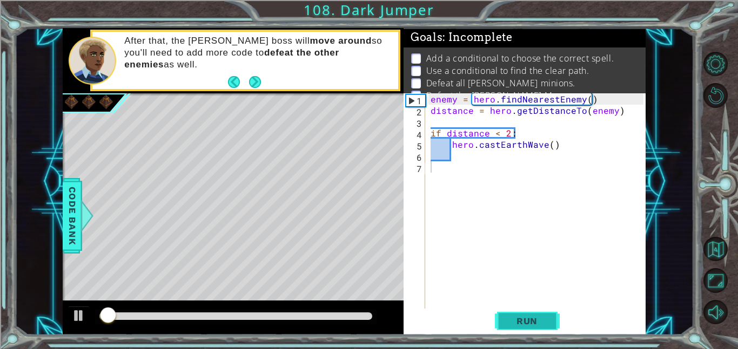
click at [529, 328] on button "Run" at bounding box center [527, 321] width 65 height 24
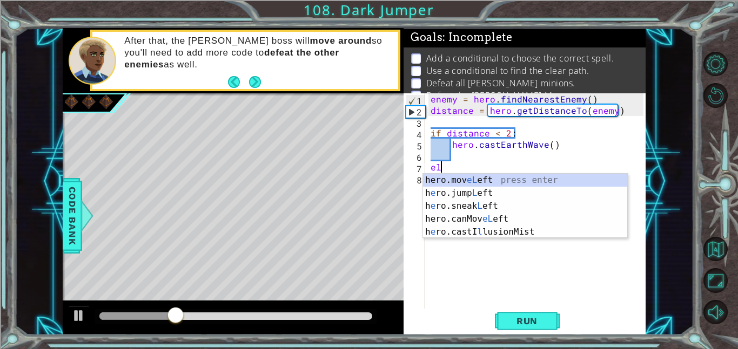
type textarea "e"
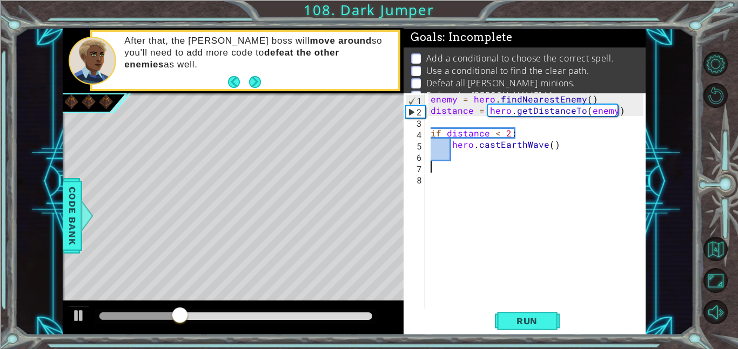
paste textarea "hero.castEarthPit(nearestTarget)"
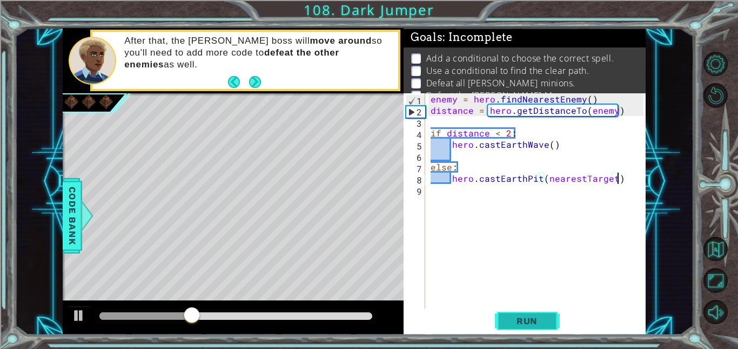
click at [522, 316] on span "Run" at bounding box center [526, 321] width 43 height 11
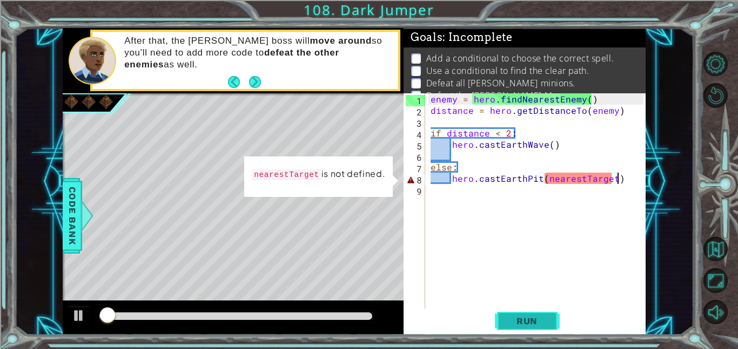
click at [522, 316] on span "Run" at bounding box center [526, 321] width 43 height 11
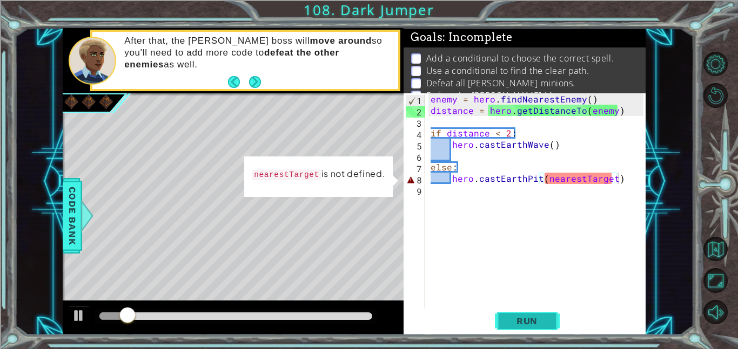
click at [518, 310] on button "Run" at bounding box center [527, 321] width 65 height 24
click at [611, 180] on div "enemy = hero . findNearestEnemy ( ) distance = hero . getDistanceTo ( enemy ) i…" at bounding box center [538, 212] width 220 height 238
click at [616, 183] on div "enemy = hero . findNearestEnemy ( ) distance = hero . getDistanceTo ( enemy ) i…" at bounding box center [538, 212] width 220 height 238
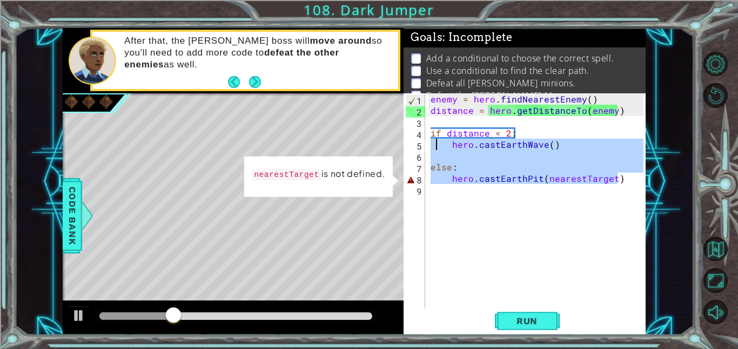
drag, startPoint x: 616, startPoint y: 183, endPoint x: 437, endPoint y: 144, distance: 182.4
click at [437, 144] on div "enemy = hero . findNearestEnemy ( ) distance = hero . getDistanceTo ( enemy ) i…" at bounding box center [538, 212] width 220 height 238
type textarea "hero.castEarthWave()"
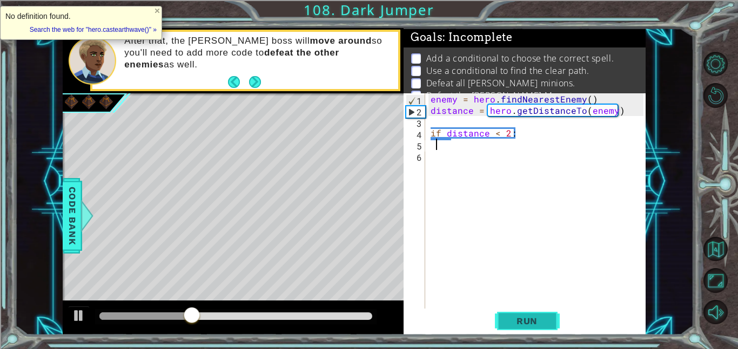
click at [504, 317] on button "Run" at bounding box center [527, 321] width 65 height 24
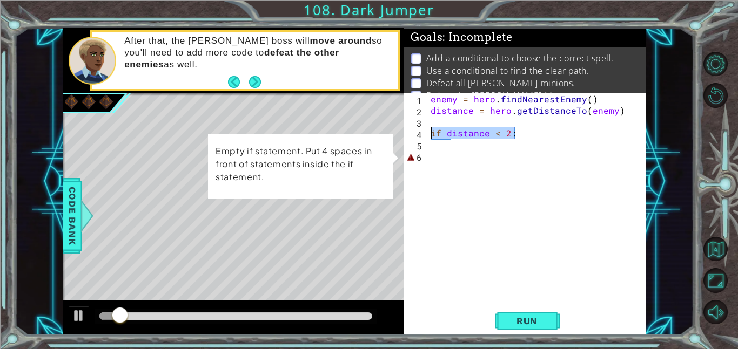
drag, startPoint x: 518, startPoint y: 134, endPoint x: 430, endPoint y: 130, distance: 88.1
click at [430, 130] on div "enemy = hero . findNearestEnemy ( ) distance = hero . getDistanceTo ( enemy ) i…" at bounding box center [538, 212] width 220 height 238
type textarea "if distance < 2:"
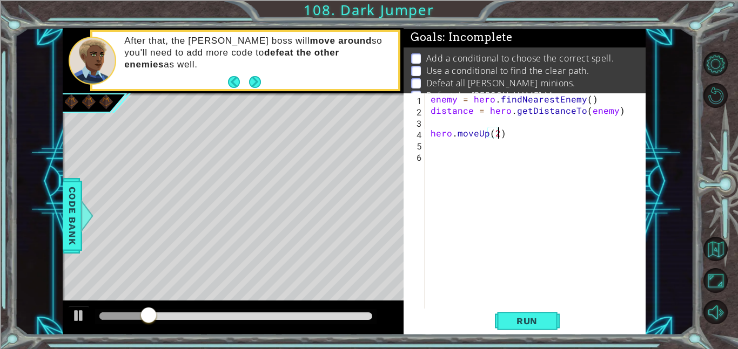
scroll to position [0, 4]
type textarea "hero.moveUp(2)"
click at [525, 322] on span "Run" at bounding box center [526, 321] width 43 height 11
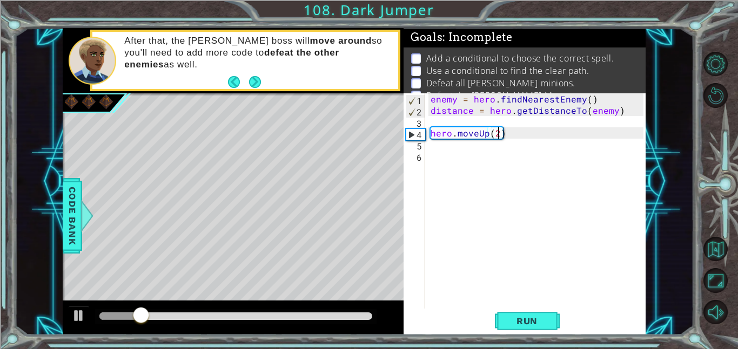
click at [449, 150] on div "enemy = hero . findNearestEnemy ( ) distance = hero . getDistanceTo ( enemy ) h…" at bounding box center [538, 212] width 220 height 238
click at [66, 228] on span "Code Bank" at bounding box center [72, 216] width 17 height 66
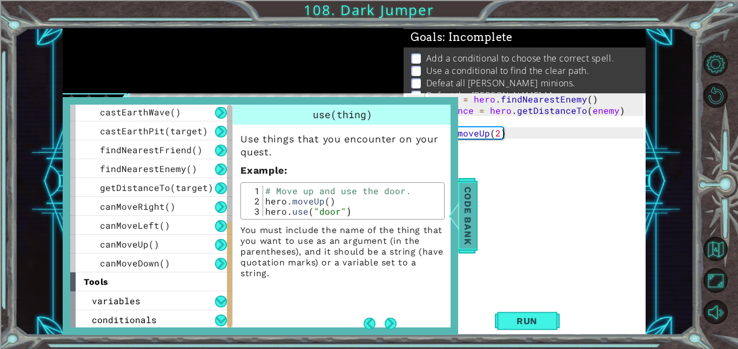
scroll to position [306, 0]
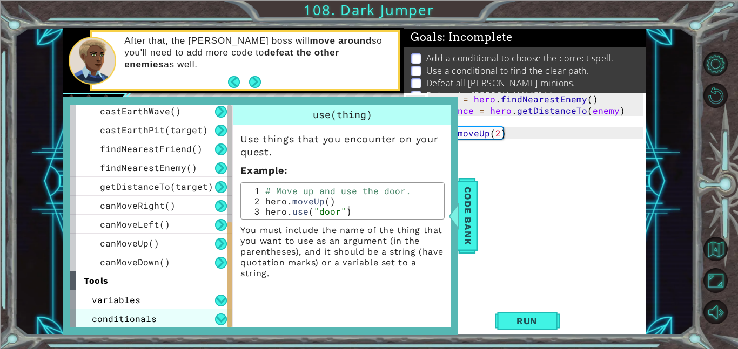
click at [105, 322] on span "conditionals" at bounding box center [124, 318] width 65 height 11
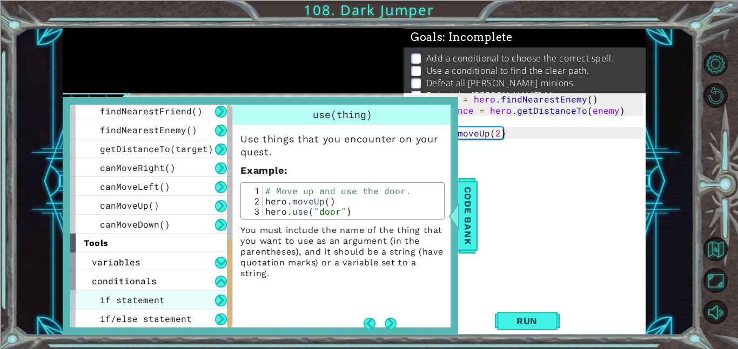
click at [109, 303] on span "if statement" at bounding box center [132, 299] width 65 height 11
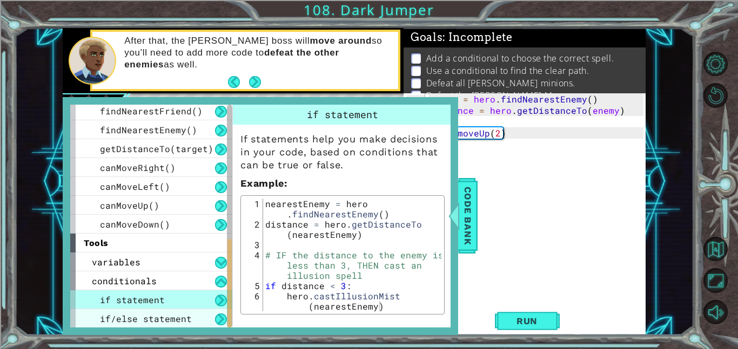
click at [108, 320] on span "if/else statement" at bounding box center [146, 318] width 92 height 11
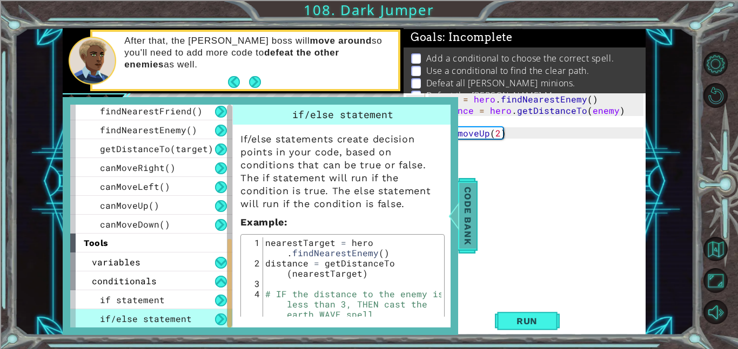
click at [463, 209] on span "Code Bank" at bounding box center [467, 216] width 17 height 66
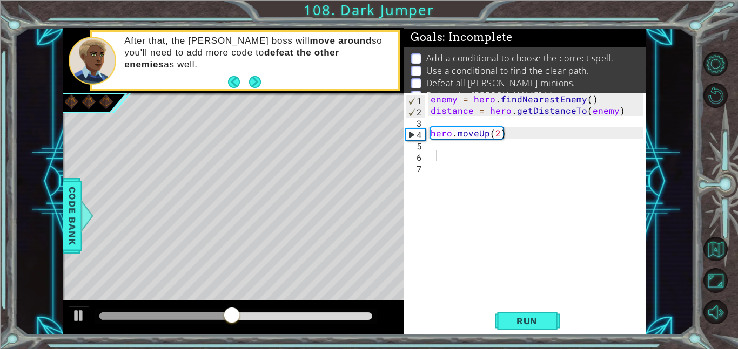
click at [438, 159] on div "enemy = hero . findNearestEnemy ( ) distance = hero . getDistanceTo ( enemy ) h…" at bounding box center [538, 212] width 220 height 238
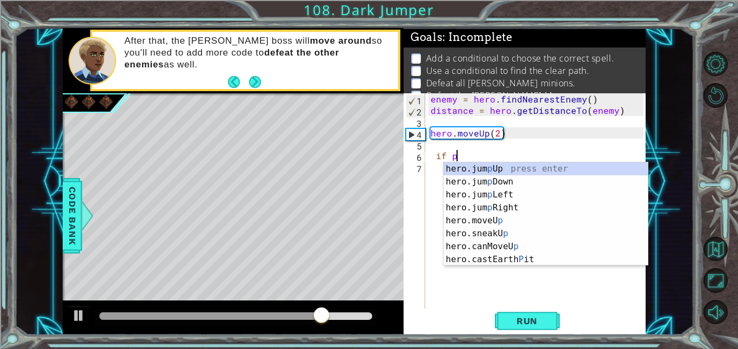
scroll to position [0, 1]
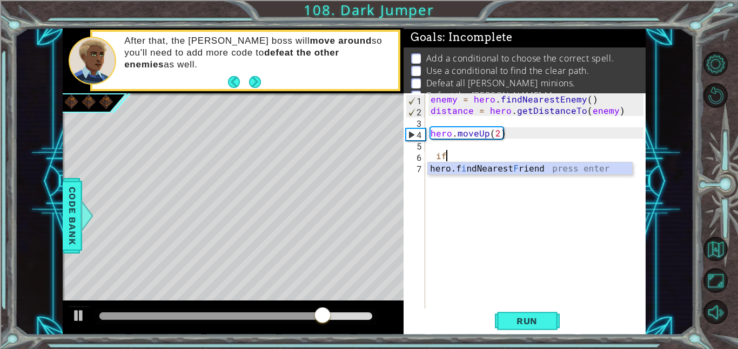
type textarea "i"
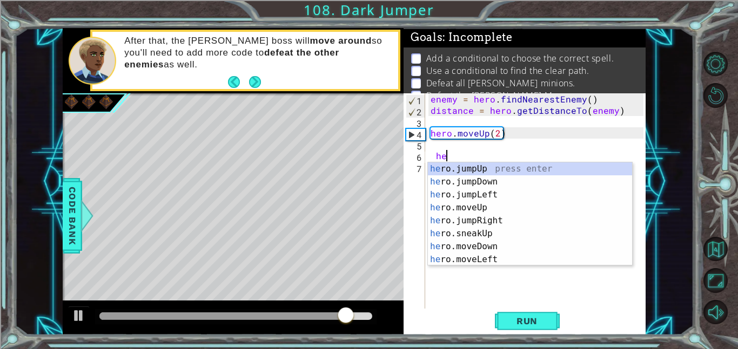
type textarea "h"
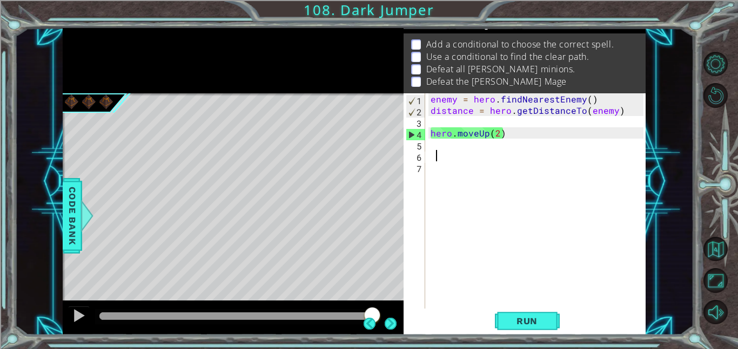
scroll to position [0, 0]
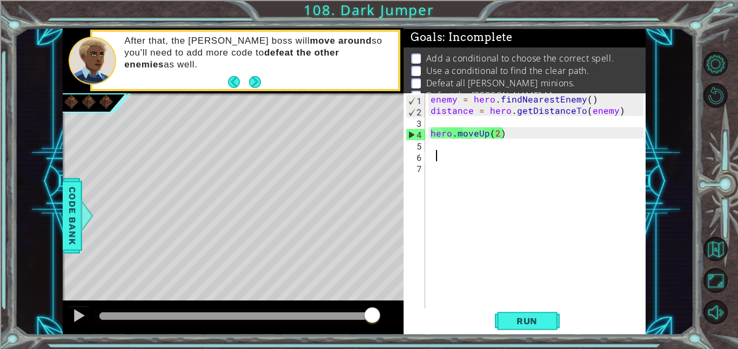
click at [511, 134] on div "enemy = hero . findNearestEnemy ( ) distance = hero . getDistanceTo ( enemy ) h…" at bounding box center [538, 212] width 220 height 238
type textarea "hero.moveUp(2)"
drag, startPoint x: 511, startPoint y: 134, endPoint x: 432, endPoint y: 133, distance: 78.8
click at [432, 133] on div "enemy = hero . findNearestEnemy ( ) distance = hero . getDistanceTo ( enemy ) h…" at bounding box center [538, 212] width 220 height 238
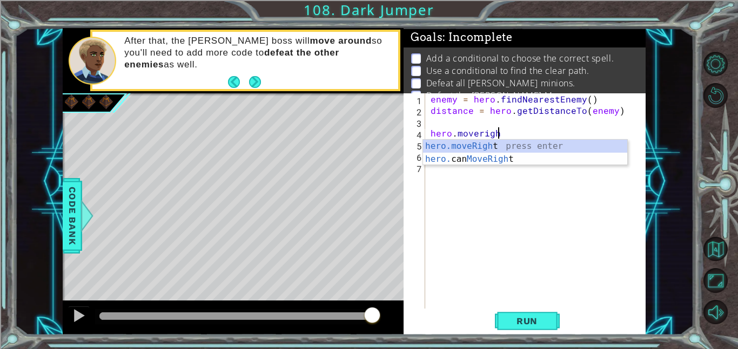
scroll to position [0, 4]
type textarea "hero.moveRight(1)"
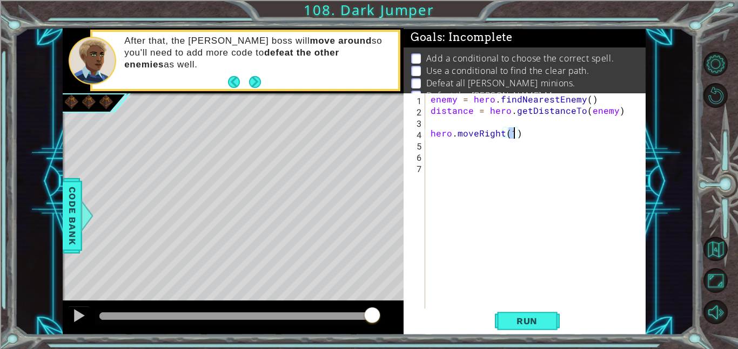
click at [470, 153] on div "enemy = hero . findNearestEnemy ( ) distance = hero . getDistanceTo ( enemy ) h…" at bounding box center [538, 212] width 220 height 238
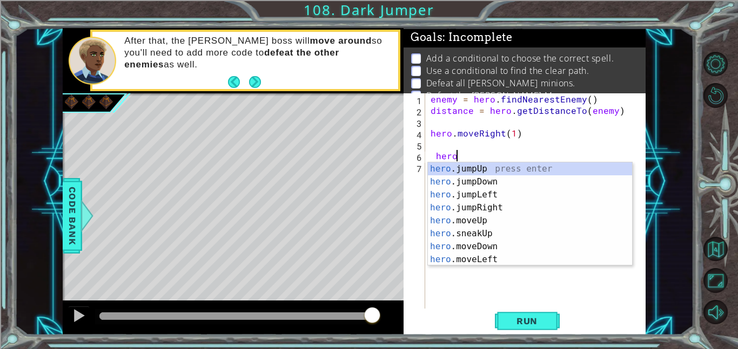
scroll to position [0, 1]
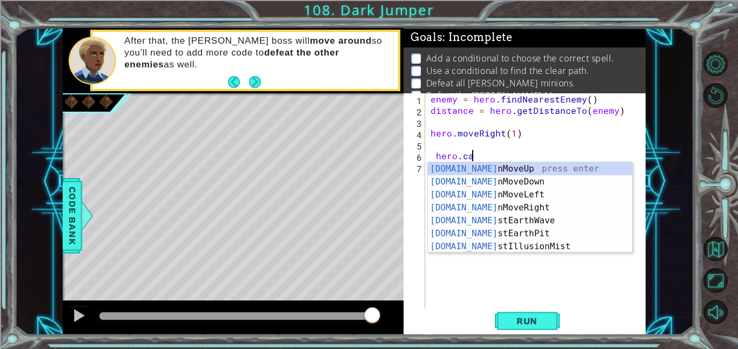
type textarea "hero.cast"
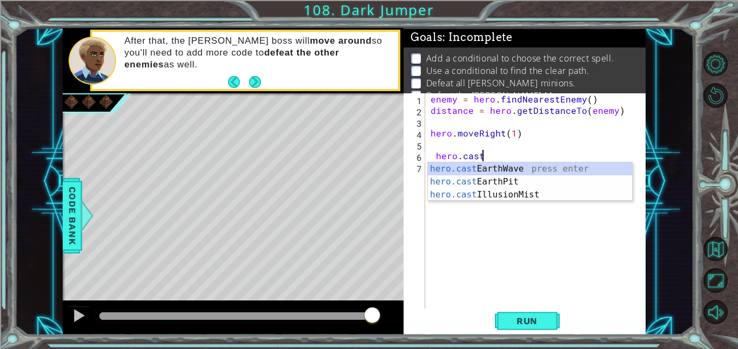
scroll to position [0, 3]
click at [488, 171] on div "hero.cast EarthWave press enter hero.cast EarthPit press enter hero.cast Illusi…" at bounding box center [530, 195] width 204 height 65
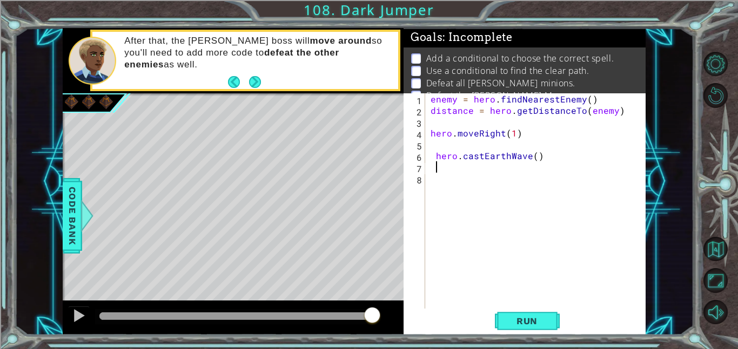
scroll to position [0, 0]
click at [542, 310] on button "Run" at bounding box center [527, 321] width 65 height 24
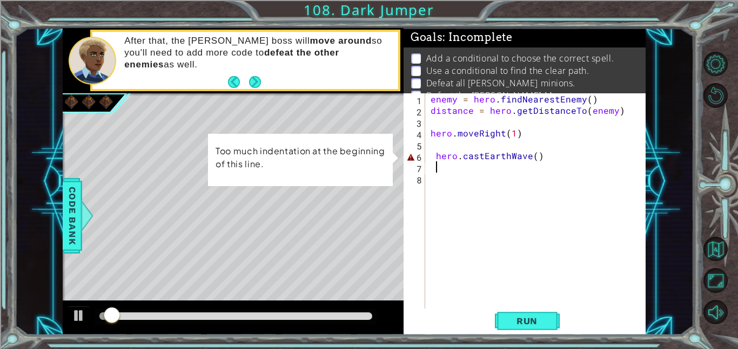
click at [538, 156] on div "enemy = hero . findNearestEnemy ( ) distance = hero . getDistanceTo ( enemy ) h…" at bounding box center [538, 212] width 220 height 238
type textarea "hero.castEarthWave()"
drag, startPoint x: 538, startPoint y: 156, endPoint x: 434, endPoint y: 156, distance: 103.7
click at [434, 156] on div "enemy = hero . findNearestEnemy ( ) distance = hero . getDistanceTo ( enemy ) h…" at bounding box center [538, 212] width 220 height 238
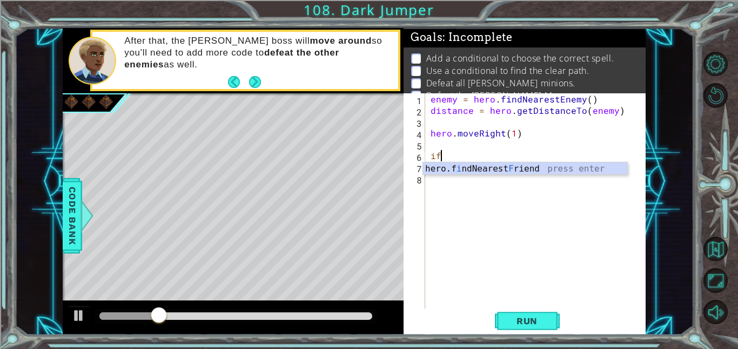
type textarea "i"
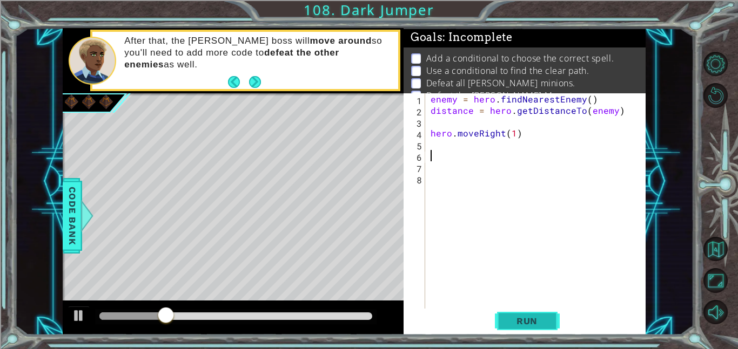
click at [518, 324] on span "Run" at bounding box center [526, 321] width 43 height 11
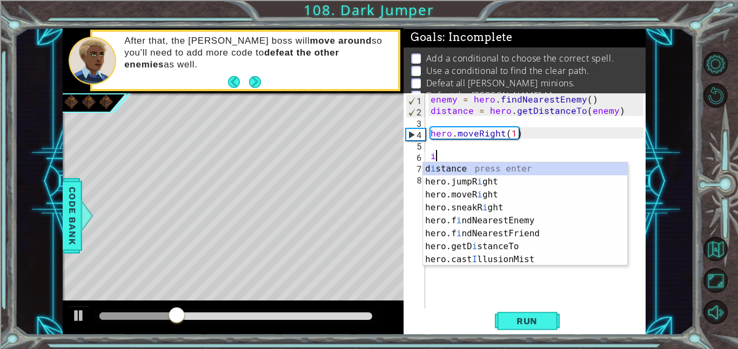
type textarea "i"
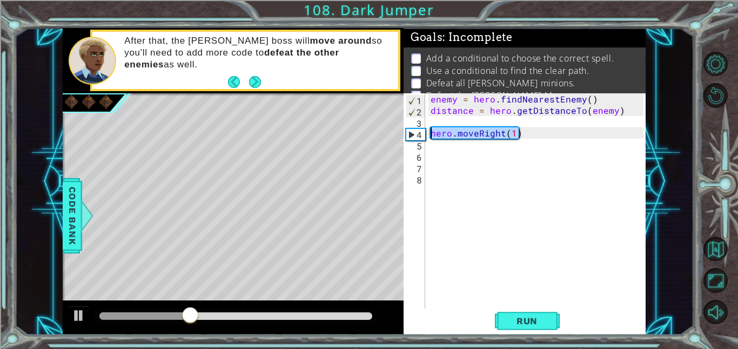
drag, startPoint x: 521, startPoint y: 136, endPoint x: 429, endPoint y: 136, distance: 91.8
click at [429, 136] on div "enemy = hero . findNearestEnemy ( ) distance = hero . getDistanceTo ( enemy ) h…" at bounding box center [538, 212] width 220 height 238
type textarea "hero.moveRight(1)"
type textarea "if distance > 3:"
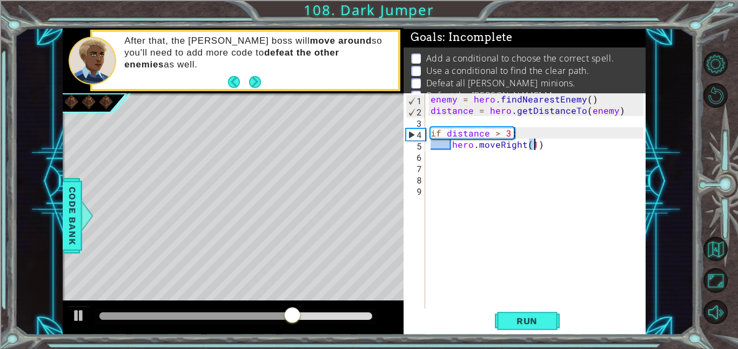
scroll to position [0, 5]
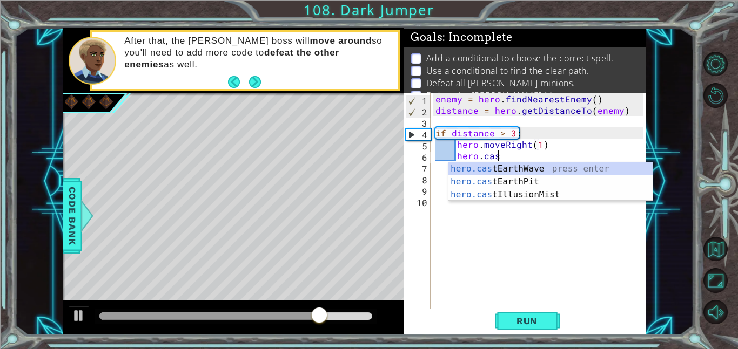
type textarea "hero.moveRight(1)hero.cast"
click at [606, 170] on div "hero.cast EarthWave press enter hero.cast EarthPit press enter hero.cast Illusi…" at bounding box center [550, 195] width 204 height 65
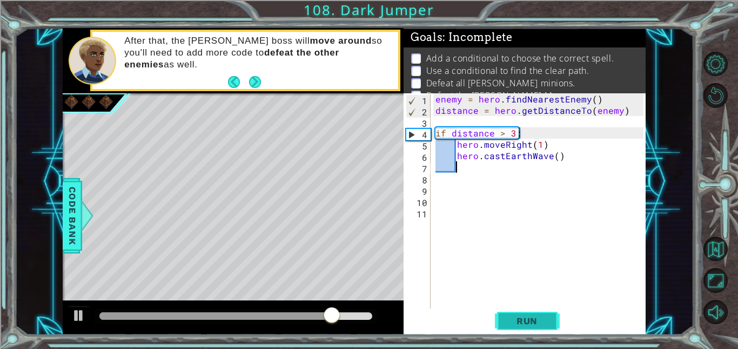
click at [512, 320] on span "Run" at bounding box center [526, 321] width 43 height 11
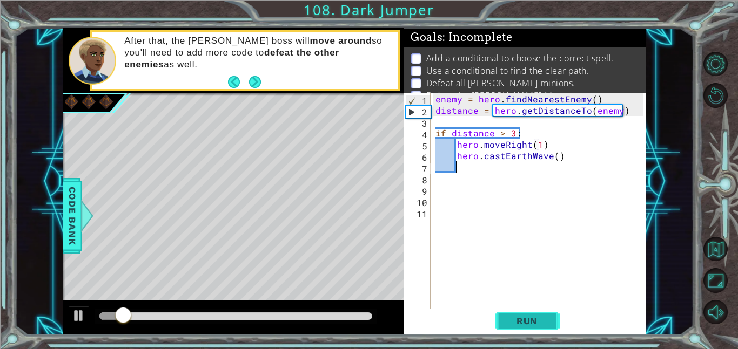
click at [512, 320] on span "Run" at bounding box center [526, 321] width 43 height 11
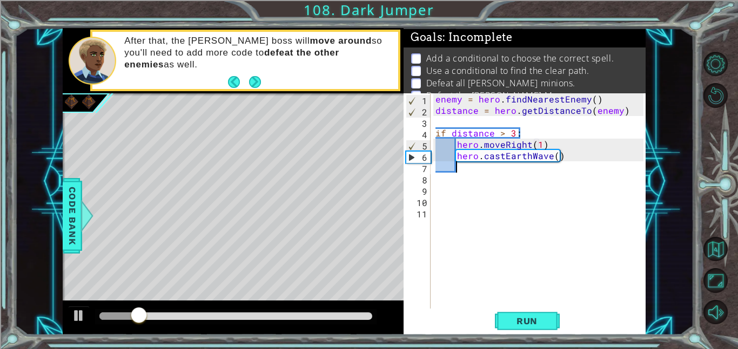
click at [540, 147] on div "enemy = hero . findNearestEnemy ( ) distance = hero . getDistanceTo ( enemy ) i…" at bounding box center [540, 212] width 215 height 238
type textarea "hero.moveRight(2)"
click at [531, 172] on div "enemy = hero . findNearestEnemy ( ) distance = hero . getDistanceTo ( enemy ) i…" at bounding box center [540, 212] width 215 height 238
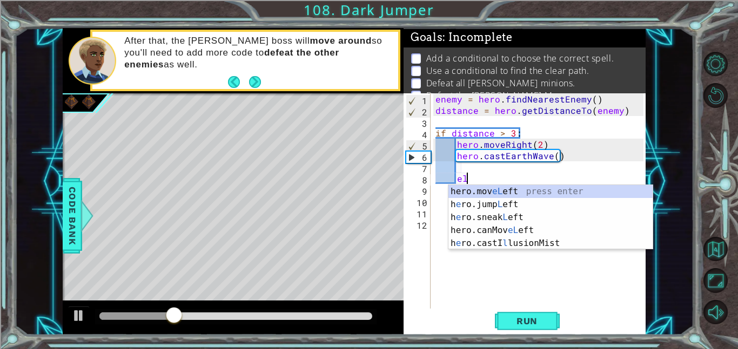
type textarea "e"
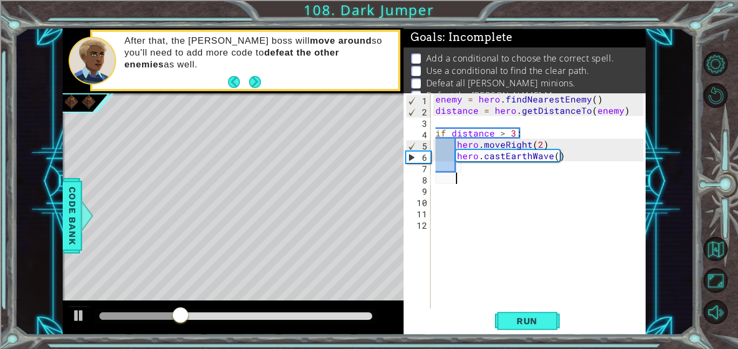
paste textarea "hero.castEarthPit(nearestTarget)"
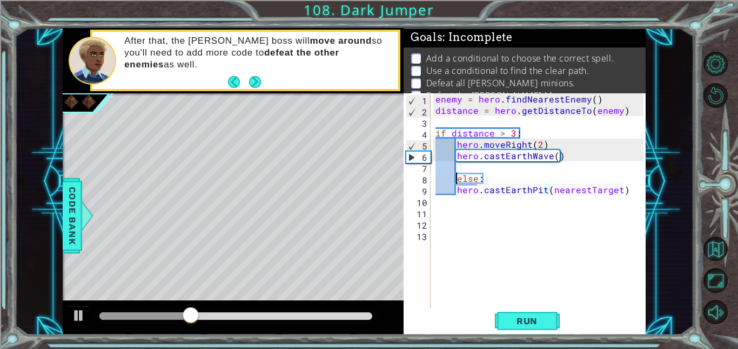
click at [455, 178] on div "enemy = hero . findNearestEnemy ( ) distance = hero . getDistanceTo ( enemy ) i…" at bounding box center [540, 212] width 215 height 238
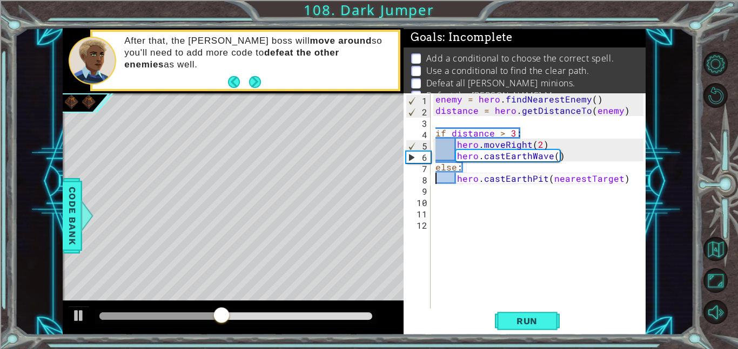
type textarea "hero.castEarthPit(nearestTarget)"
click at [510, 323] on span "Run" at bounding box center [526, 321] width 43 height 11
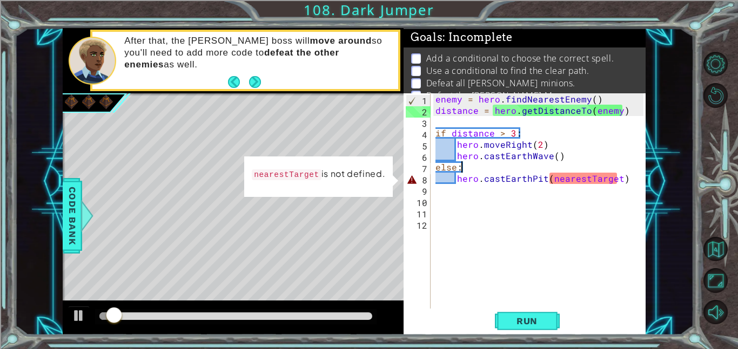
click at [467, 166] on div "enemy = hero . findNearestEnemy ( ) distance = hero . getDistanceTo ( enemy ) i…" at bounding box center [540, 212] width 215 height 238
click at [565, 159] on div "enemy = hero . findNearestEnemy ( ) distance = hero . getDistanceTo ( enemy ) i…" at bounding box center [540, 212] width 215 height 238
type textarea "hero.castEarthWave()"
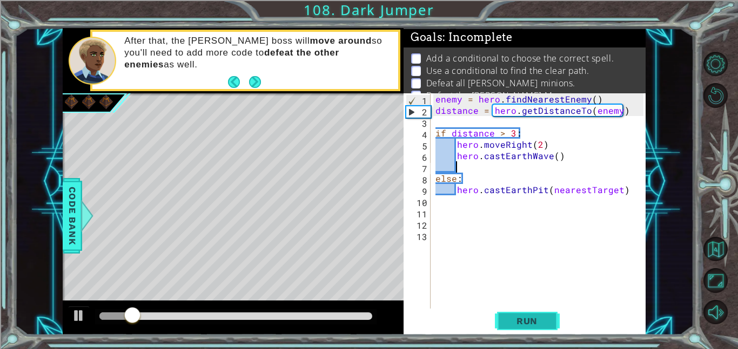
click at [532, 317] on span "Run" at bounding box center [526, 321] width 43 height 11
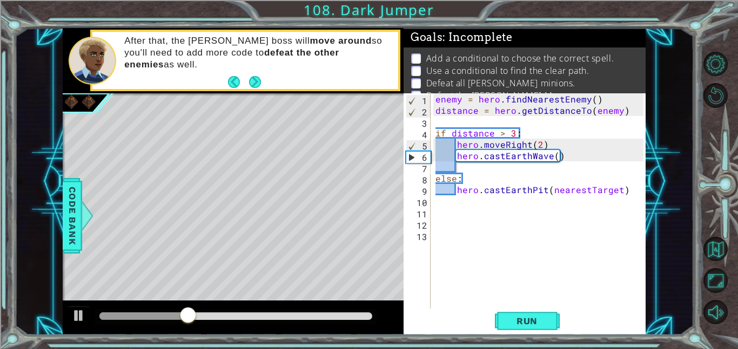
drag, startPoint x: 536, startPoint y: 82, endPoint x: 530, endPoint y: 66, distance: 16.7
click at [530, 66] on ul "Add a conditional to choose the correct spell. Use a conditional to find the cl…" at bounding box center [524, 77] width 232 height 50
click at [509, 213] on div "enemy = hero . findNearestEnemy ( ) distance = hero . getDistanceTo ( enemy ) i…" at bounding box center [540, 212] width 215 height 238
click at [503, 207] on div "enemy = hero . findNearestEnemy ( ) distance = hero . getDistanceTo ( enemy ) i…" at bounding box center [540, 212] width 215 height 238
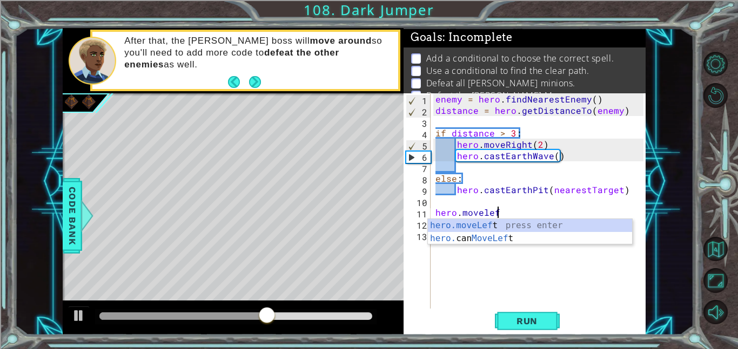
scroll to position [0, 3]
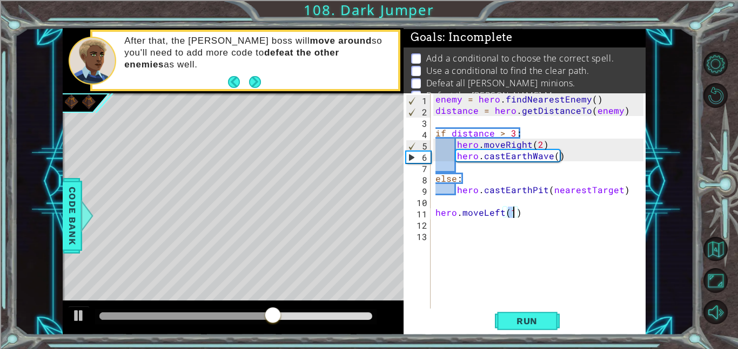
type textarea "hero.moveLeft(2)"
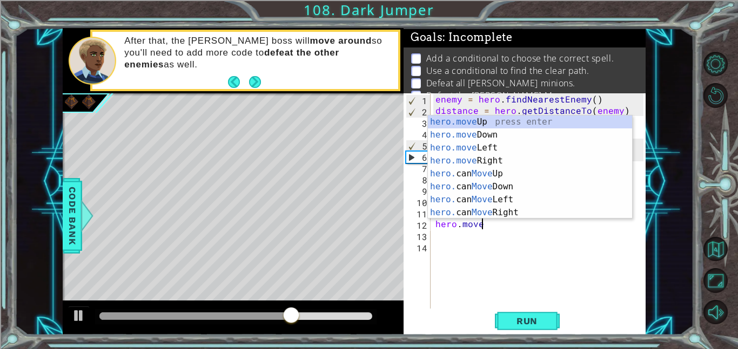
scroll to position [0, 3]
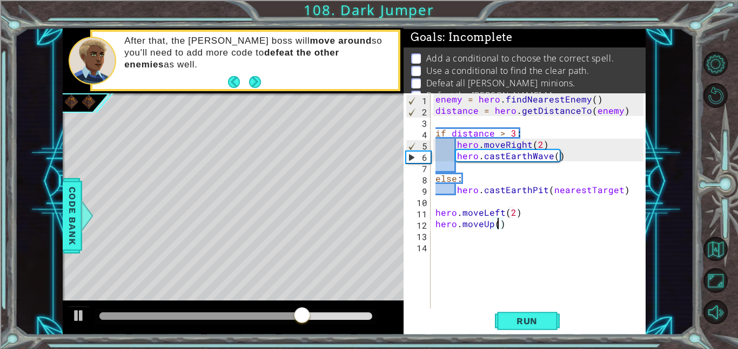
type textarea "hero.moveUp(2)"
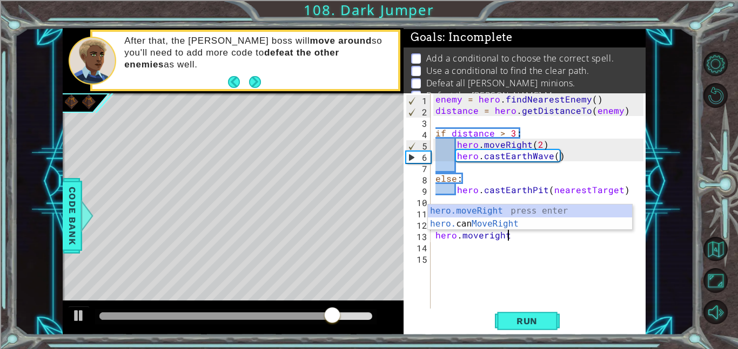
scroll to position [0, 4]
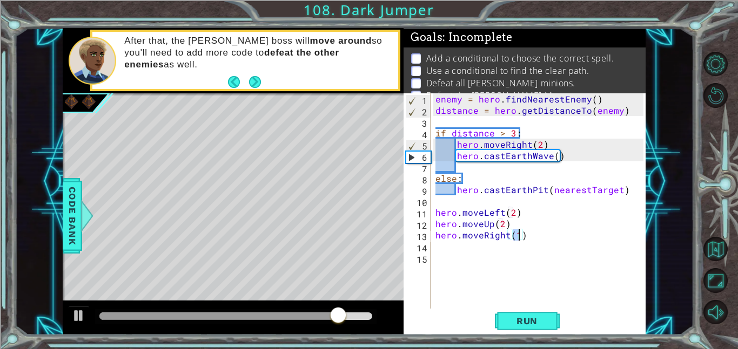
type textarea "hero.moveRight(2)"
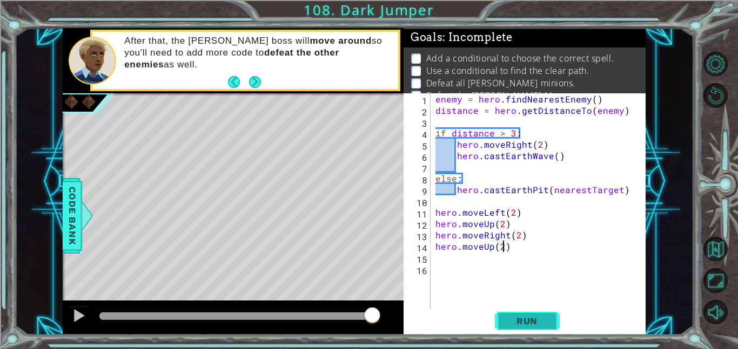
click at [535, 320] on span "Run" at bounding box center [526, 321] width 43 height 11
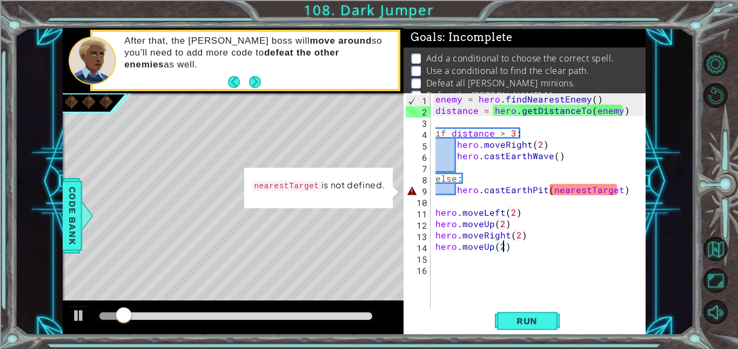
click at [454, 190] on div "enemy = hero . findNearestEnemy ( ) distance = hero . getDistanceTo ( enemy ) i…" at bounding box center [540, 212] width 215 height 238
type textarea "hero.castEarthPit(nearestTarget)"
click at [467, 167] on div "enemy = hero . findNearestEnemy ( ) distance = hero . getDistanceTo ( enemy ) i…" at bounding box center [540, 212] width 215 height 238
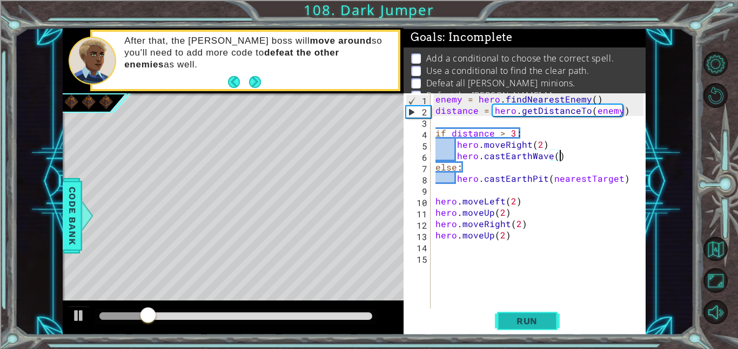
click at [525, 316] on span "Run" at bounding box center [526, 321] width 43 height 11
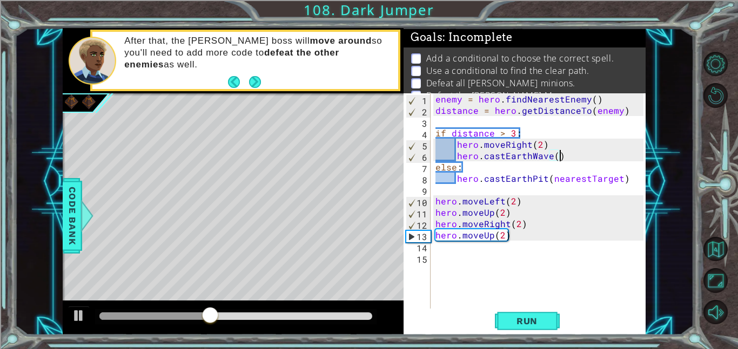
click at [501, 235] on div "enemy = hero . findNearestEnemy ( ) distance = hero . getDistanceTo ( enemy ) i…" at bounding box center [540, 212] width 215 height 238
type textarea "hero.moveUp(3)"
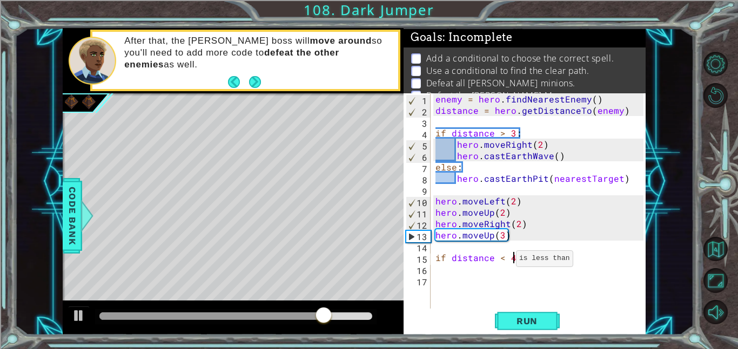
scroll to position [0, 4]
type textarea "if distance < 3:"
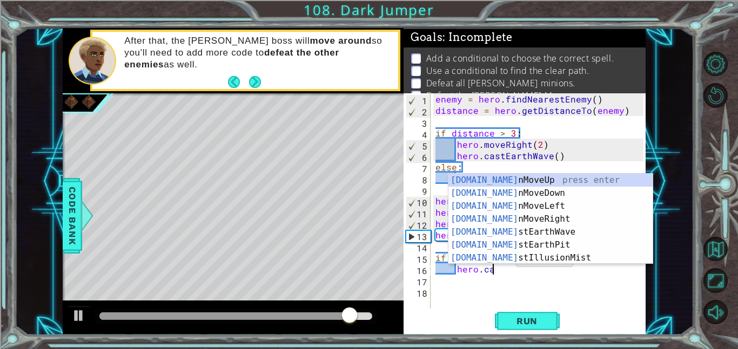
type textarea "hero.cast"
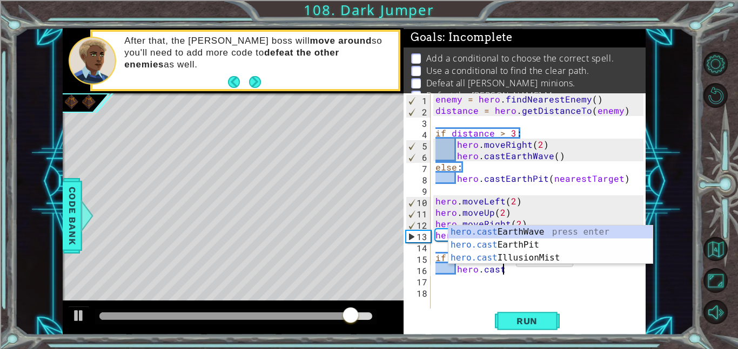
scroll to position [0, 3]
click at [519, 228] on div "hero.cast EarthWave press enter hero.cast EarthPit press enter hero.cast Illusi…" at bounding box center [550, 258] width 204 height 65
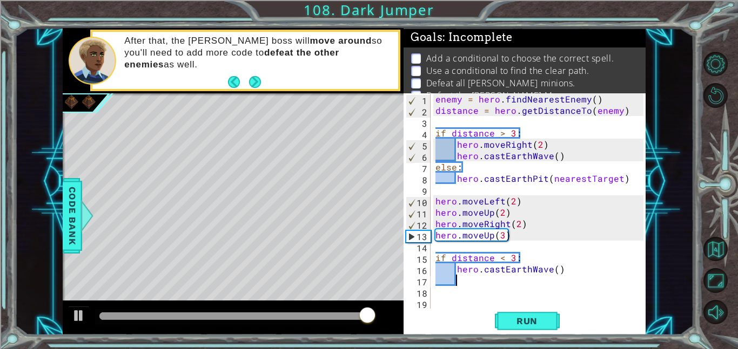
scroll to position [0, 1]
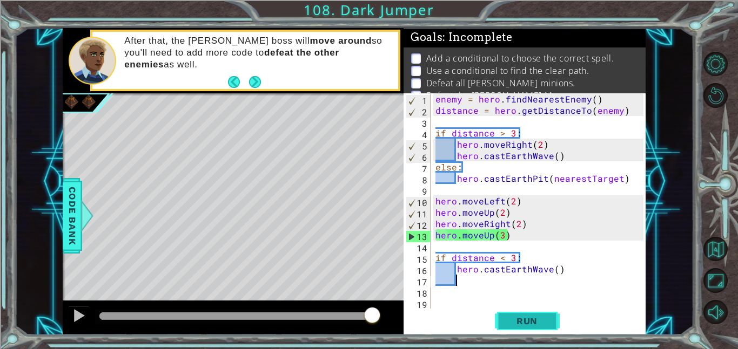
click at [521, 317] on span "Run" at bounding box center [526, 321] width 43 height 11
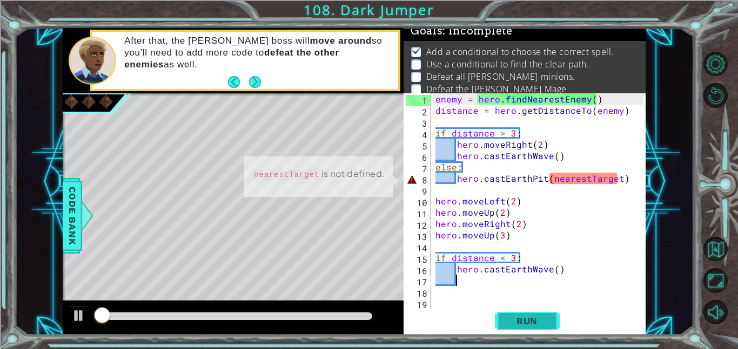
scroll to position [7, 0]
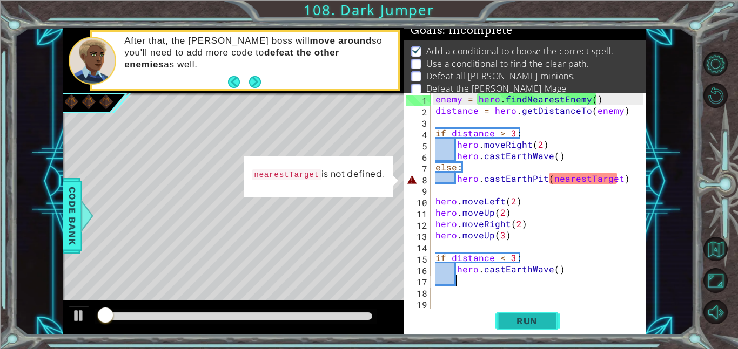
click at [521, 317] on span "Run" at bounding box center [526, 321] width 43 height 11
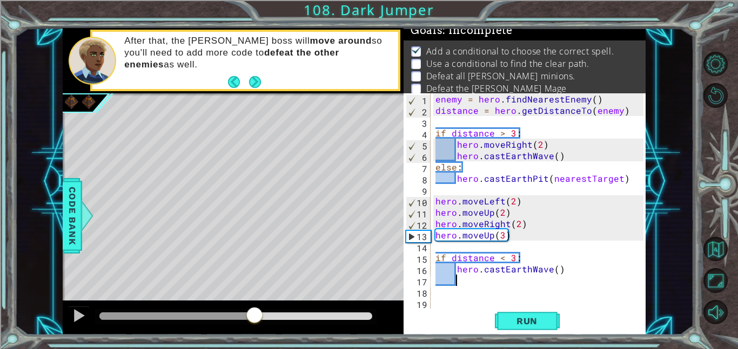
drag, startPoint x: 173, startPoint y: 314, endPoint x: 254, endPoint y: 303, distance: 81.6
click at [254, 303] on div at bounding box center [233, 318] width 341 height 35
drag, startPoint x: 276, startPoint y: 314, endPoint x: 204, endPoint y: 302, distance: 72.8
click at [204, 302] on div at bounding box center [233, 318] width 341 height 35
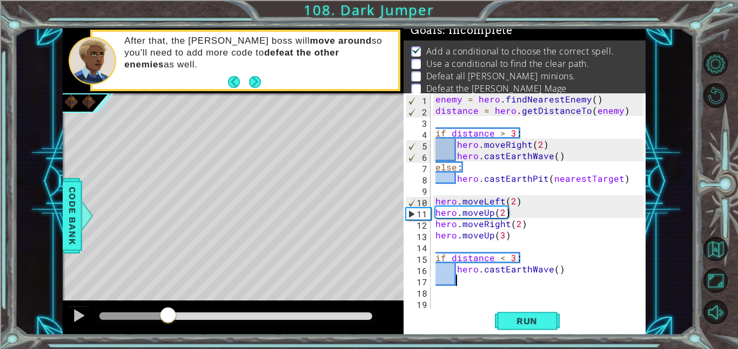
drag, startPoint x: 213, startPoint y: 316, endPoint x: 168, endPoint y: 310, distance: 45.3
click at [168, 310] on div at bounding box center [167, 316] width 19 height 19
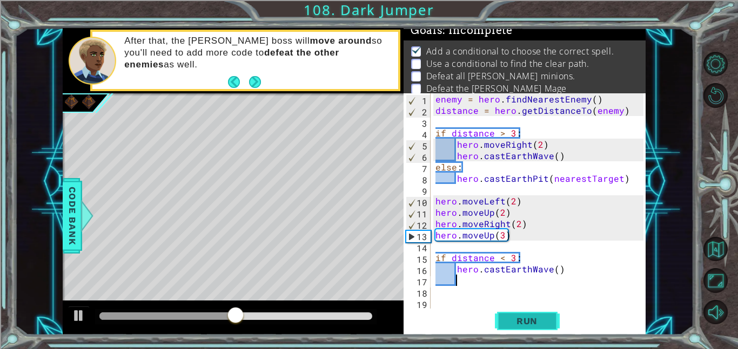
click at [537, 320] on span "Run" at bounding box center [526, 321] width 43 height 11
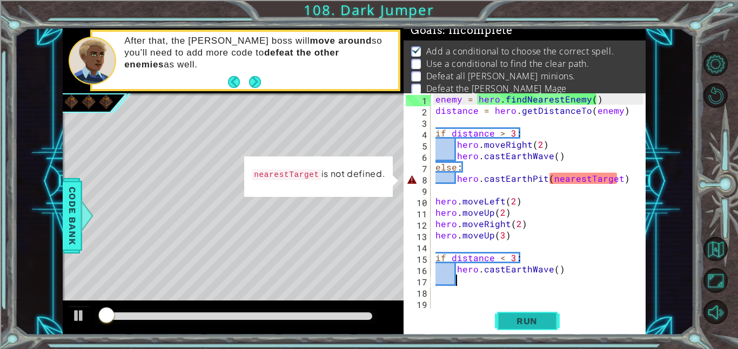
click at [537, 320] on span "Run" at bounding box center [526, 321] width 43 height 11
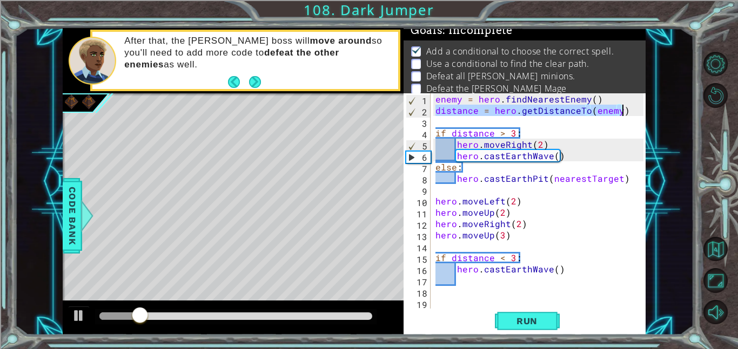
drag, startPoint x: 435, startPoint y: 110, endPoint x: 624, endPoint y: 111, distance: 189.0
click at [624, 111] on div "enemy = hero . findNearestEnemy ( ) distance = hero . getDistanceTo ( enemy ) i…" at bounding box center [540, 212] width 215 height 238
type textarea "distance = hero.getDistanceTo(enemy)"
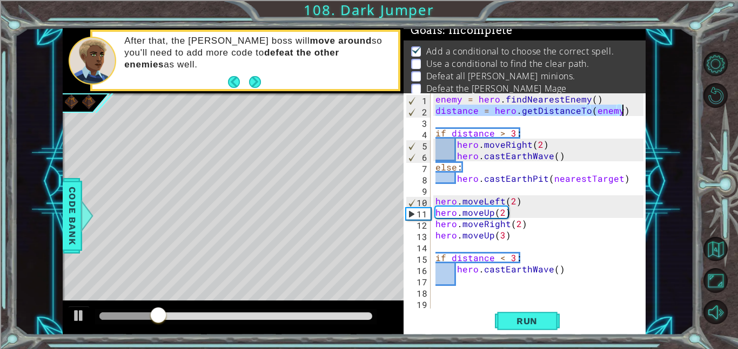
click at [490, 276] on div "enemy = hero . findNearestEnemy ( ) distance = hero . getDistanceTo ( enemy ) i…" at bounding box center [540, 212] width 215 height 238
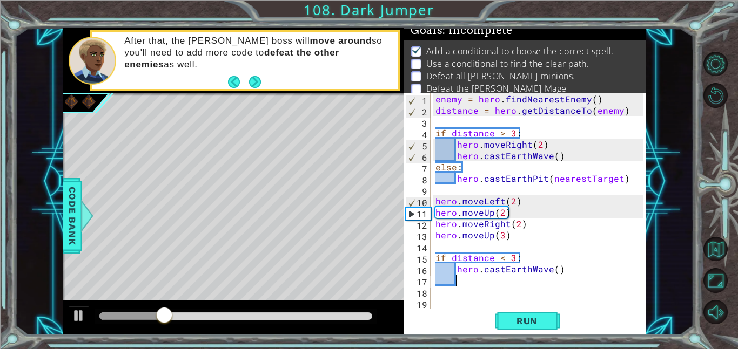
click at [562, 272] on div "enemy = hero . findNearestEnemy ( ) distance = hero . getDistanceTo ( enemy ) i…" at bounding box center [540, 212] width 215 height 238
type textarea "hero.castEarthWave()"
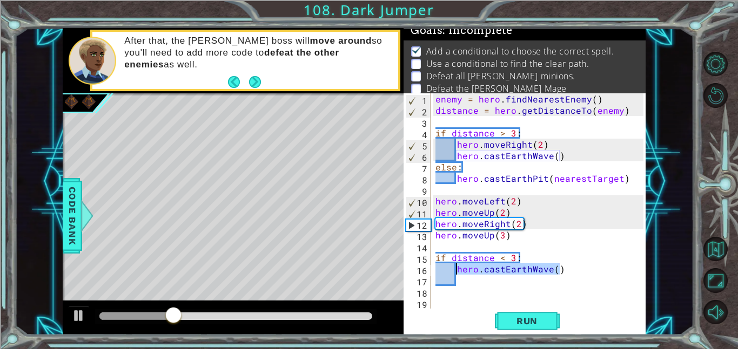
drag, startPoint x: 562, startPoint y: 272, endPoint x: 457, endPoint y: 269, distance: 104.8
click at [457, 269] on div "enemy = hero . findNearestEnemy ( ) distance = hero . getDistanceTo ( enemy ) i…" at bounding box center [540, 212] width 215 height 238
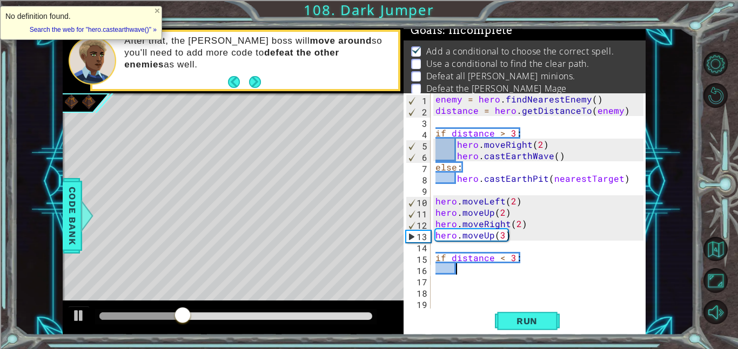
paste textarea "distance = hero.getDistanceTo(enemy)"
type textarea "distance = hero.getDistanceTo(enemy)"
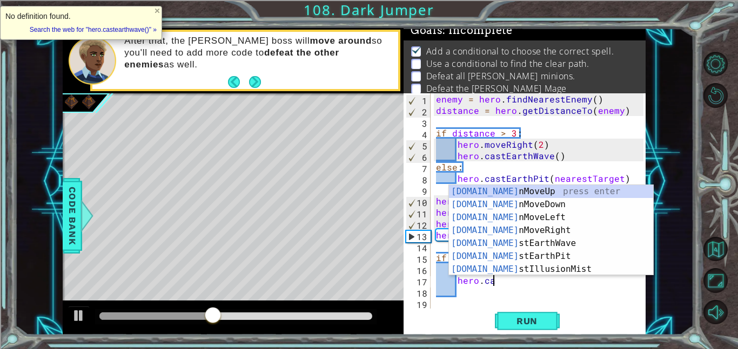
scroll to position [0, 3]
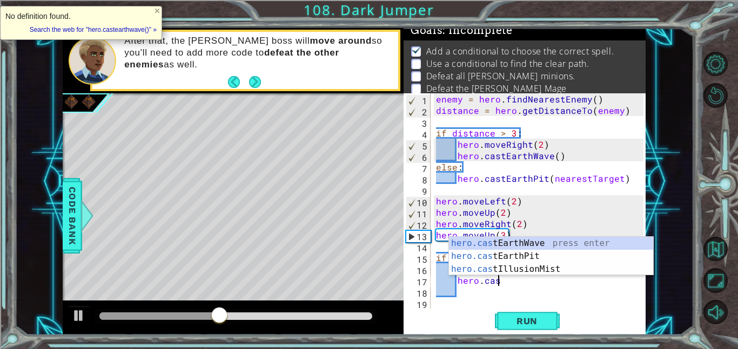
type textarea "hero.cast"
click at [511, 243] on div "hero.cast EarthWave press enter hero.cast EarthPit press enter hero.cast Illusi…" at bounding box center [551, 269] width 204 height 65
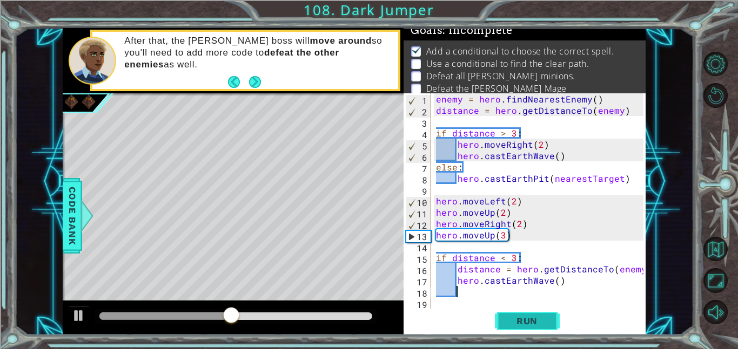
click at [531, 322] on span "Run" at bounding box center [526, 321] width 43 height 11
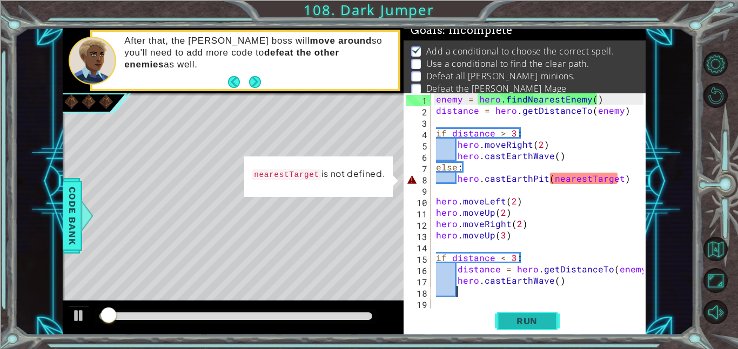
click at [539, 320] on span "Run" at bounding box center [526, 321] width 43 height 11
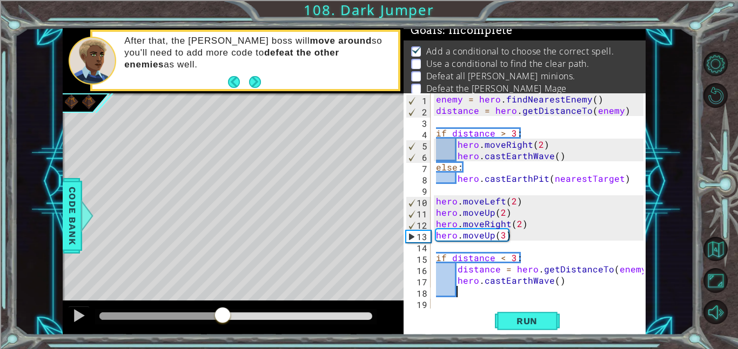
drag, startPoint x: 112, startPoint y: 313, endPoint x: 222, endPoint y: 309, distance: 110.2
click at [222, 309] on div at bounding box center [222, 316] width 19 height 19
drag, startPoint x: 231, startPoint y: 313, endPoint x: 187, endPoint y: 309, distance: 44.5
click at [187, 309] on div at bounding box center [186, 316] width 19 height 19
click at [641, 269] on div at bounding box center [637, 212] width 11 height 238
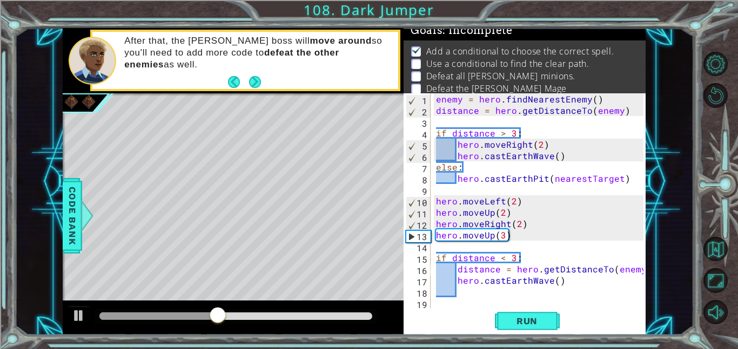
type textarea "distance = hero.getDistanceTo(enemy)"
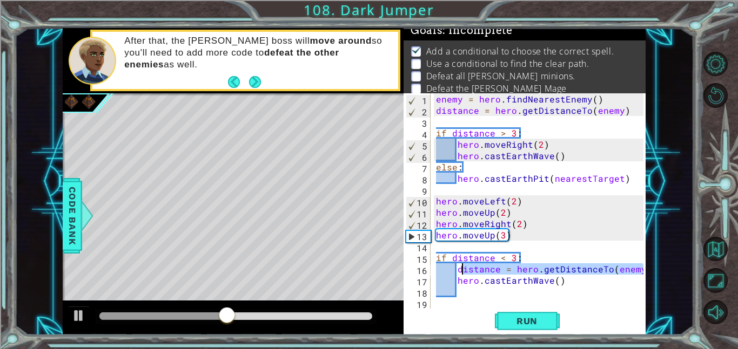
drag, startPoint x: 641, startPoint y: 269, endPoint x: 458, endPoint y: 272, distance: 183.1
click at [458, 272] on div "distance = hero.getDistanceTo(enemy) 1 2 3 4 5 6 7 8 9 10 11 12 13 14 15 16 17 …" at bounding box center [523, 200] width 240 height 215
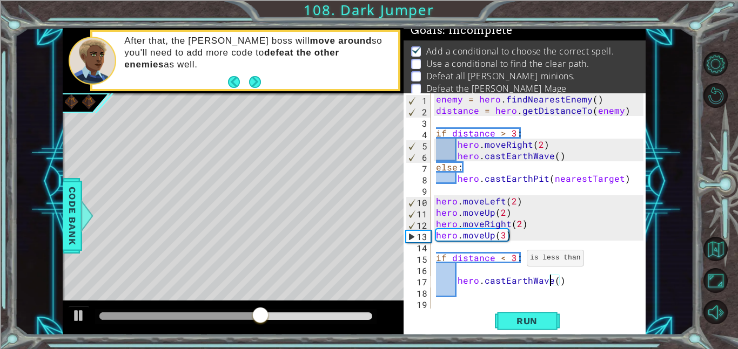
click at [513, 260] on div "enemy = hero . findNearestEnemy ( ) distance = hero . getDistanceTo ( enemy ) i…" at bounding box center [541, 212] width 215 height 238
click at [511, 325] on span "Run" at bounding box center [526, 321] width 43 height 11
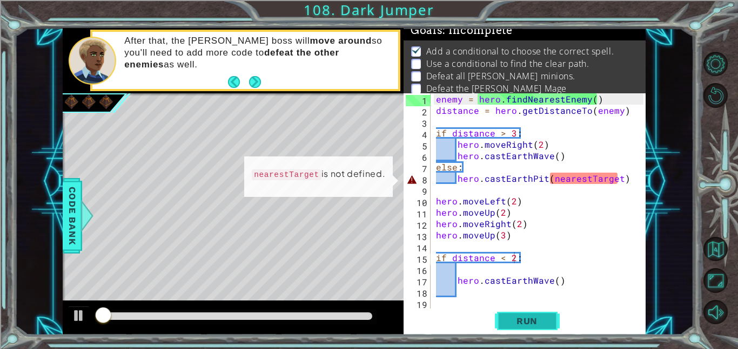
click at [511, 325] on span "Run" at bounding box center [526, 321] width 43 height 11
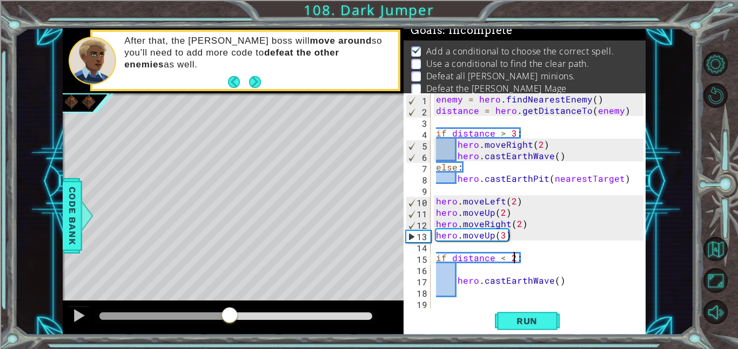
drag, startPoint x: 106, startPoint y: 314, endPoint x: 229, endPoint y: 305, distance: 124.0
click at [229, 305] on div at bounding box center [233, 318] width 341 height 35
click at [573, 285] on div "enemy = hero . findNearestEnemy ( ) distance = hero . getDistanceTo ( enemy ) i…" at bounding box center [541, 212] width 215 height 238
type textarea "hero.castEarthWave()"
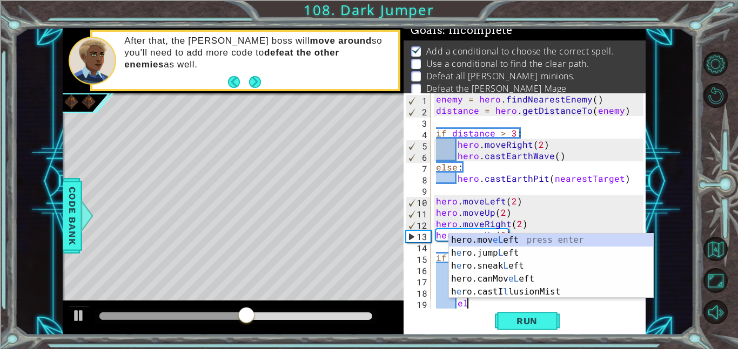
scroll to position [0, 2]
type textarea "e"
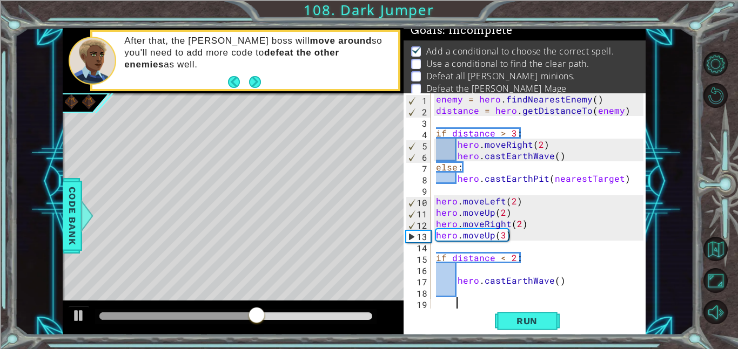
scroll to position [0, 1]
click at [70, 211] on span "Code Bank" at bounding box center [72, 216] width 17 height 66
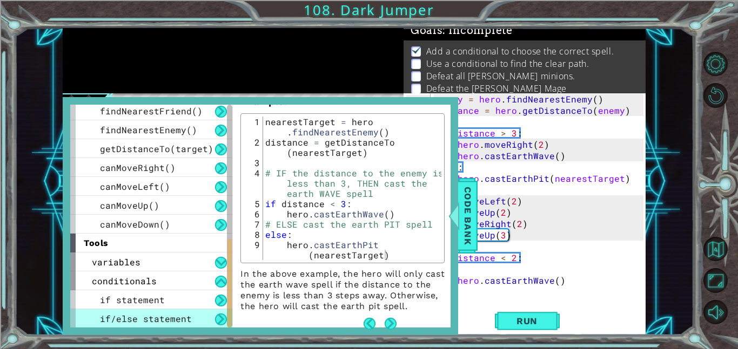
scroll to position [132, 0]
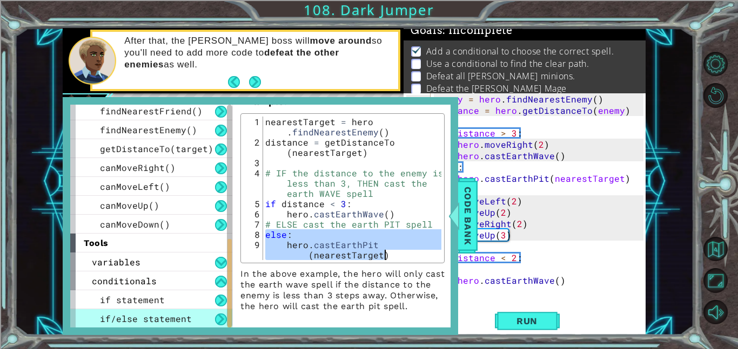
drag, startPoint x: 265, startPoint y: 224, endPoint x: 384, endPoint y: 245, distance: 121.2
click at [384, 245] on div "nearestTarget = hero . findNearestEnemy ( ) distance = getDistanceTo ( nearestT…" at bounding box center [352, 209] width 178 height 185
type textarea "else: hero.castEarthPit(nearestTarget)"
click at [467, 220] on span "Code Bank" at bounding box center [467, 216] width 17 height 66
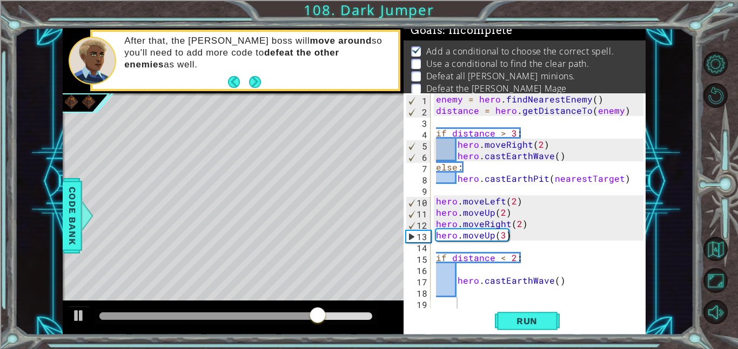
click at [463, 301] on div "enemy = hero . findNearestEnemy ( ) distance = hero . getDistanceTo ( enemy ) i…" at bounding box center [541, 212] width 215 height 238
paste textarea "hero.castEarthPit(nearestTarget)"
type textarea "hero.castEarthPit(nearestTarget)"
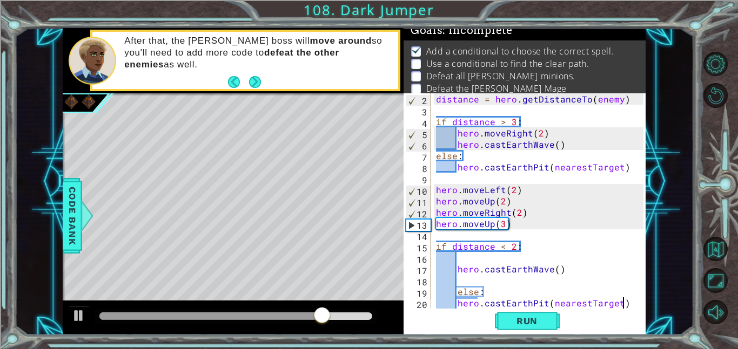
scroll to position [11, 0]
click at [461, 280] on div "distance = hero . getDistanceTo ( enemy ) if distance > 3 : hero . moveRight ( …" at bounding box center [541, 212] width 215 height 238
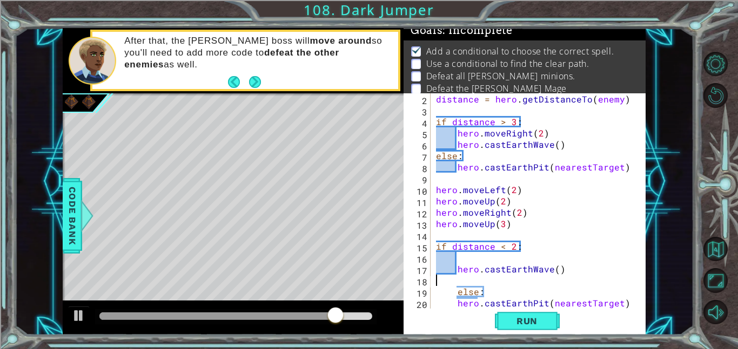
scroll to position [0, 0]
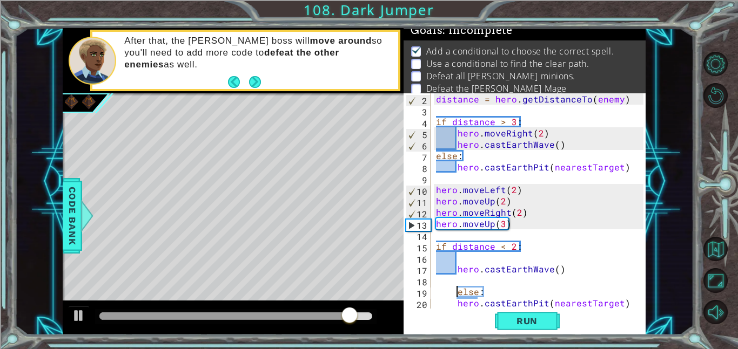
type textarea "else:"
click at [499, 320] on button "Run" at bounding box center [527, 321] width 65 height 24
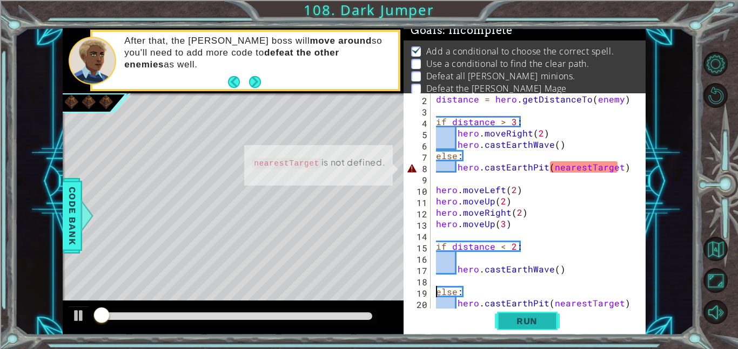
click at [499, 320] on button "Run" at bounding box center [527, 321] width 65 height 24
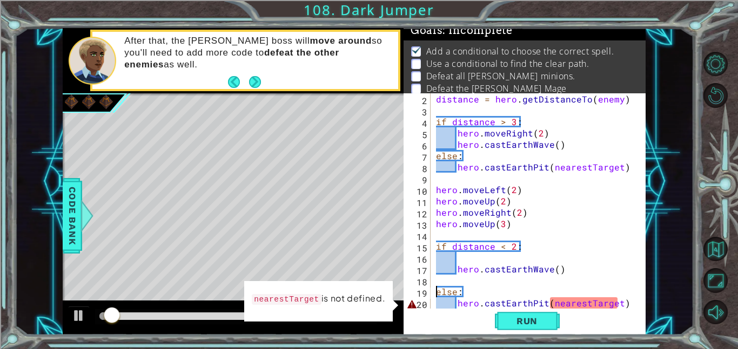
click at [464, 282] on div "distance = hero . getDistanceTo ( enemy ) if distance > 3 : hero . moveRight ( …" at bounding box center [541, 212] width 215 height 238
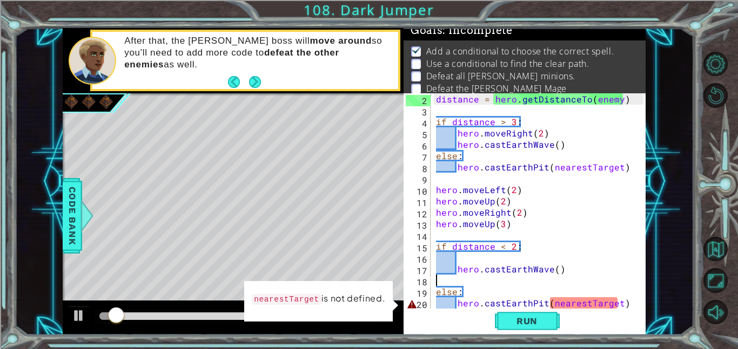
type textarea "hero.castEarthWave()"
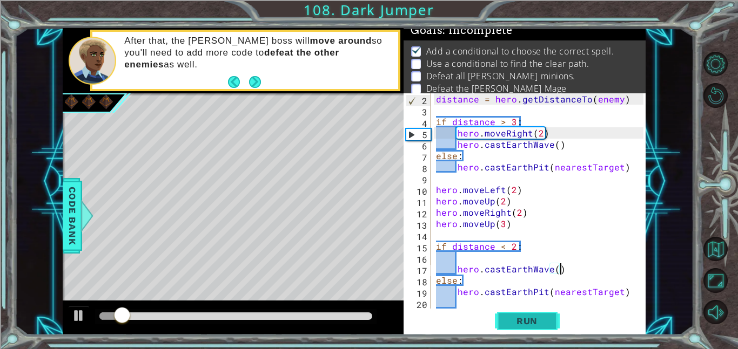
click at [522, 320] on span "Run" at bounding box center [526, 321] width 43 height 11
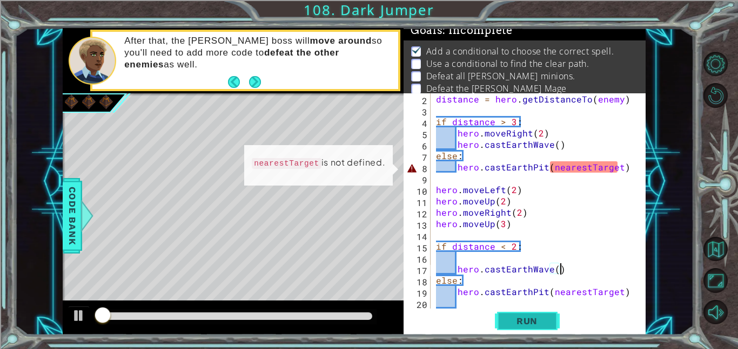
click at [522, 320] on span "Run" at bounding box center [526, 321] width 43 height 11
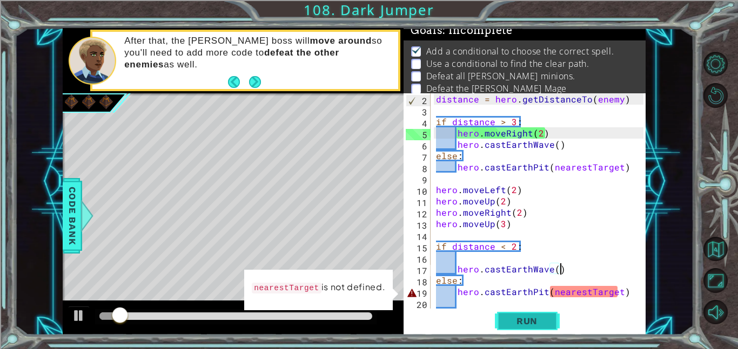
click at [541, 321] on span "Run" at bounding box center [526, 321] width 43 height 11
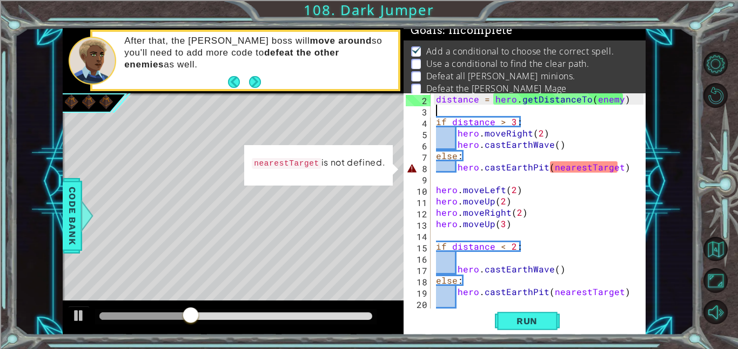
click at [477, 114] on div "distance = hero . getDistanceTo ( enemy ) if distance > 3 : hero . moveRight ( …" at bounding box center [541, 212] width 215 height 238
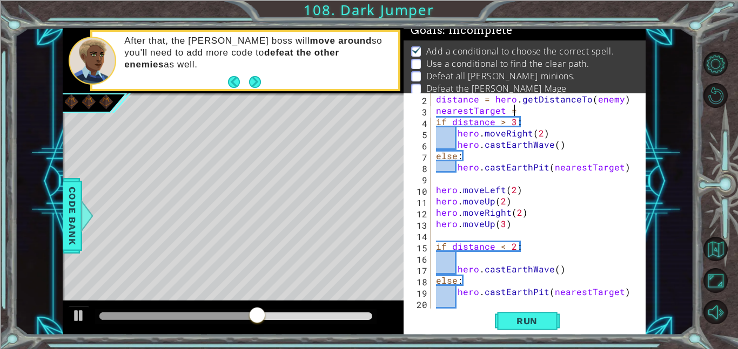
scroll to position [0, 4]
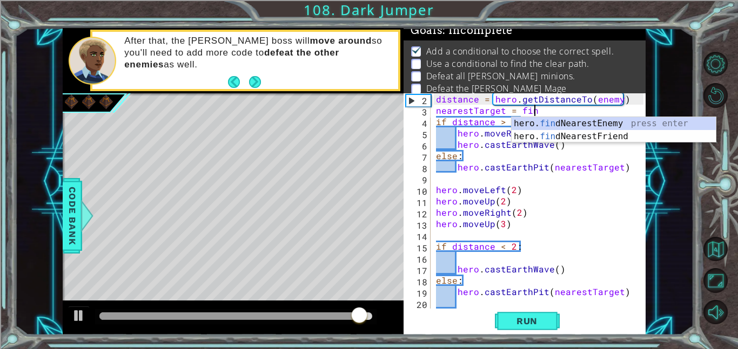
type textarea "nearestTarget = find"
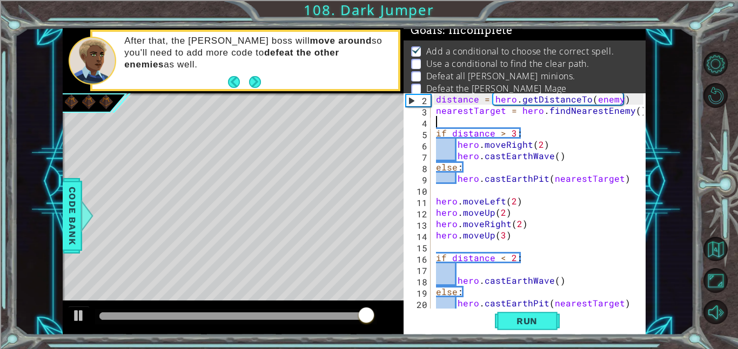
scroll to position [0, 0]
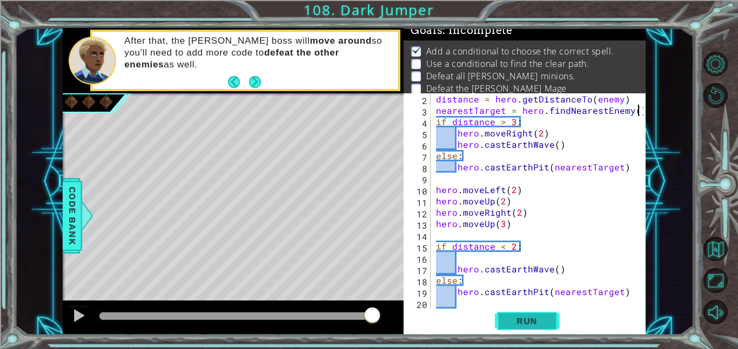
click at [500, 317] on button "Run" at bounding box center [527, 321] width 65 height 24
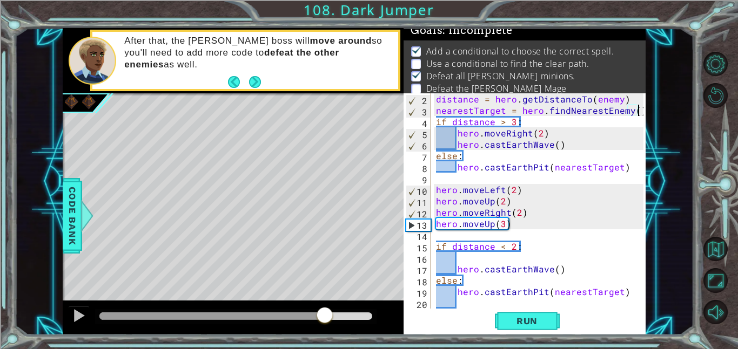
drag, startPoint x: 279, startPoint y: 312, endPoint x: 325, endPoint y: 306, distance: 45.7
click at [325, 307] on div at bounding box center [324, 316] width 19 height 19
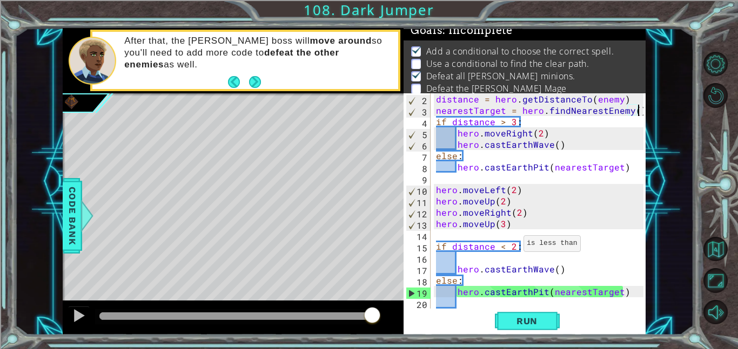
click at [510, 246] on div "distance = hero . getDistanceTo ( enemy ) nearestTarget = hero . findNearestEne…" at bounding box center [541, 212] width 215 height 238
click at [511, 245] on div "distance = hero . getDistanceTo ( enemy ) nearestTarget = hero . findNearestEne…" at bounding box center [541, 212] width 215 height 238
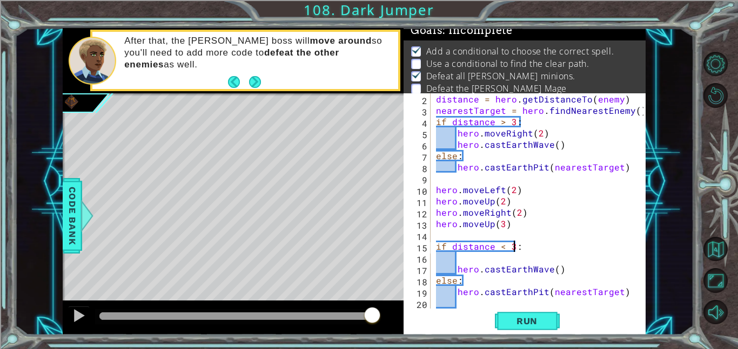
scroll to position [0, 4]
click at [519, 316] on span "Run" at bounding box center [526, 321] width 43 height 11
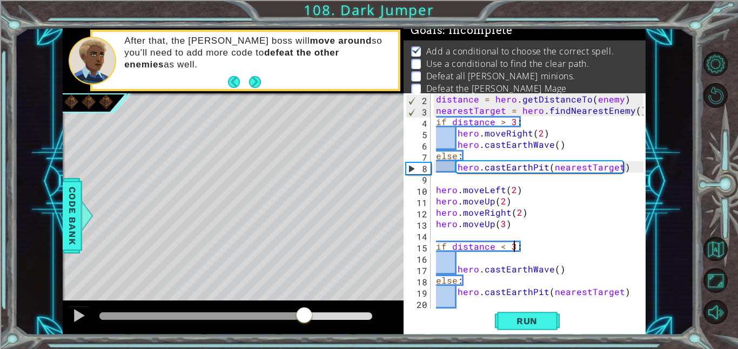
drag, startPoint x: 160, startPoint y: 307, endPoint x: 303, endPoint y: 310, distance: 143.7
click at [303, 310] on div at bounding box center [303, 316] width 19 height 19
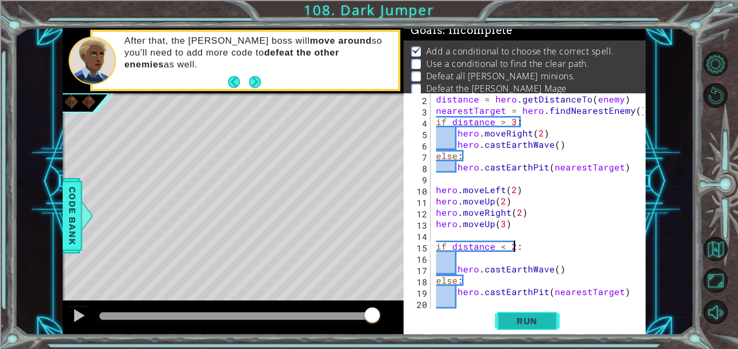
type textarea "if distance < 2:"
click at [528, 314] on button "Run" at bounding box center [527, 321] width 65 height 24
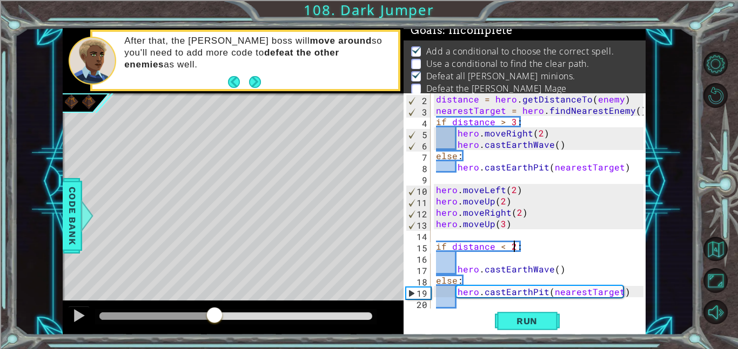
drag, startPoint x: 150, startPoint y: 313, endPoint x: 214, endPoint y: 309, distance: 64.4
click at [214, 309] on div at bounding box center [214, 316] width 19 height 19
drag, startPoint x: 229, startPoint y: 314, endPoint x: 219, endPoint y: 308, distance: 11.9
click at [219, 308] on div at bounding box center [219, 316] width 19 height 19
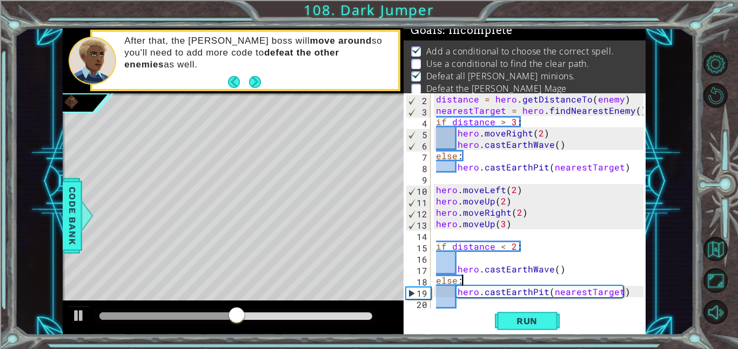
type textarea "hero.castEarthPit(nearestTarget)"
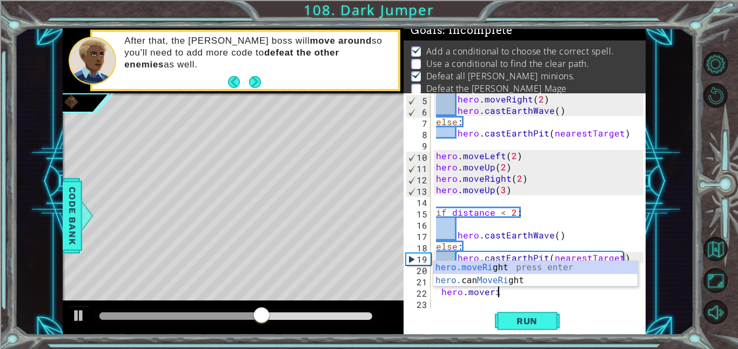
scroll to position [0, 4]
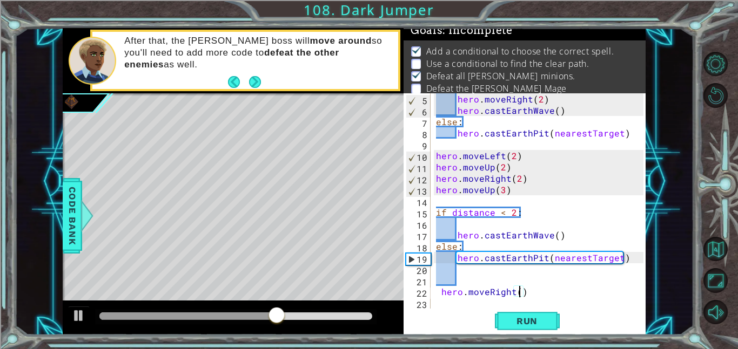
type textarea "hero.moveRight(4)"
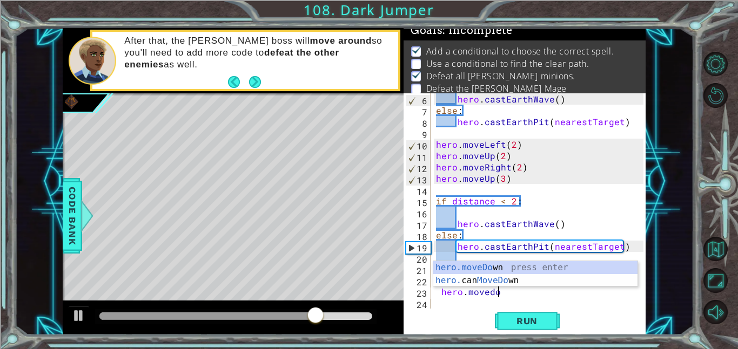
scroll to position [0, 4]
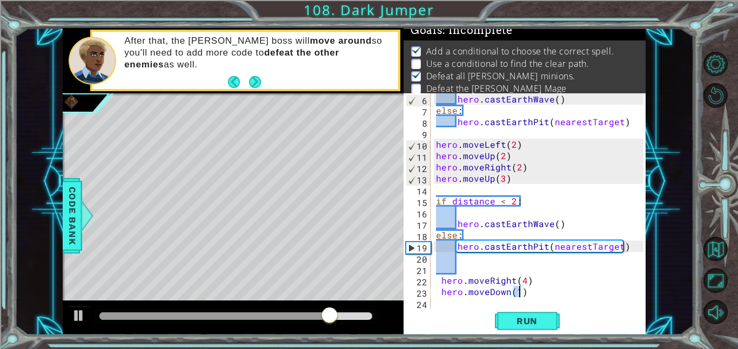
type textarea "hero.moveDown(2)"
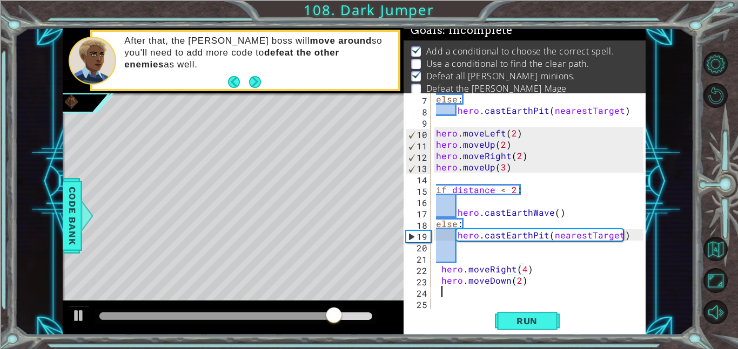
scroll to position [0, 0]
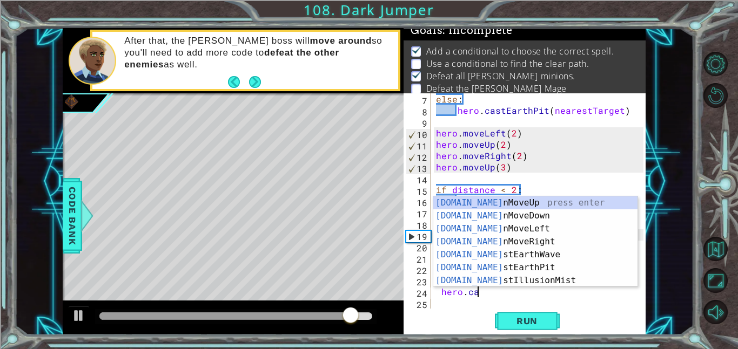
type textarea "hero.cast"
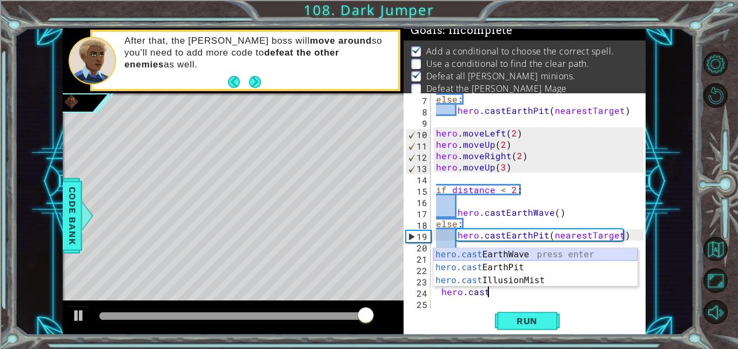
click at [483, 260] on div "hero.cast EarthWave press enter hero.cast EarthPit press enter hero.cast Illusi…" at bounding box center [535, 280] width 204 height 65
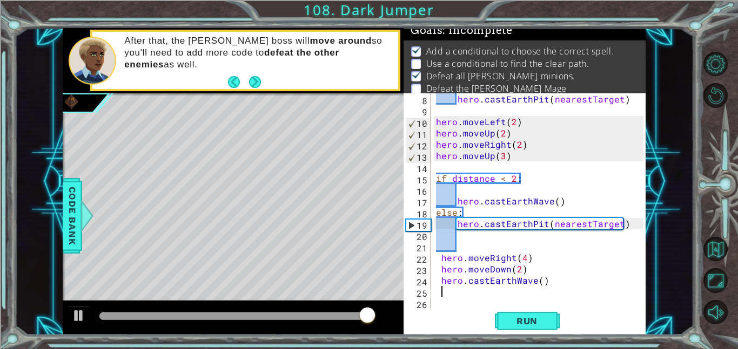
scroll to position [79, 0]
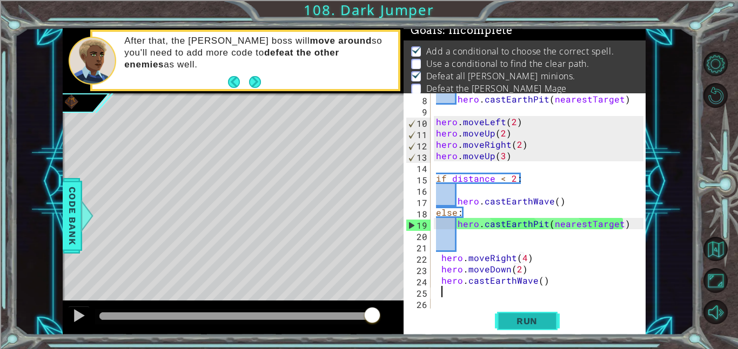
click at [523, 323] on span "Run" at bounding box center [526, 321] width 43 height 11
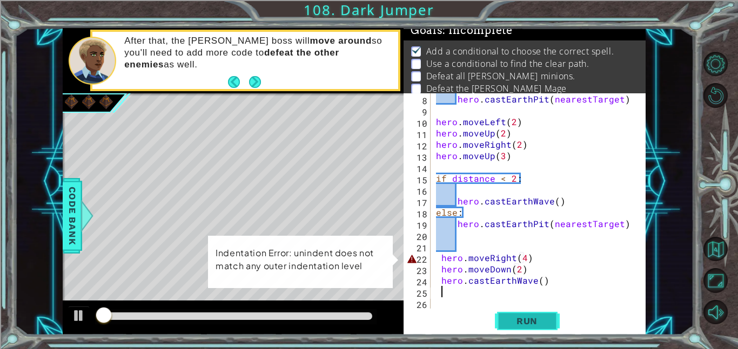
click at [523, 323] on span "Run" at bounding box center [526, 321] width 43 height 11
click at [530, 259] on div "hero . castEarthPit ( nearestTarget ) hero . moveLeft ( 2 ) hero . moveUp ( 2 )…" at bounding box center [541, 212] width 215 height 238
type textarea "hero.moveRight(4)"
click at [465, 245] on div "hero . castEarthPit ( nearestTarget ) hero . moveLeft ( 2 ) hero . moveUp ( 2 )…" at bounding box center [541, 212] width 215 height 238
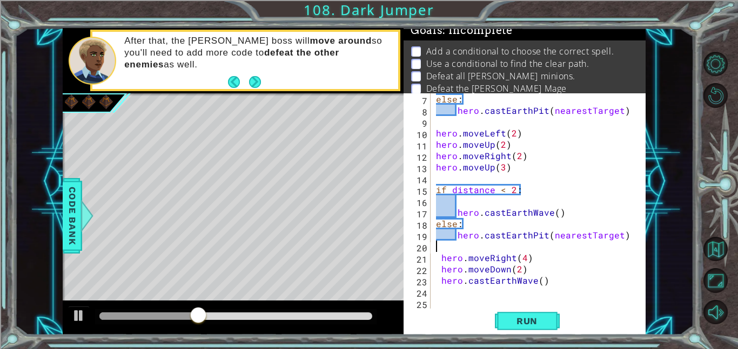
scroll to position [57, 0]
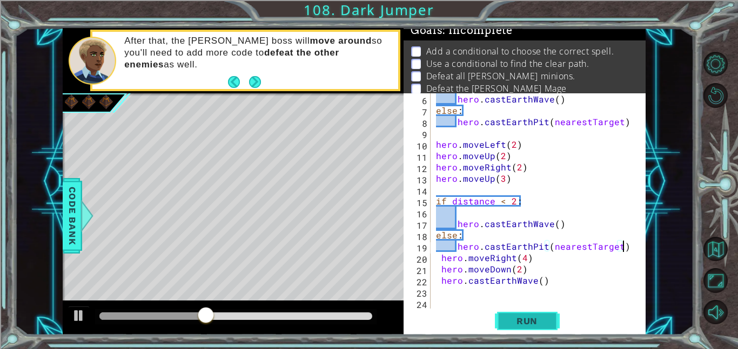
click at [509, 321] on span "Run" at bounding box center [526, 321] width 43 height 11
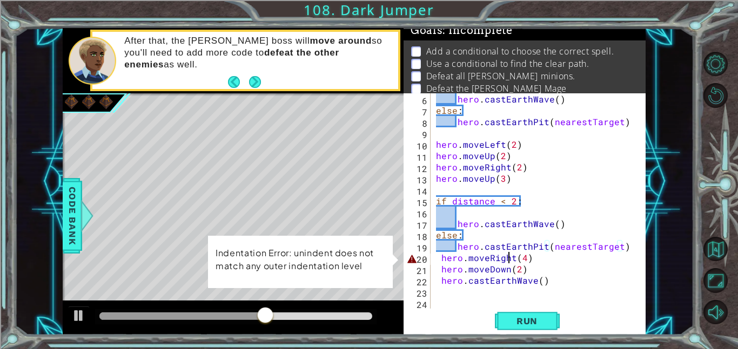
click at [506, 261] on div "hero . castEarthWave ( ) else : hero . castEarthPit ( nearestTarget ) hero . mo…" at bounding box center [541, 212] width 215 height 238
click at [523, 259] on div "hero . castEarthWave ( ) else : hero . castEarthPit ( nearestTarget ) hero . mo…" at bounding box center [541, 212] width 215 height 238
click at [518, 333] on button "Run" at bounding box center [527, 321] width 65 height 24
click at [440, 257] on div "hero . castEarthWave ( ) else : hero . castEarthPit ( nearestTarget ) hero . mo…" at bounding box center [541, 212] width 215 height 238
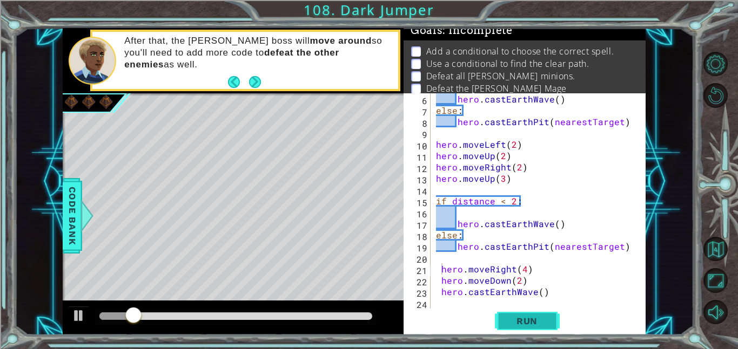
click at [496, 317] on button "Run" at bounding box center [527, 321] width 65 height 24
click at [443, 278] on div "hero . castEarthWave ( ) else : hero . castEarthPit ( nearestTarget ) hero . mo…" at bounding box center [541, 212] width 215 height 238
click at [442, 290] on div "hero . castEarthWave ( ) else : hero . castEarthPit ( nearestTarget ) hero . mo…" at bounding box center [541, 212] width 215 height 238
click at [499, 314] on button "Run" at bounding box center [527, 321] width 65 height 24
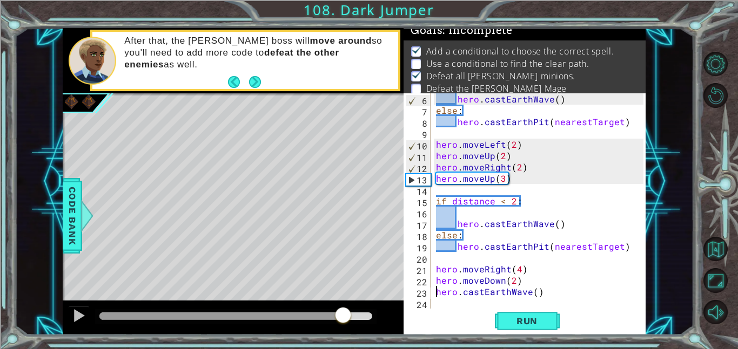
drag, startPoint x: 143, startPoint y: 313, endPoint x: 343, endPoint y: 305, distance: 201.0
click at [343, 305] on div at bounding box center [233, 318] width 341 height 35
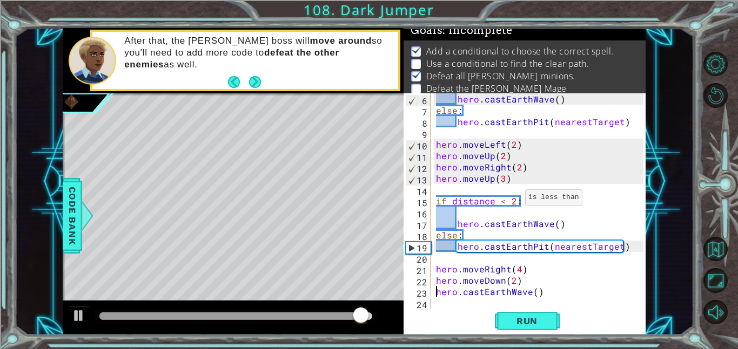
click at [511, 200] on div "hero . castEarthWave ( ) else : hero . castEarthPit ( nearestTarget ) hero . mo…" at bounding box center [541, 212] width 215 height 238
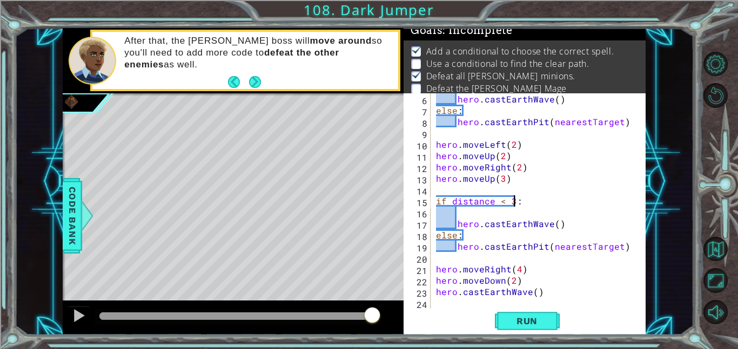
scroll to position [0, 4]
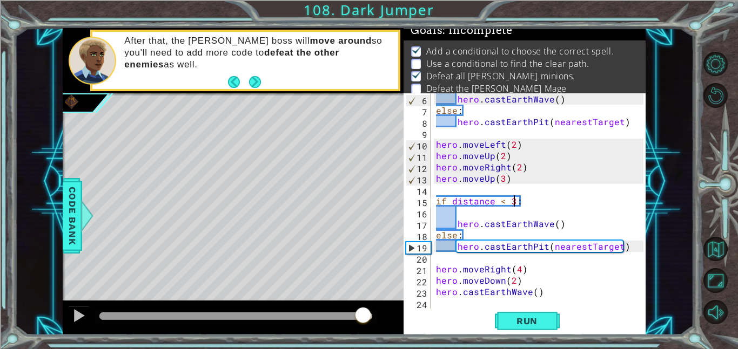
click at [362, 307] on div at bounding box center [362, 316] width 19 height 19
click at [508, 318] on span "Run" at bounding box center [526, 321] width 43 height 11
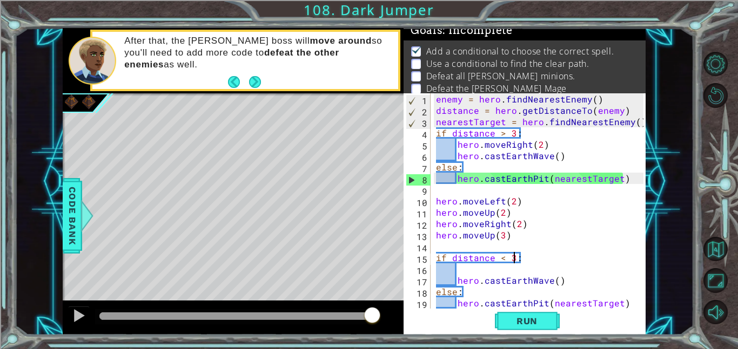
scroll to position [0, 0]
click at [511, 127] on div "enemy = hero . findNearestEnemy ( ) distance = hero . getDistanceTo ( enemy ) n…" at bounding box center [541, 212] width 215 height 238
click at [511, 132] on div "enemy = hero . findNearestEnemy ( ) distance = hero . getDistanceTo ( enemy ) n…" at bounding box center [541, 212] width 215 height 238
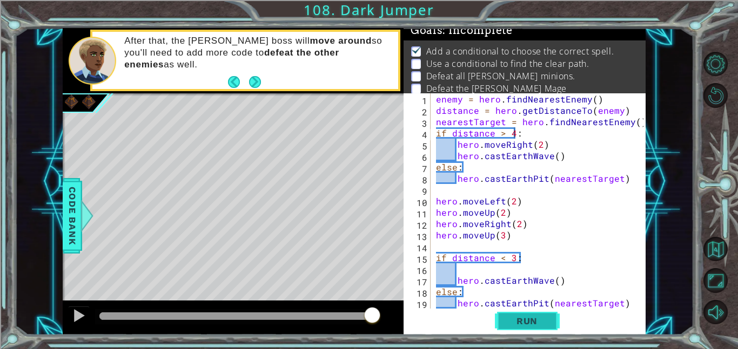
click at [526, 309] on button "Run" at bounding box center [527, 321] width 65 height 24
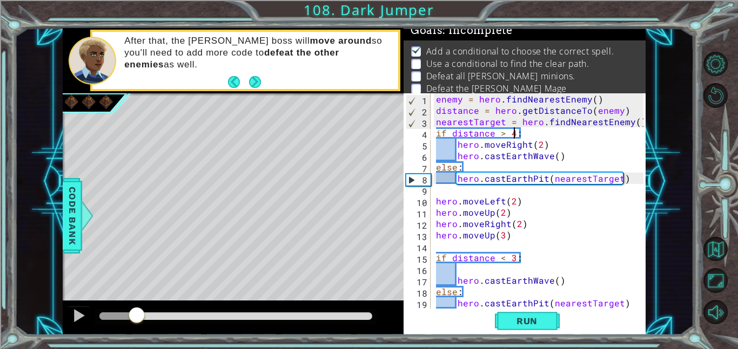
drag, startPoint x: 130, startPoint y: 314, endPoint x: 137, endPoint y: 295, distance: 20.5
click at [137, 295] on div "methods hero use(thing) moveUp(steps) moveDown(steps) moveLeft(steps) moveRight…" at bounding box center [354, 181] width 583 height 307
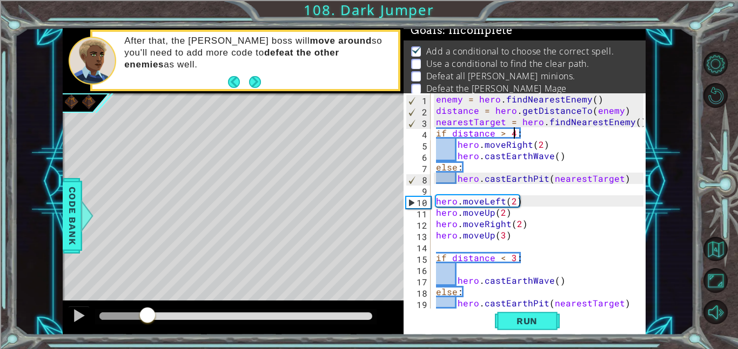
drag, startPoint x: 142, startPoint y: 313, endPoint x: 147, endPoint y: 310, distance: 6.0
click at [147, 310] on div at bounding box center [147, 316] width 19 height 19
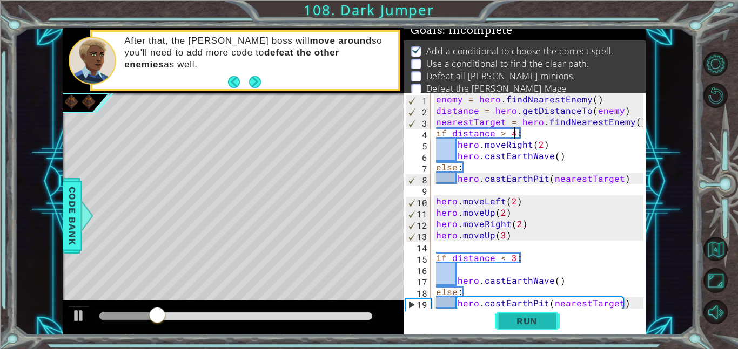
click at [497, 325] on button "Run" at bounding box center [527, 321] width 65 height 24
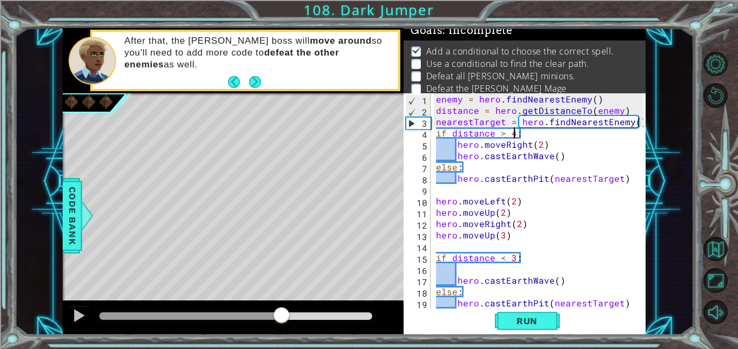
drag, startPoint x: 274, startPoint y: 312, endPoint x: 288, endPoint y: 313, distance: 14.0
click at [281, 313] on div at bounding box center [189, 317] width 181 height 8
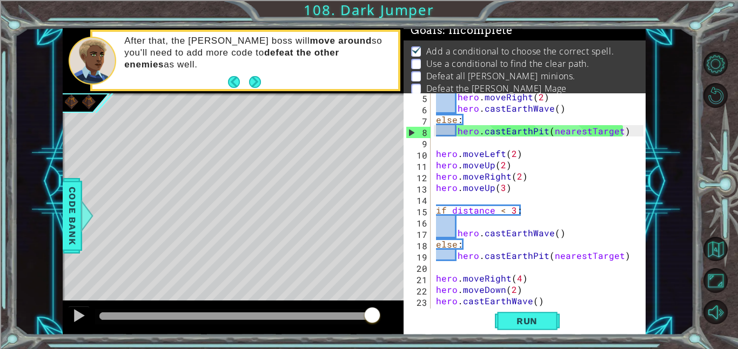
scroll to position [46, 0]
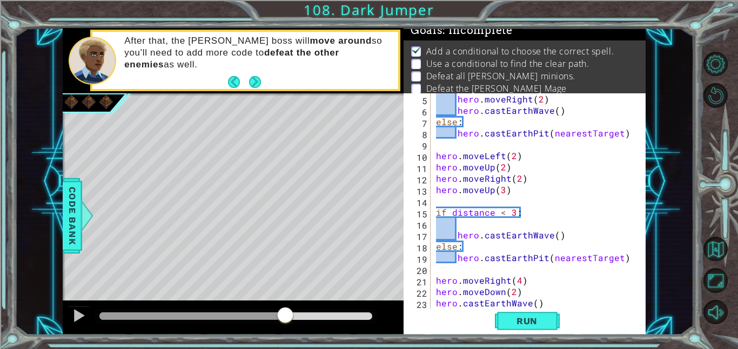
drag, startPoint x: 374, startPoint y: 315, endPoint x: 285, endPoint y: 298, distance: 90.2
click at [285, 298] on div "methods hero use(thing) moveUp(steps) moveDown(steps) moveLeft(steps) moveRight…" at bounding box center [354, 181] width 583 height 307
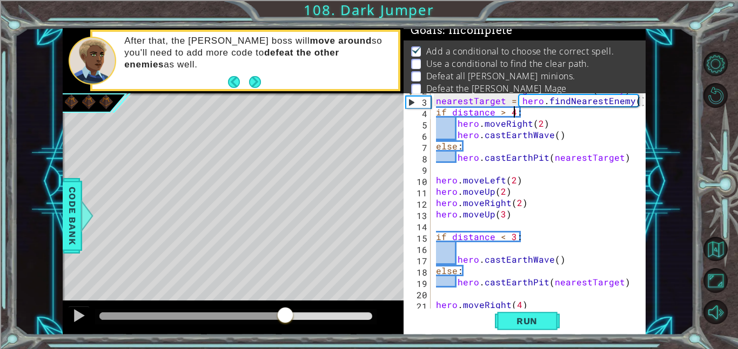
scroll to position [0, 0]
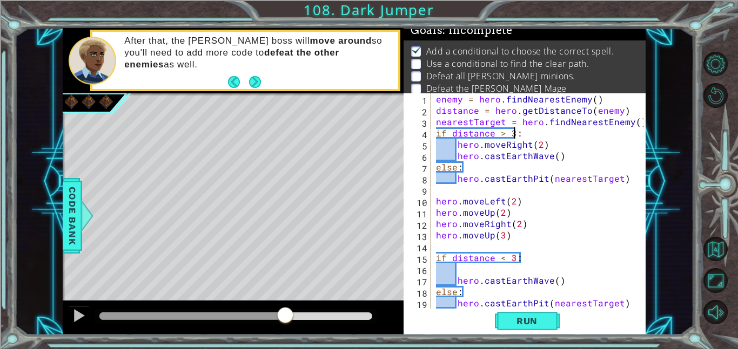
click at [467, 164] on div "enemy = hero . findNearestEnemy ( ) distance = hero . getDistanceTo ( enemy ) n…" at bounding box center [541, 212] width 215 height 238
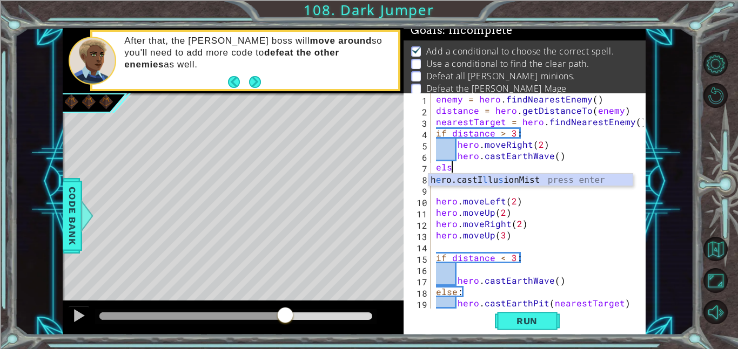
type textarea "e"
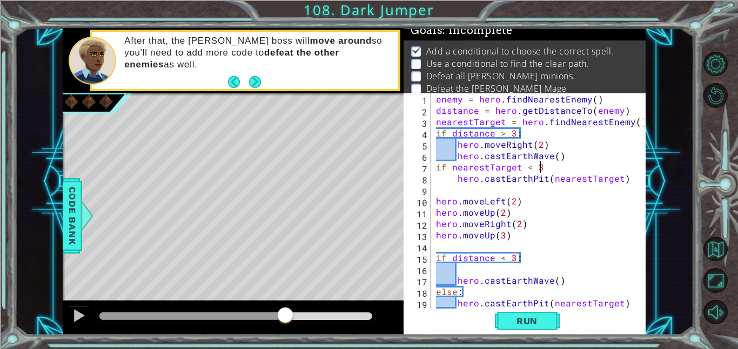
scroll to position [0, 6]
click at [512, 318] on span "Run" at bounding box center [526, 321] width 43 height 11
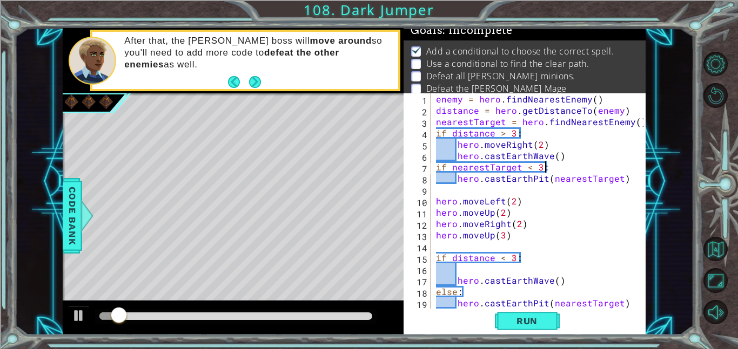
click at [521, 317] on span "Run" at bounding box center [526, 321] width 43 height 11
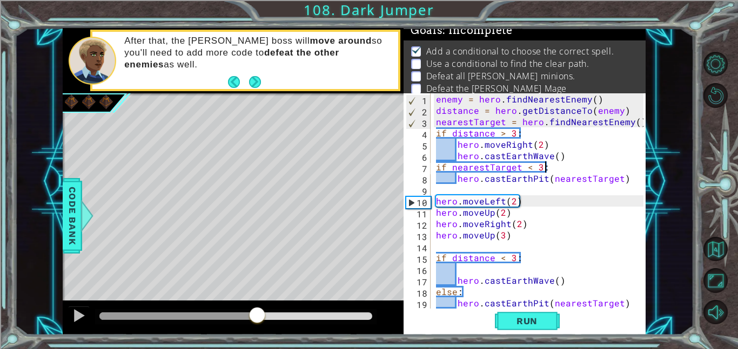
drag, startPoint x: 261, startPoint y: 316, endPoint x: 295, endPoint y: 281, distance: 48.9
click at [295, 281] on div "methods hero use(thing) moveUp(steps) moveDown(steps) moveLeft(steps) moveRight…" at bounding box center [354, 181] width 583 height 307
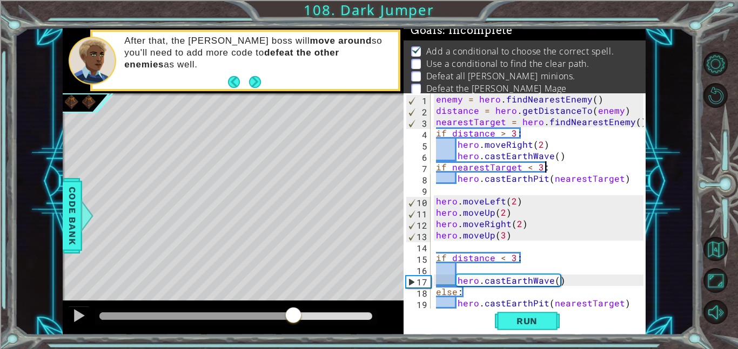
drag, startPoint x: 366, startPoint y: 312, endPoint x: 184, endPoint y: 287, distance: 184.2
click at [184, 287] on div "methods hero use(thing) moveUp(steps) moveDown(steps) moveLeft(steps) moveRight…" at bounding box center [354, 181] width 583 height 307
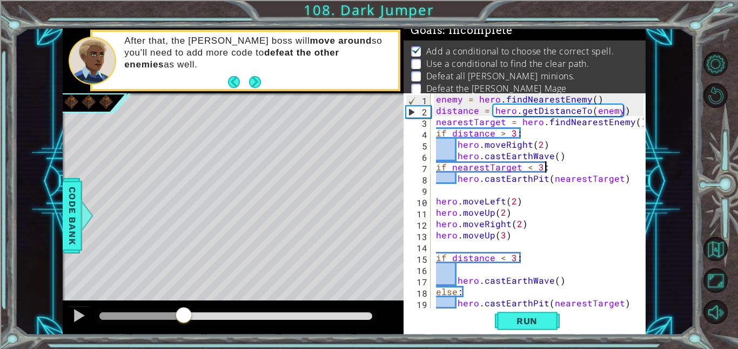
click at [550, 166] on div "enemy = hero . findNearestEnemy ( ) distance = hero . getDistanceTo ( enemy ) n…" at bounding box center [541, 212] width 215 height 238
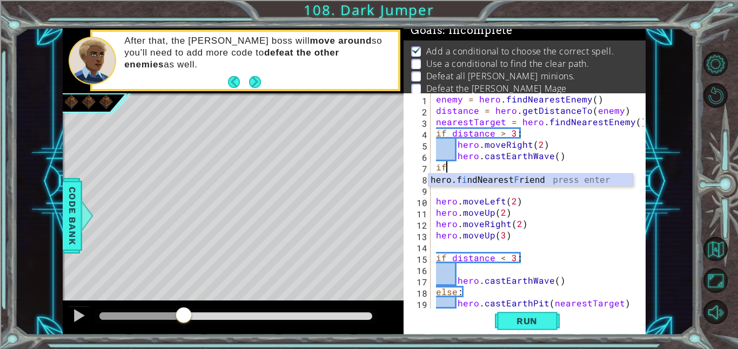
scroll to position [0, 0]
type textarea "i"
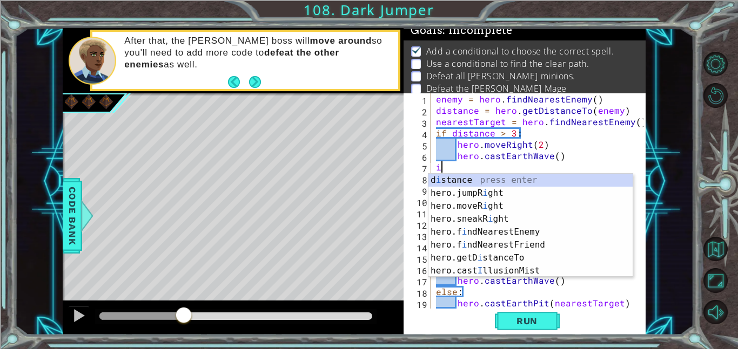
type textarea "hero.castEarthWave()"
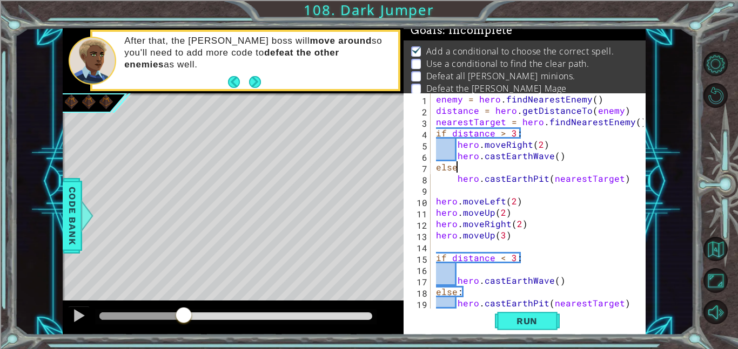
scroll to position [0, 1]
click at [504, 329] on button "Run" at bounding box center [527, 321] width 65 height 24
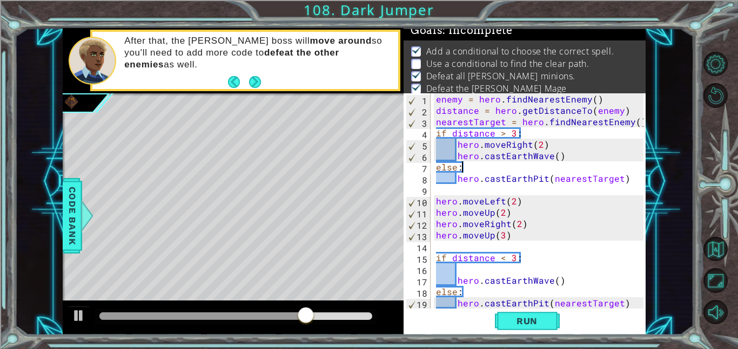
type textarea "hero.castEarthPit(nearestTarget)"
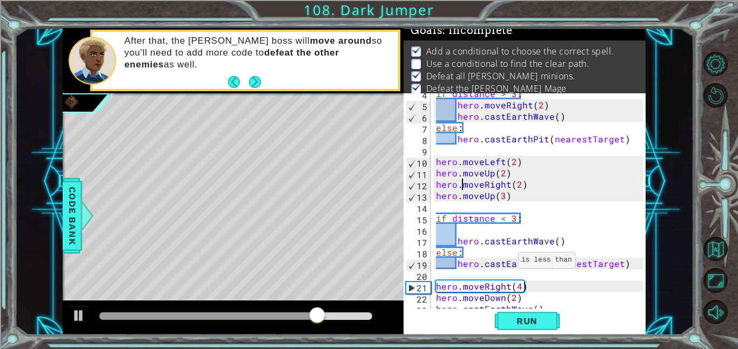
type textarea "hero.moveUp(3)"
type textarea "if distance < 3:"
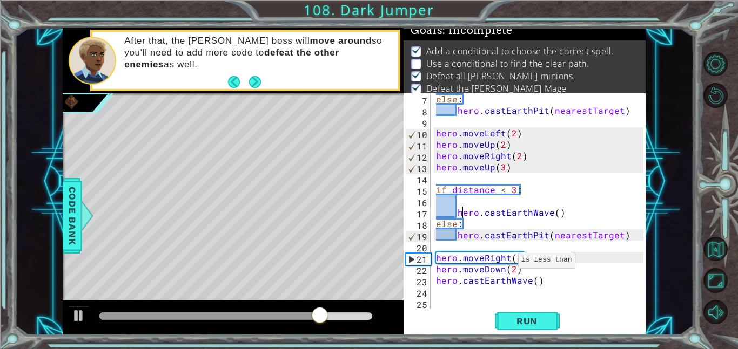
scroll to position [68, 0]
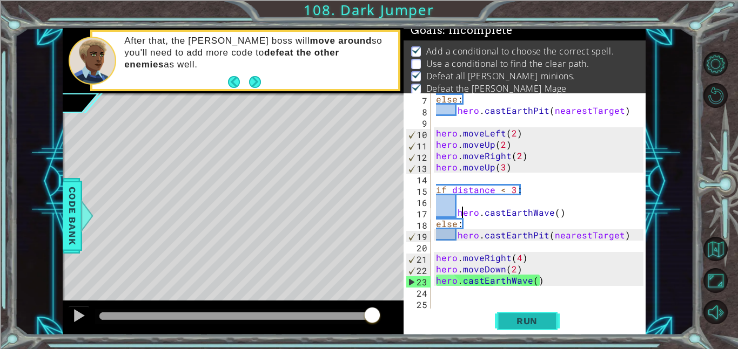
click at [509, 320] on span "Run" at bounding box center [526, 321] width 43 height 11
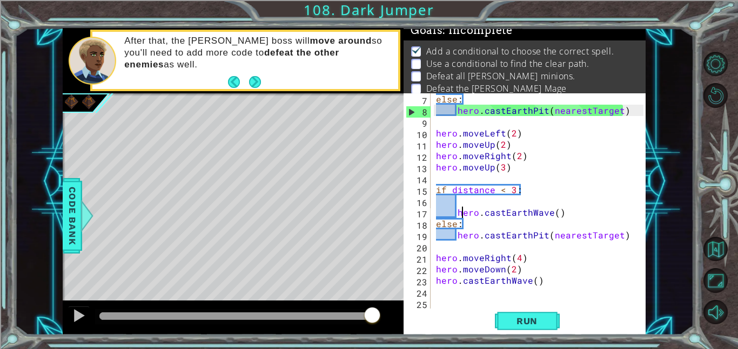
click at [538, 315] on button "Run" at bounding box center [527, 321] width 65 height 24
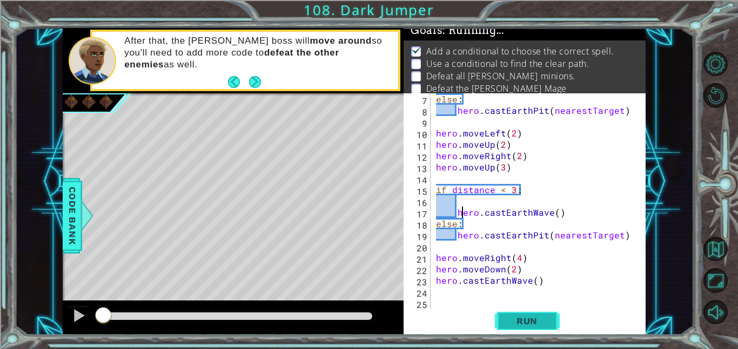
click at [531, 329] on button "Run" at bounding box center [527, 321] width 65 height 24
click at [546, 323] on span "Run" at bounding box center [526, 321] width 43 height 11
click at [543, 324] on span "Run" at bounding box center [526, 321] width 43 height 11
click at [542, 327] on button "Run" at bounding box center [527, 321] width 65 height 24
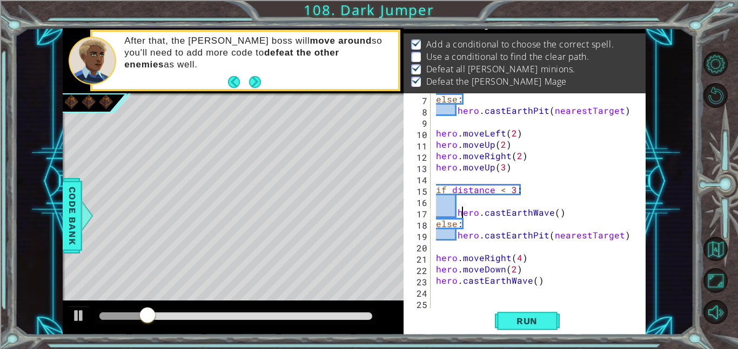
scroll to position [12, 0]
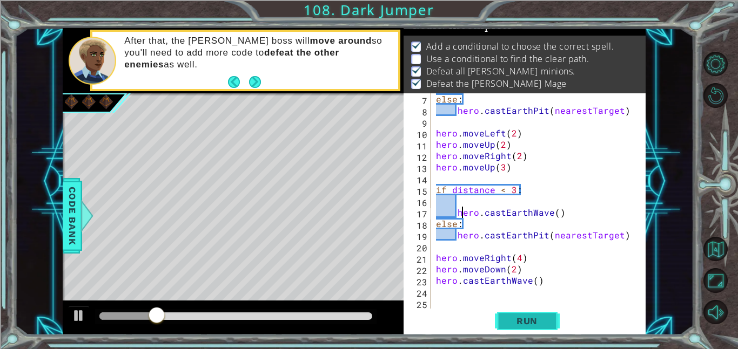
click at [533, 310] on button "Run" at bounding box center [527, 321] width 65 height 24
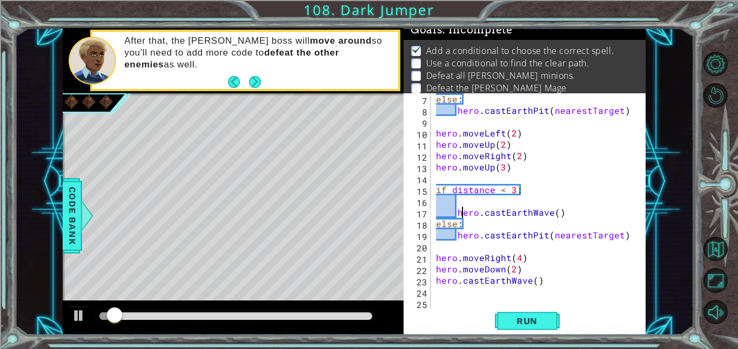
scroll to position [7, 0]
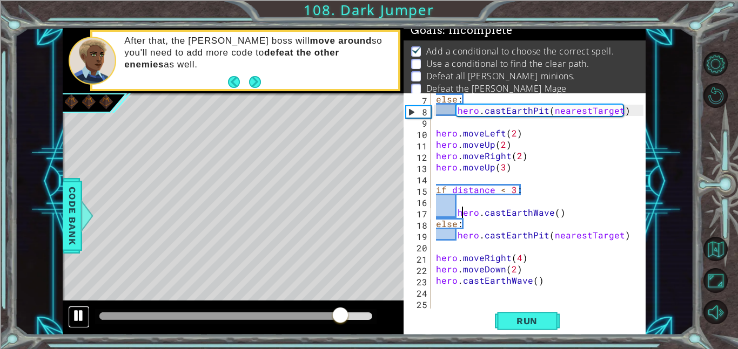
click at [83, 314] on div at bounding box center [79, 316] width 14 height 14
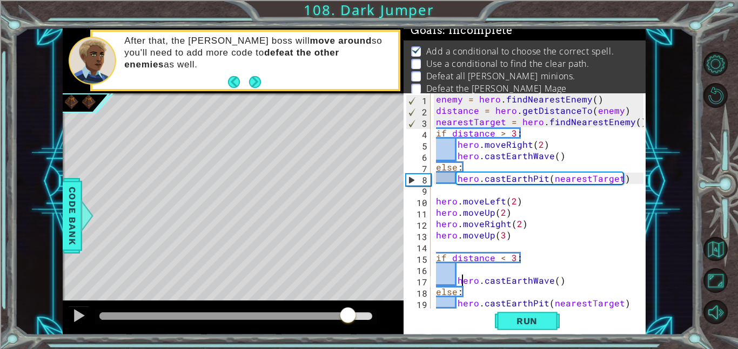
scroll to position [0, 0]
click at [553, 165] on div "enemy = hero . findNearestEnemy ( ) distance = hero . getDistanceTo ( enemy ) n…" at bounding box center [541, 212] width 215 height 238
click at [557, 161] on div "enemy = hero . findNearestEnemy ( ) distance = hero . getDistanceTo ( enemy ) n…" at bounding box center [541, 212] width 215 height 238
click at [566, 160] on div "enemy = hero . findNearestEnemy ( ) distance = hero . getDistanceTo ( enemy ) n…" at bounding box center [541, 212] width 215 height 238
click at [513, 133] on div "enemy = hero . findNearestEnemy ( ) distance = hero . getDistanceTo ( enemy ) n…" at bounding box center [541, 212] width 215 height 238
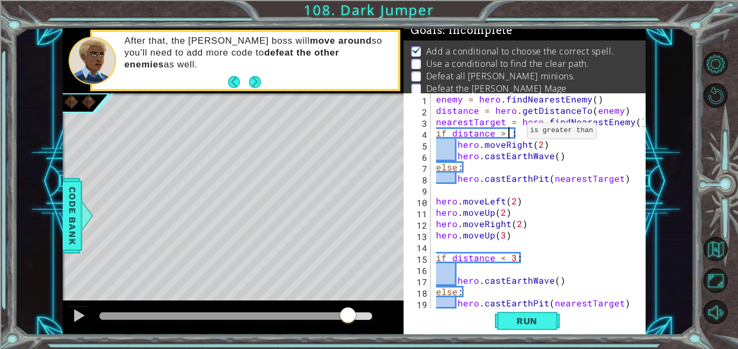
scroll to position [0, 4]
click at [519, 330] on button "Run" at bounding box center [527, 321] width 65 height 24
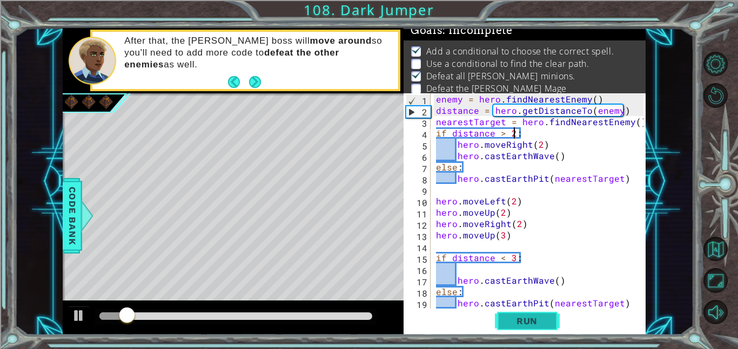
click at [521, 316] on span "Run" at bounding box center [526, 321] width 43 height 11
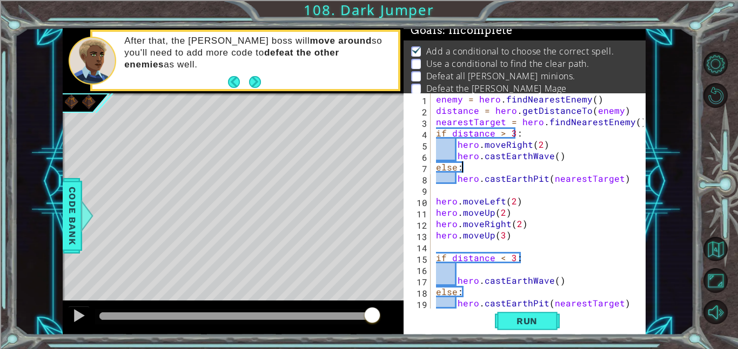
click at [481, 167] on div "enemy = hero . findNearestEnemy ( ) distance = hero . getDistanceTo ( enemy ) n…" at bounding box center [541, 212] width 215 height 238
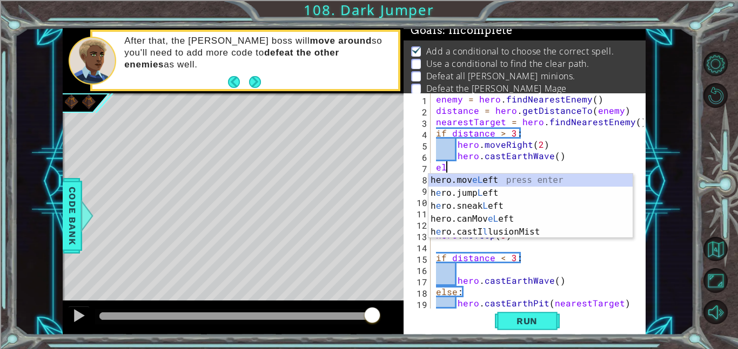
type textarea "e"
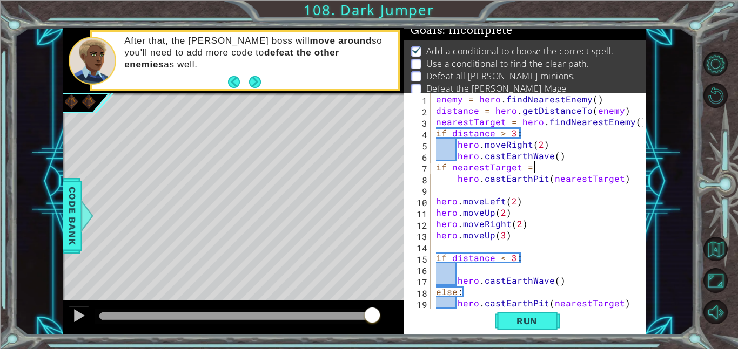
scroll to position [0, 6]
click at [524, 327] on button "Run" at bounding box center [527, 321] width 65 height 24
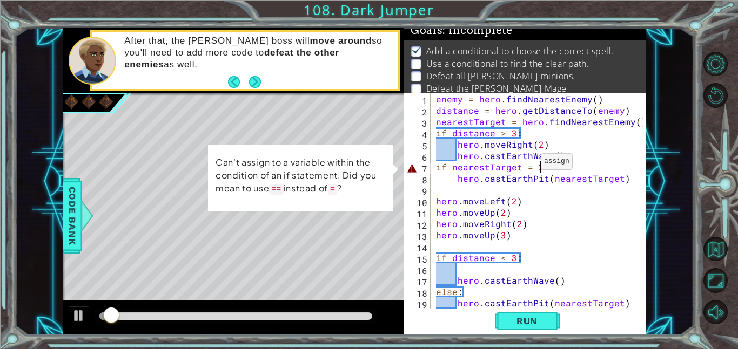
click at [530, 164] on div "enemy = hero . findNearestEnemy ( ) distance = hero . getDistanceTo ( enemy ) n…" at bounding box center [541, 212] width 215 height 238
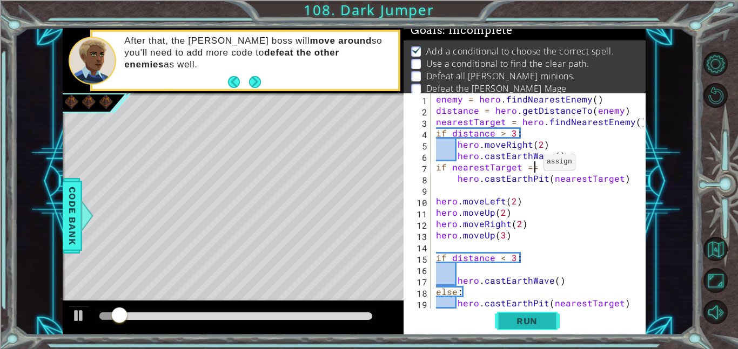
click at [532, 330] on button "Run" at bounding box center [527, 321] width 65 height 24
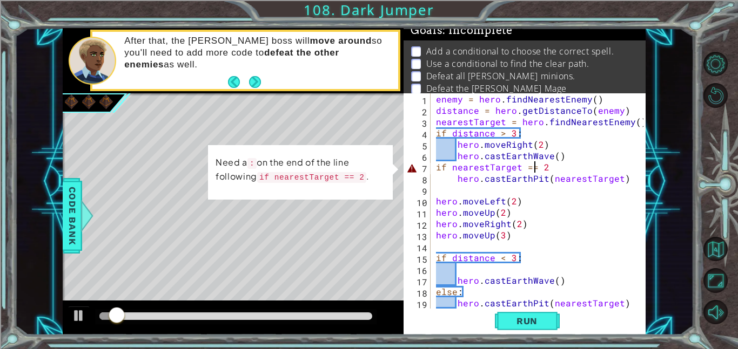
click at [546, 170] on div "enemy = hero . findNearestEnemy ( ) distance = hero . getDistanceTo ( enemy ) n…" at bounding box center [541, 212] width 215 height 238
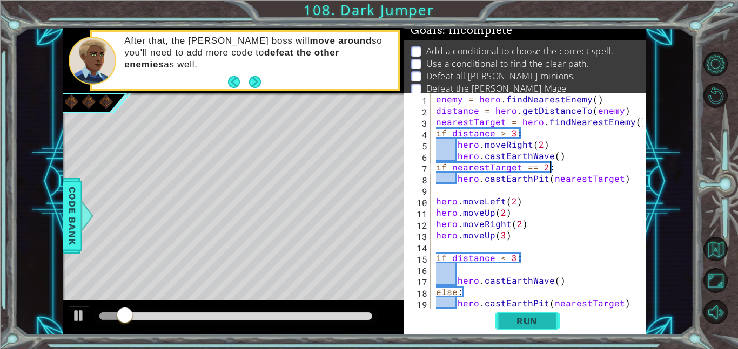
click at [532, 323] on span "Run" at bounding box center [526, 321] width 43 height 11
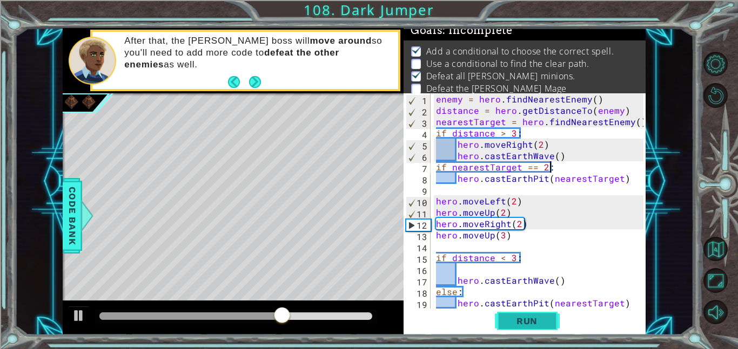
click at [536, 316] on span "Run" at bounding box center [526, 321] width 43 height 11
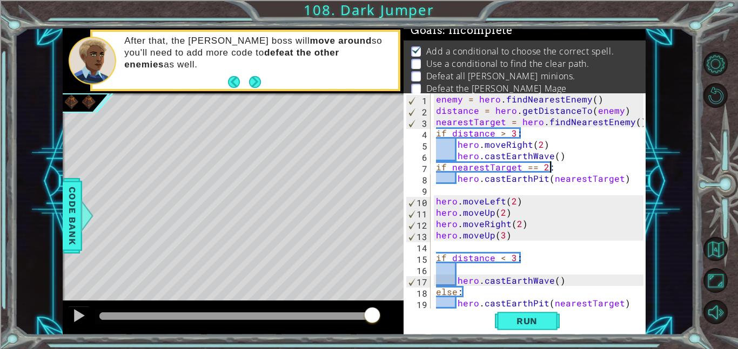
click at [545, 145] on div "enemy = hero . findNearestEnemy ( ) distance = hero . getDistanceTo ( enemy ) n…" at bounding box center [541, 212] width 215 height 238
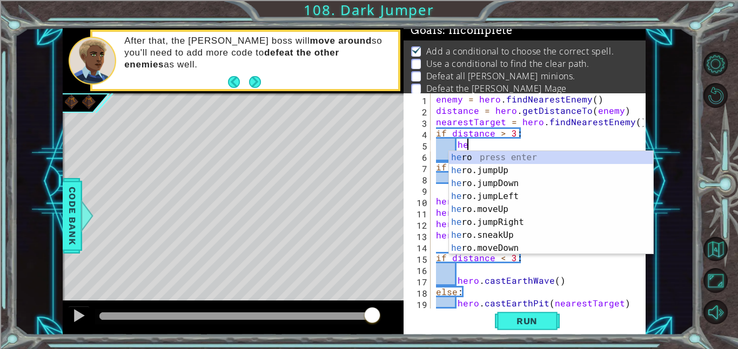
type textarea "h"
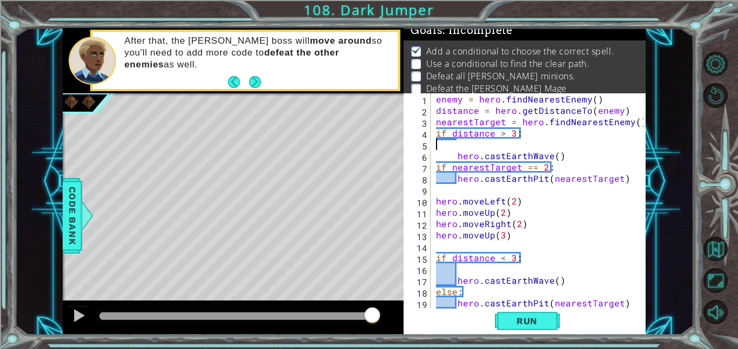
scroll to position [0, 0]
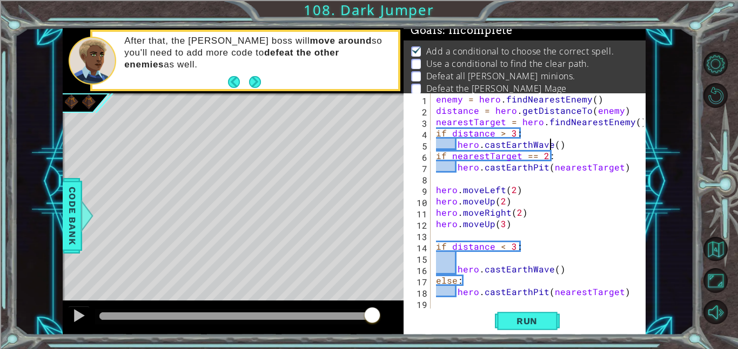
click at [550, 143] on div "enemy = hero . findNearestEnemy ( ) distance = hero . getDistanceTo ( enemy ) n…" at bounding box center [541, 212] width 215 height 238
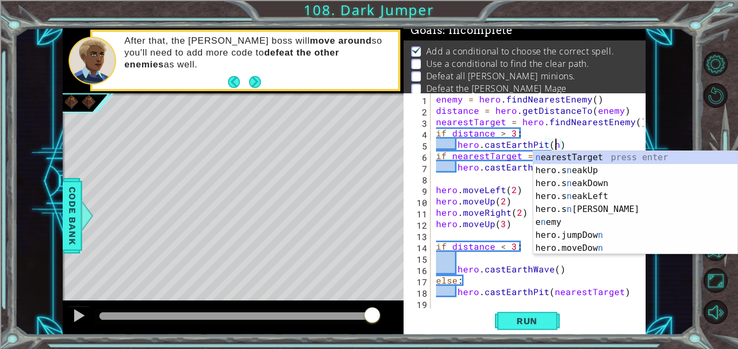
scroll to position [0, 8]
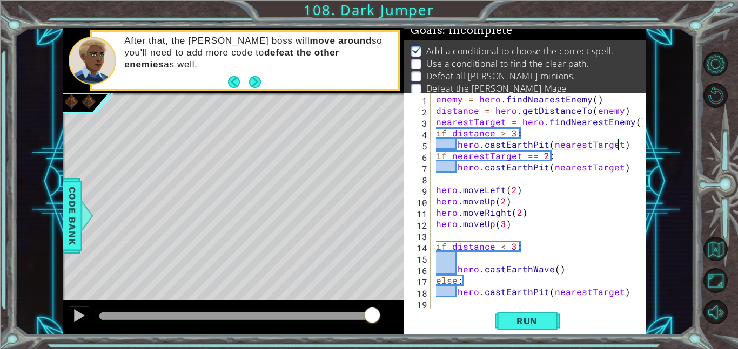
click at [625, 167] on div "enemy = hero . findNearestEnemy ( ) distance = hero . getDistanceTo ( enemy ) n…" at bounding box center [541, 212] width 215 height 238
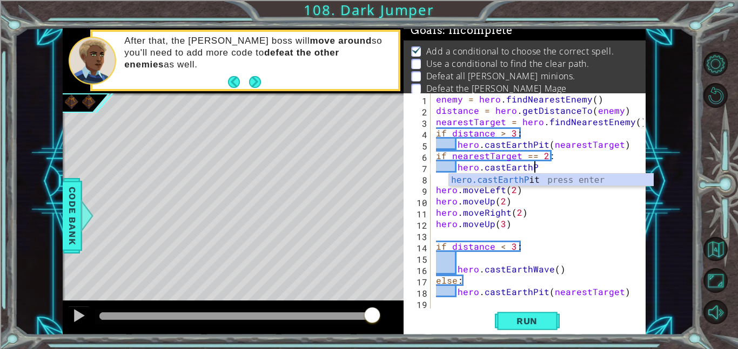
scroll to position [0, 5]
type textarea "hero.castEarthwa"
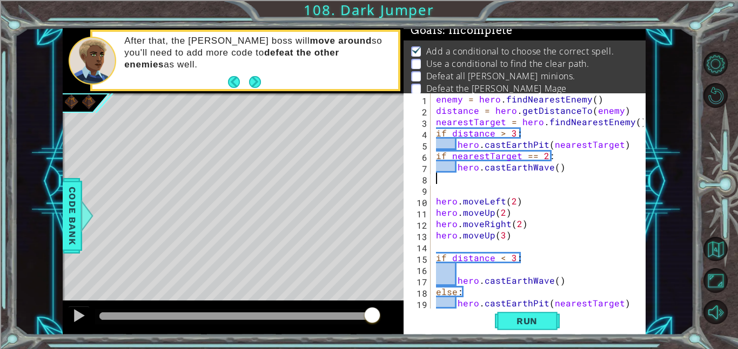
scroll to position [0, 0]
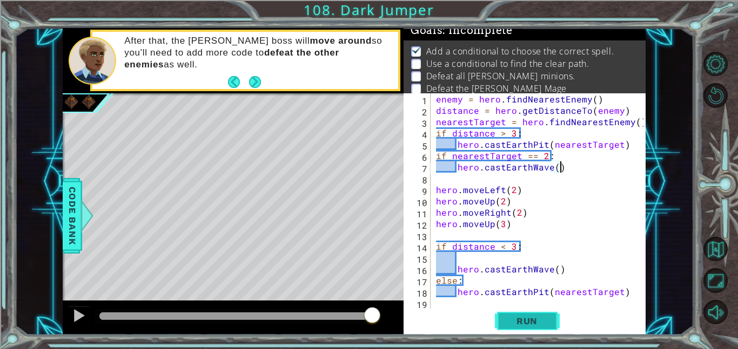
click at [531, 317] on span "Run" at bounding box center [526, 321] width 43 height 11
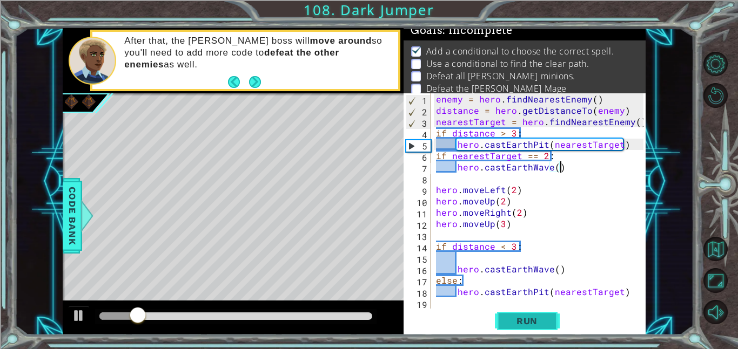
click at [528, 325] on span "Run" at bounding box center [526, 321] width 43 height 11
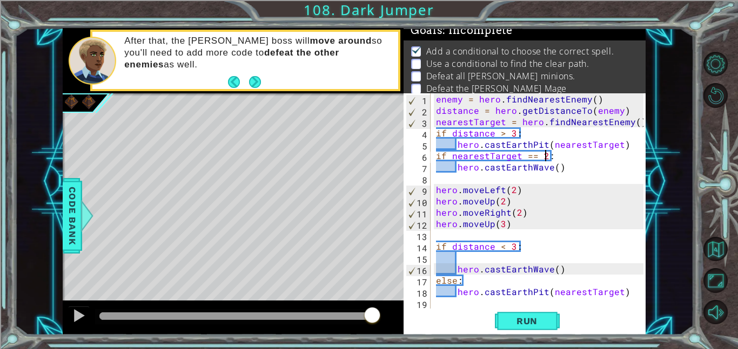
click at [539, 167] on div "enemy = hero . findNearestEnemy ( ) distance = hero . getDistanceTo ( enemy ) n…" at bounding box center [541, 212] width 215 height 238
click at [520, 320] on span "Run" at bounding box center [526, 321] width 43 height 11
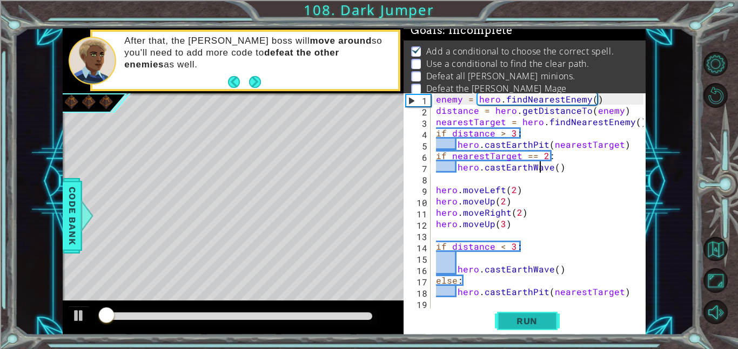
click at [556, 320] on button "Run" at bounding box center [527, 321] width 65 height 24
click at [519, 190] on div "enemy = hero . findNearestEnemy ( ) distance = hero . getDistanceTo ( enemy ) n…" at bounding box center [541, 212] width 215 height 238
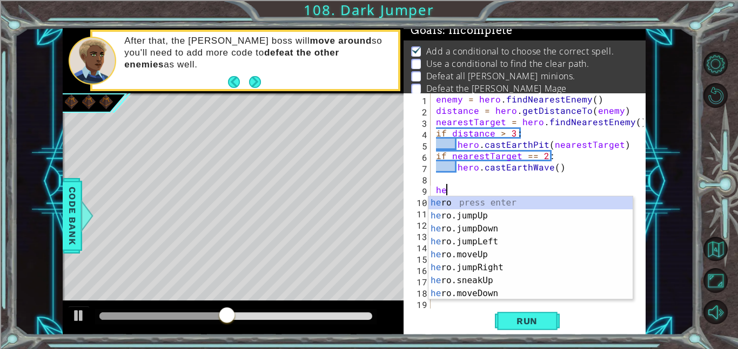
type textarea "h"
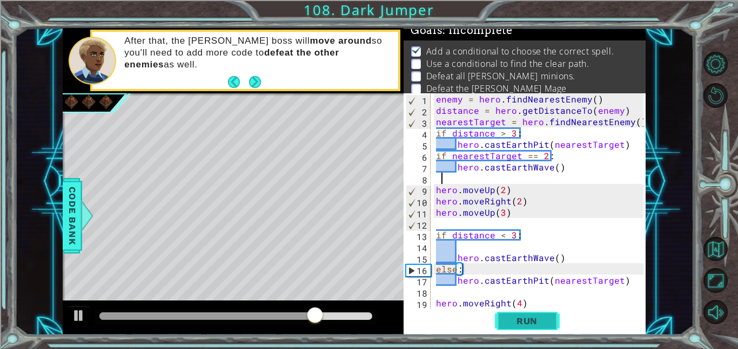
click at [521, 317] on span "Run" at bounding box center [526, 321] width 43 height 11
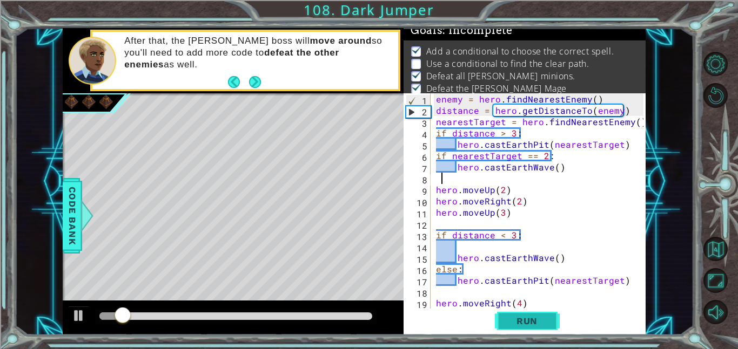
click at [519, 326] on span "Run" at bounding box center [526, 321] width 43 height 11
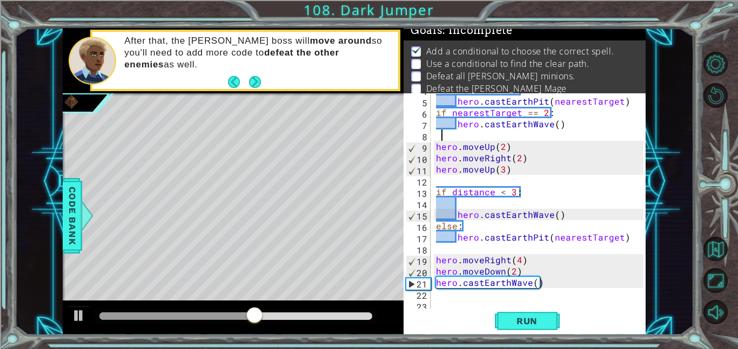
scroll to position [43, 0]
click at [512, 325] on span "Run" at bounding box center [526, 321] width 43 height 11
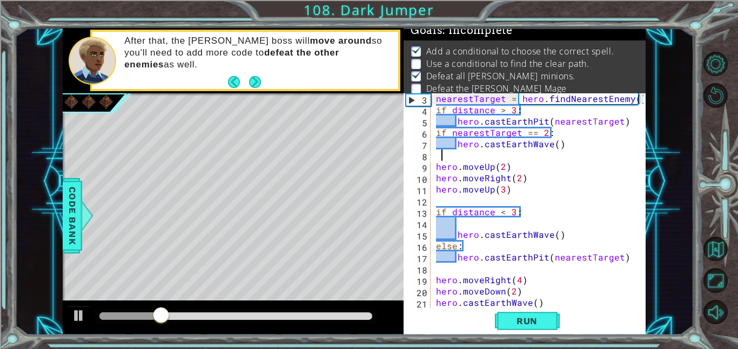
scroll to position [16, 0]
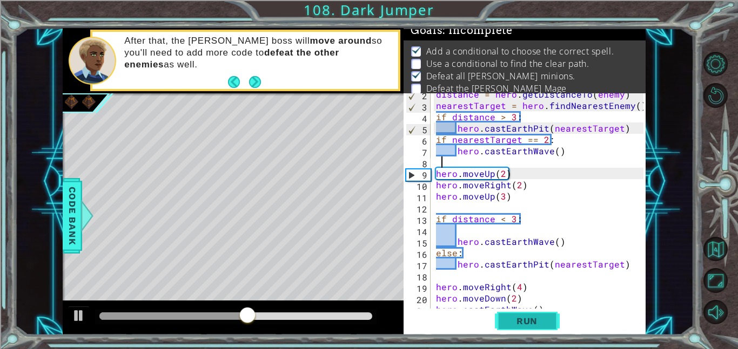
click at [529, 316] on span "Run" at bounding box center [526, 321] width 43 height 11
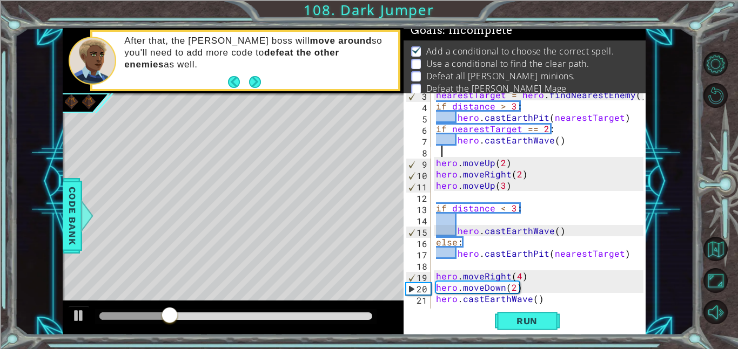
scroll to position [0, 0]
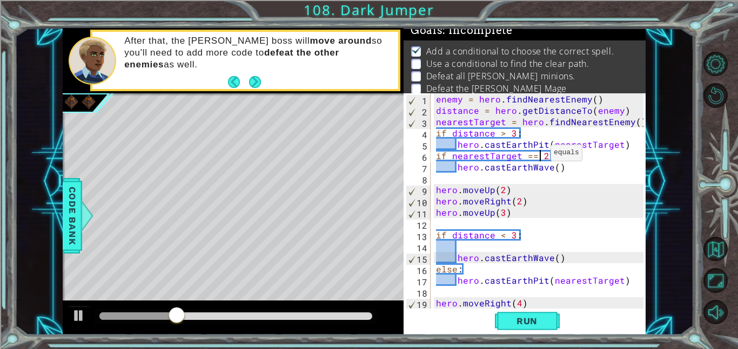
click at [537, 156] on div "enemy = hero . findNearestEnemy ( ) distance = hero . getDistanceTo ( enemy ) n…" at bounding box center [541, 212] width 215 height 238
click at [534, 156] on div "enemy = hero . findNearestEnemy ( ) distance = hero . getDistanceTo ( enemy ) n…" at bounding box center [541, 212] width 215 height 238
click at [544, 153] on div "enemy = hero . findNearestEnemy ( ) distance = hero . getDistanceTo ( enemy ) n…" at bounding box center [541, 212] width 215 height 238
click at [534, 153] on div "enemy = hero . findNearestEnemy ( ) distance = hero . getDistanceTo ( enemy ) n…" at bounding box center [541, 212] width 215 height 238
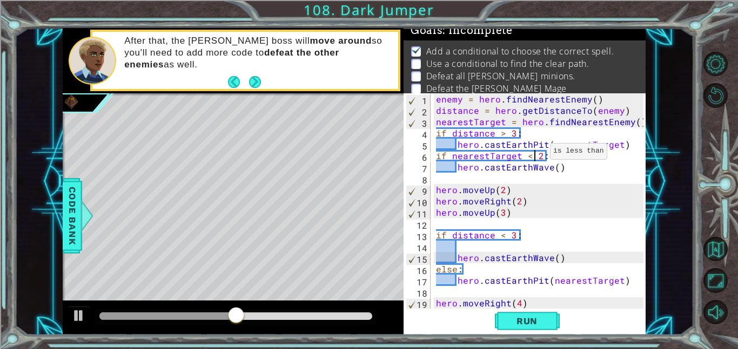
click at [536, 154] on div "enemy = hero . findNearestEnemy ( ) distance = hero . getDistanceTo ( enemy ) n…" at bounding box center [541, 212] width 215 height 238
click at [537, 154] on div "enemy = hero . findNearestEnemy ( ) distance = hero . getDistanceTo ( enemy ) n…" at bounding box center [541, 212] width 215 height 238
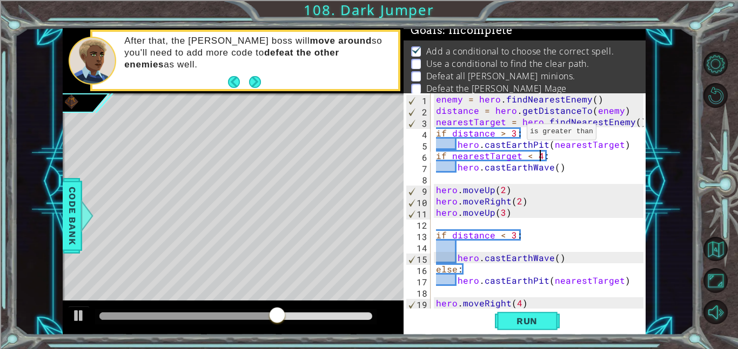
click at [513, 134] on div "enemy = hero . findNearestEnemy ( ) distance = hero . getDistanceTo ( enemy ) n…" at bounding box center [541, 212] width 215 height 238
click at [517, 326] on span "Run" at bounding box center [526, 321] width 43 height 11
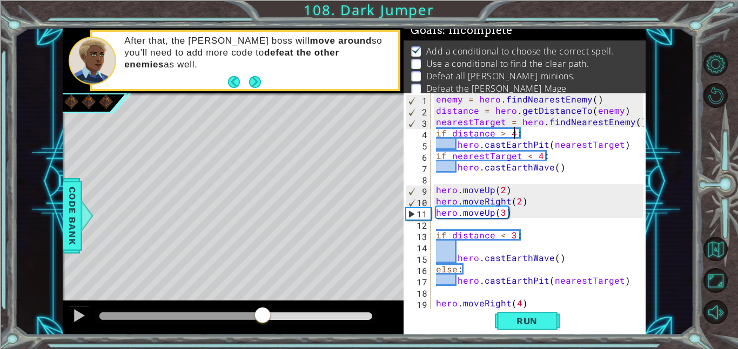
drag, startPoint x: 136, startPoint y: 314, endPoint x: 271, endPoint y: 293, distance: 136.7
click at [271, 293] on div "methods hero use(thing) moveUp(steps) moveDown(steps) moveLeft(steps) moveRight…" at bounding box center [354, 181] width 583 height 307
click at [271, 293] on div "Level Map" at bounding box center [312, 252] width 499 height 318
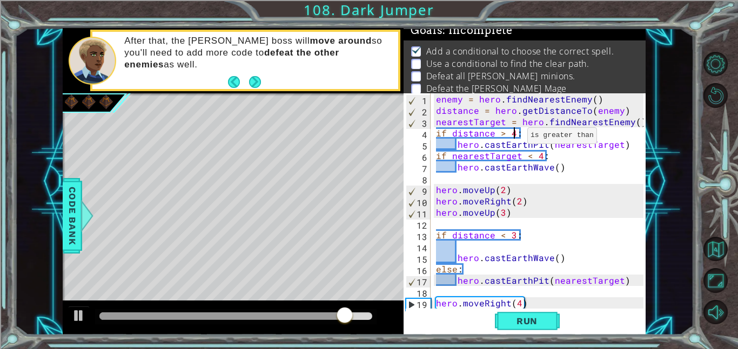
click at [513, 138] on div "enemy = hero . findNearestEnemy ( ) distance = hero . getDistanceTo ( enemy ) n…" at bounding box center [541, 212] width 215 height 238
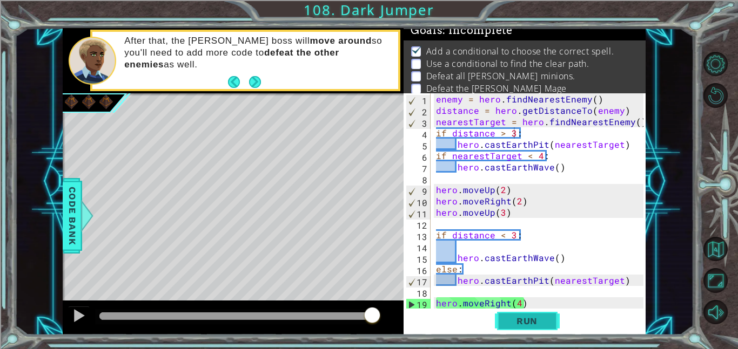
click at [517, 312] on button "Run" at bounding box center [527, 321] width 65 height 24
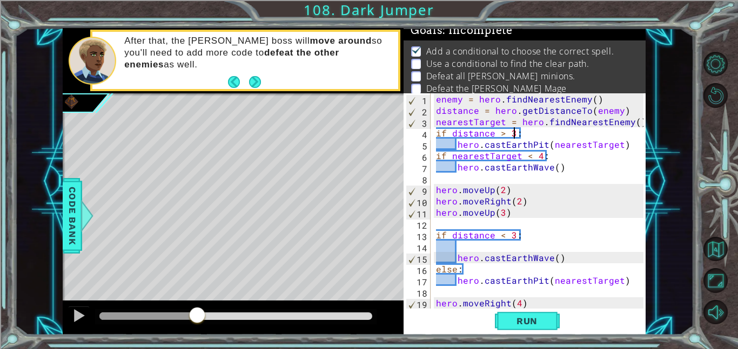
drag, startPoint x: 132, startPoint y: 320, endPoint x: 183, endPoint y: 299, distance: 55.0
click at [183, 299] on div "methods hero use(thing) moveUp(steps) moveDown(steps) moveLeft(steps) moveRight…" at bounding box center [354, 181] width 583 height 307
click at [514, 319] on span "Run" at bounding box center [526, 321] width 43 height 11
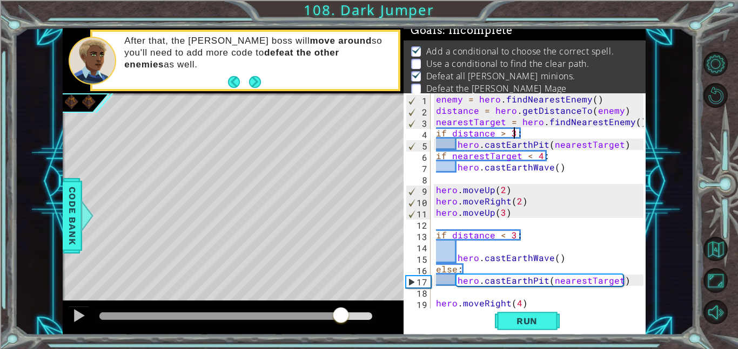
drag, startPoint x: 113, startPoint y: 313, endPoint x: 340, endPoint y: 310, distance: 226.3
click at [340, 313] on div at bounding box center [219, 317] width 241 height 8
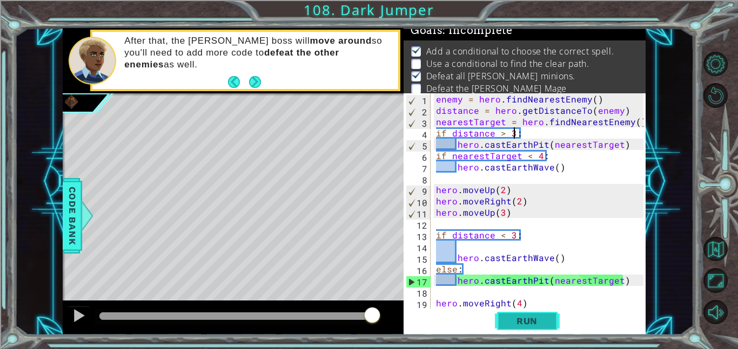
click at [533, 320] on span "Run" at bounding box center [526, 321] width 43 height 11
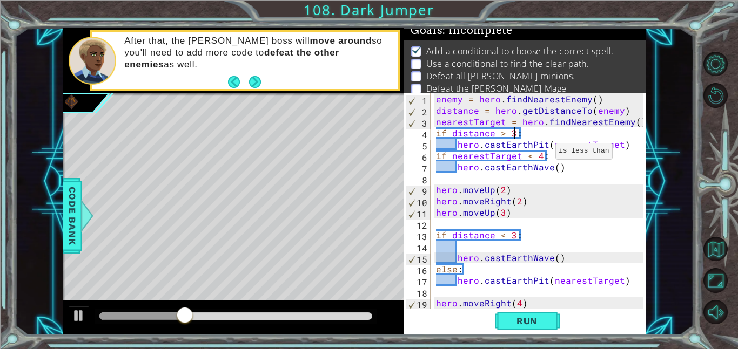
click at [542, 154] on div "enemy = hero . findNearestEnemy ( ) distance = hero . getDistanceTo ( enemy ) n…" at bounding box center [541, 212] width 215 height 238
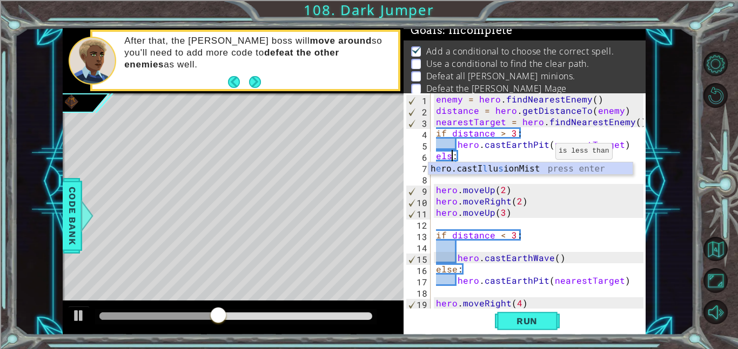
scroll to position [0, 1]
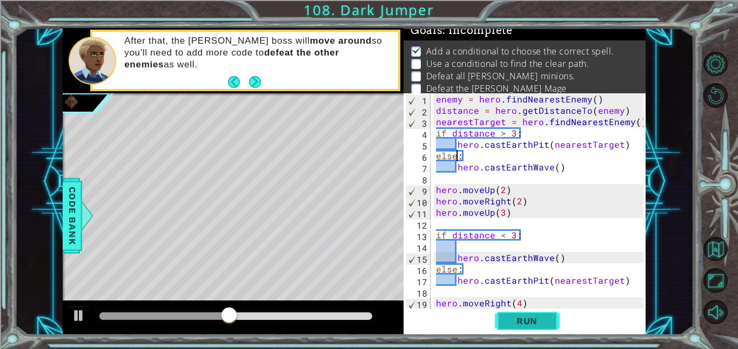
click at [526, 315] on button "Run" at bounding box center [527, 321] width 65 height 24
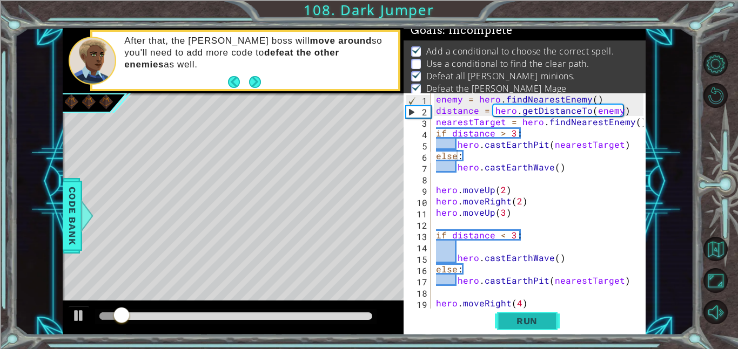
click at [505, 321] on span "Run" at bounding box center [526, 321] width 43 height 11
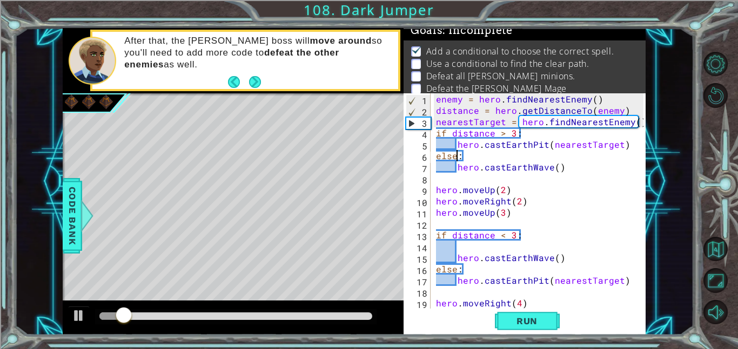
click at [526, 202] on div "enemy = hero . findNearestEnemy ( ) distance = hero . getDistanceTo ( enemy ) n…" at bounding box center [541, 212] width 215 height 238
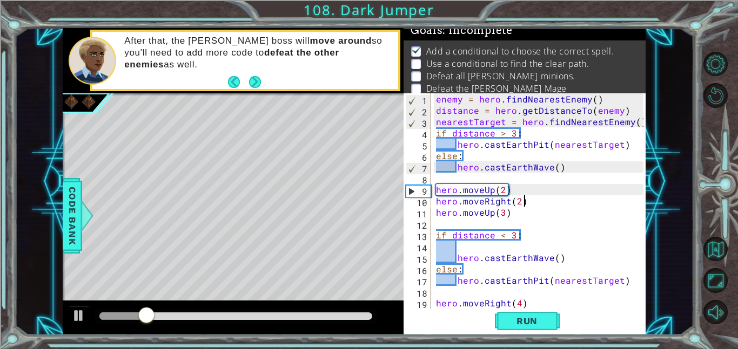
click at [528, 199] on div "enemy = hero . findNearestEnemy ( ) distance = hero . getDistanceTo ( enemy ) n…" at bounding box center [541, 212] width 215 height 238
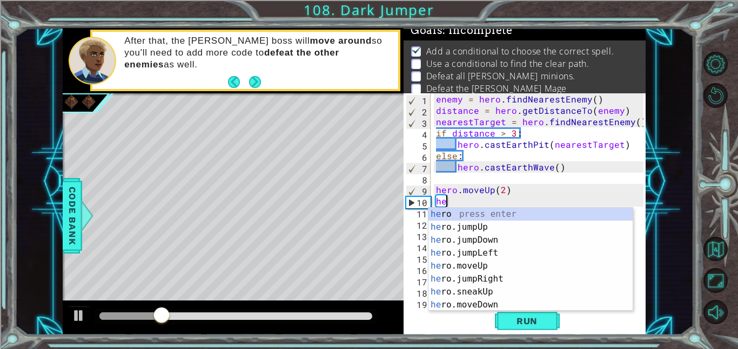
scroll to position [0, 0]
type textarea "h"
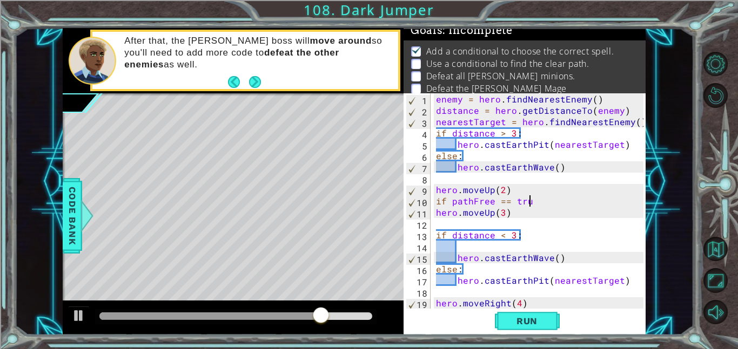
scroll to position [0, 5]
click at [611, 99] on div "enemy = hero . findNearestEnemy ( ) distance = hero . getDistanceTo ( enemy ) n…" at bounding box center [541, 212] width 215 height 238
type textarea "enemy = hero.findNearestEnemy()"
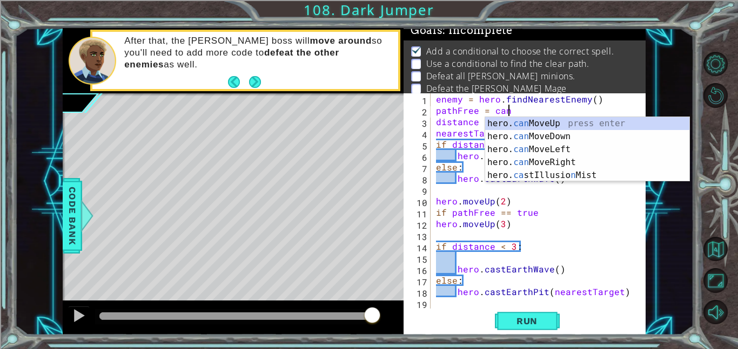
scroll to position [0, 4]
type textarea "pathFree = canmo"
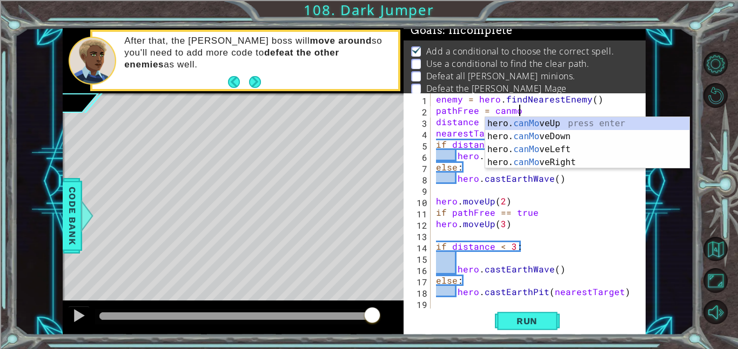
scroll to position [0, 0]
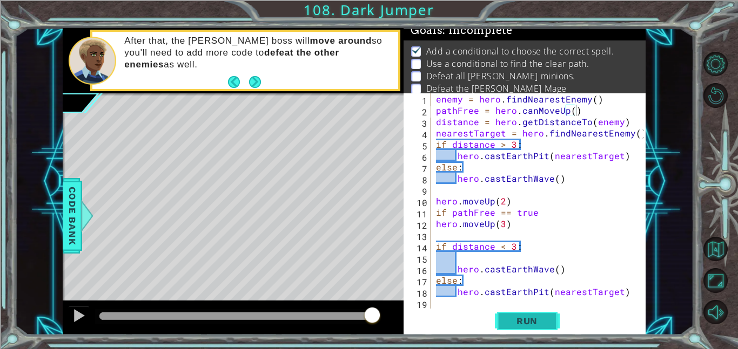
click at [535, 318] on span "Run" at bounding box center [526, 321] width 43 height 11
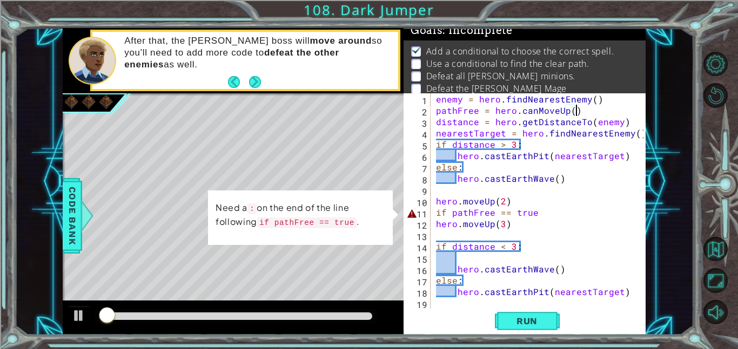
click at [541, 214] on div "enemy = hero . findNearestEnemy ( ) pathFree = hero . canMoveUp ( ) distance = …" at bounding box center [541, 212] width 215 height 238
type textarea "if pathFree == true:"
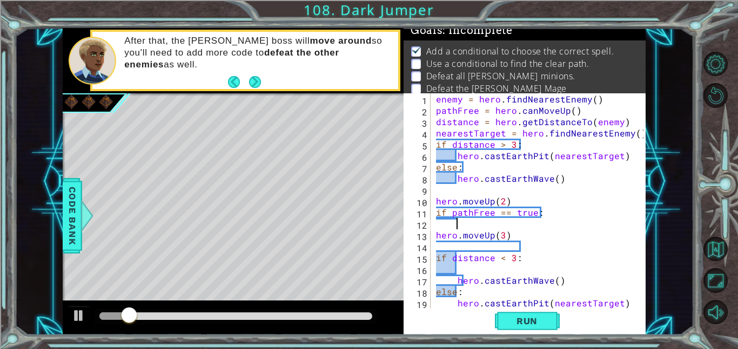
scroll to position [0, 1]
